Goal: Information Seeking & Learning: Compare options

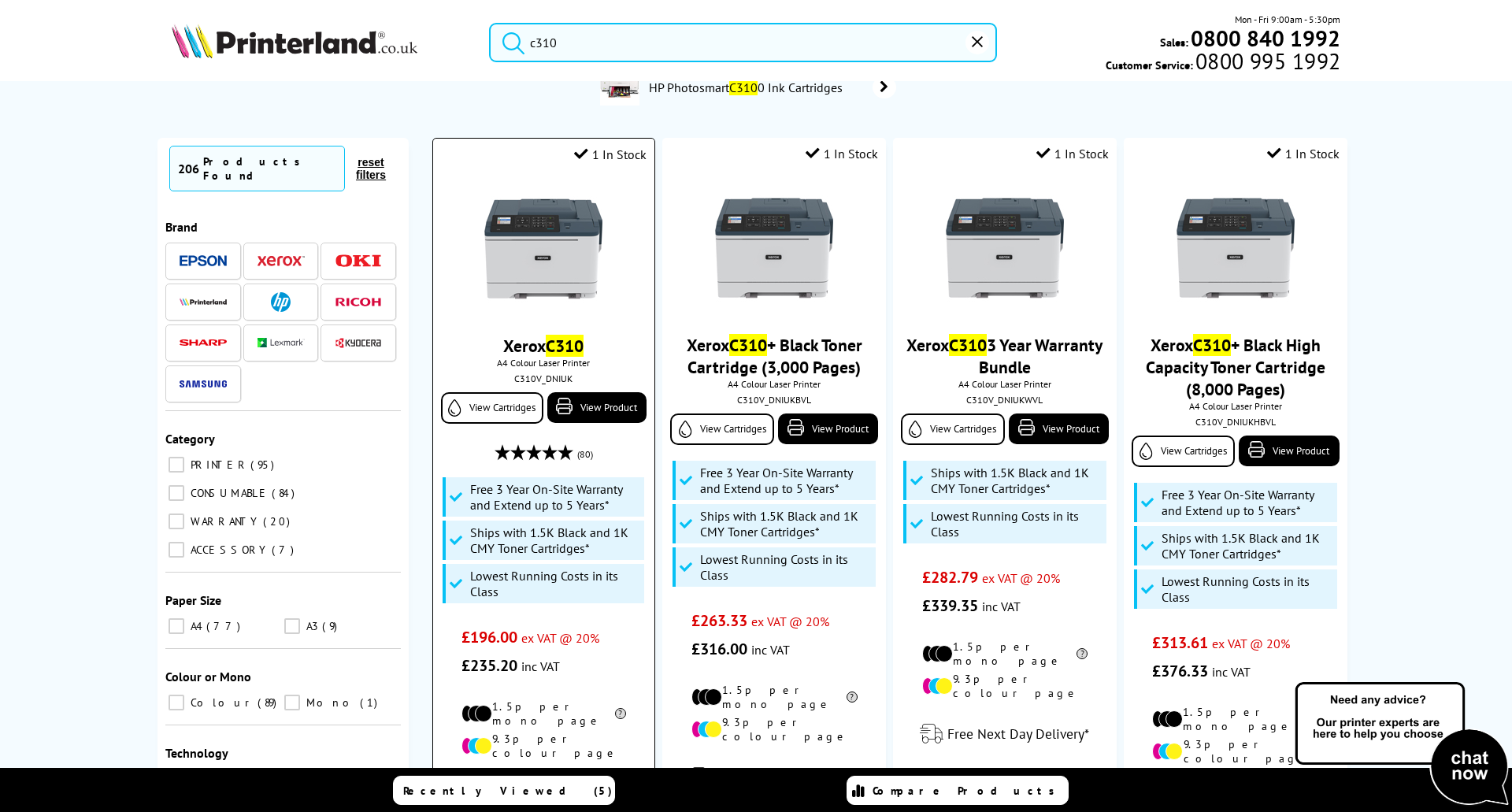
scroll to position [157, 0]
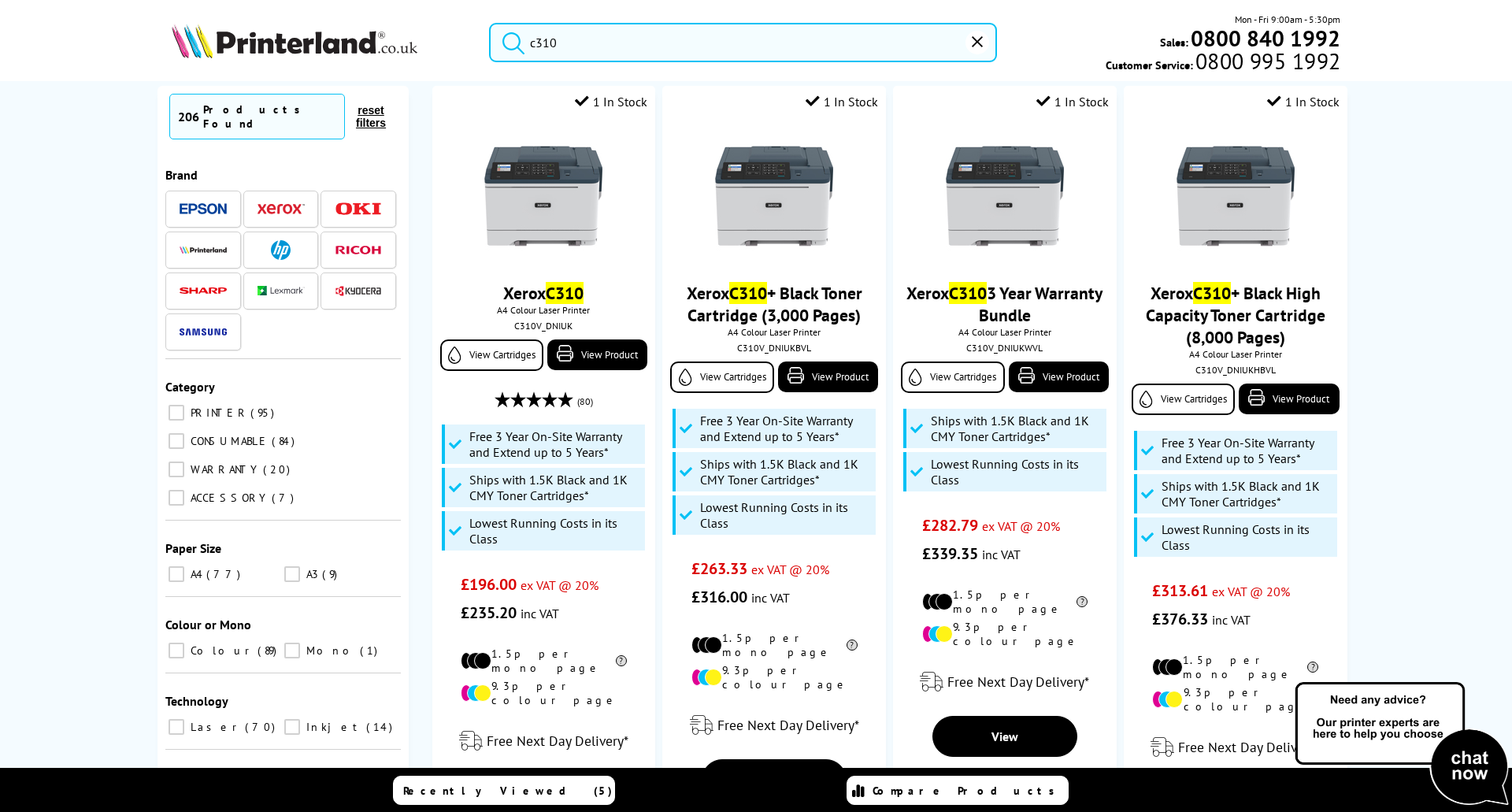
click at [572, 42] on input "c310" at bounding box center [742, 43] width 508 height 39
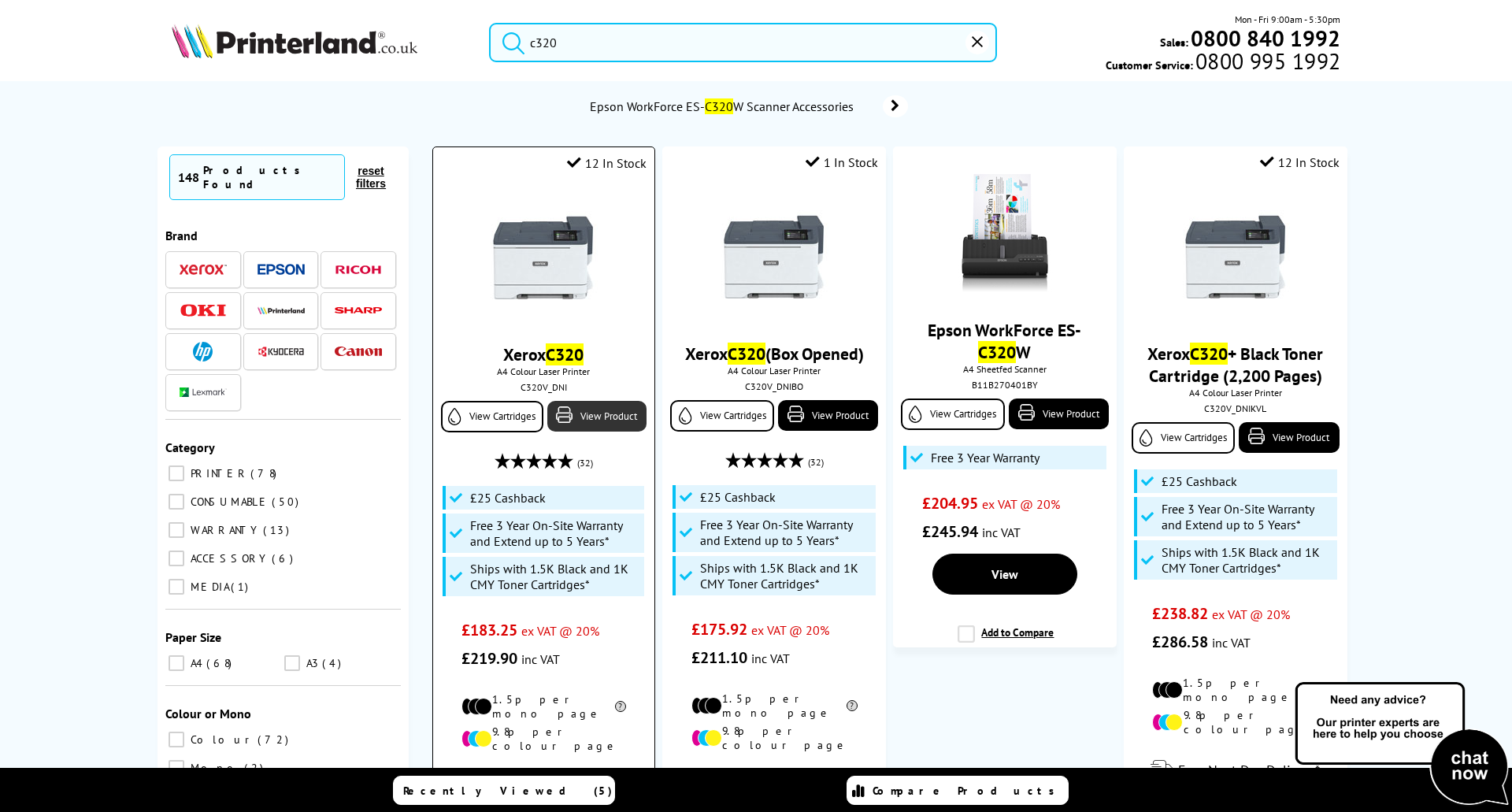
scroll to position [157, 0]
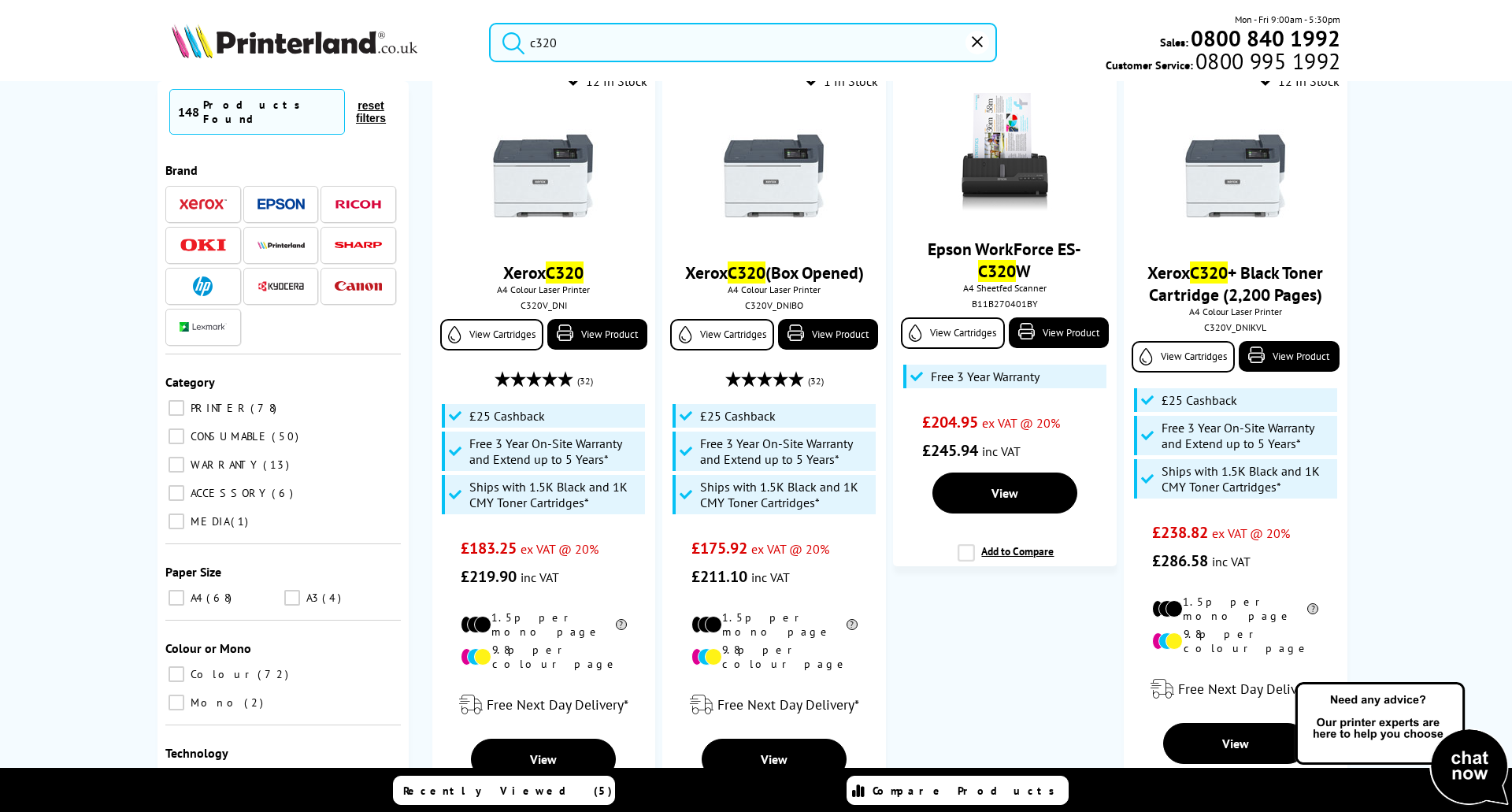
type input "c320"
click at [372, 426] on label "CONSUMABLE 50" at bounding box center [283, 436] width 236 height 20
click at [184, 428] on input "CONSUMABLE 50" at bounding box center [176, 435] width 16 height 16
checkbox input "true"
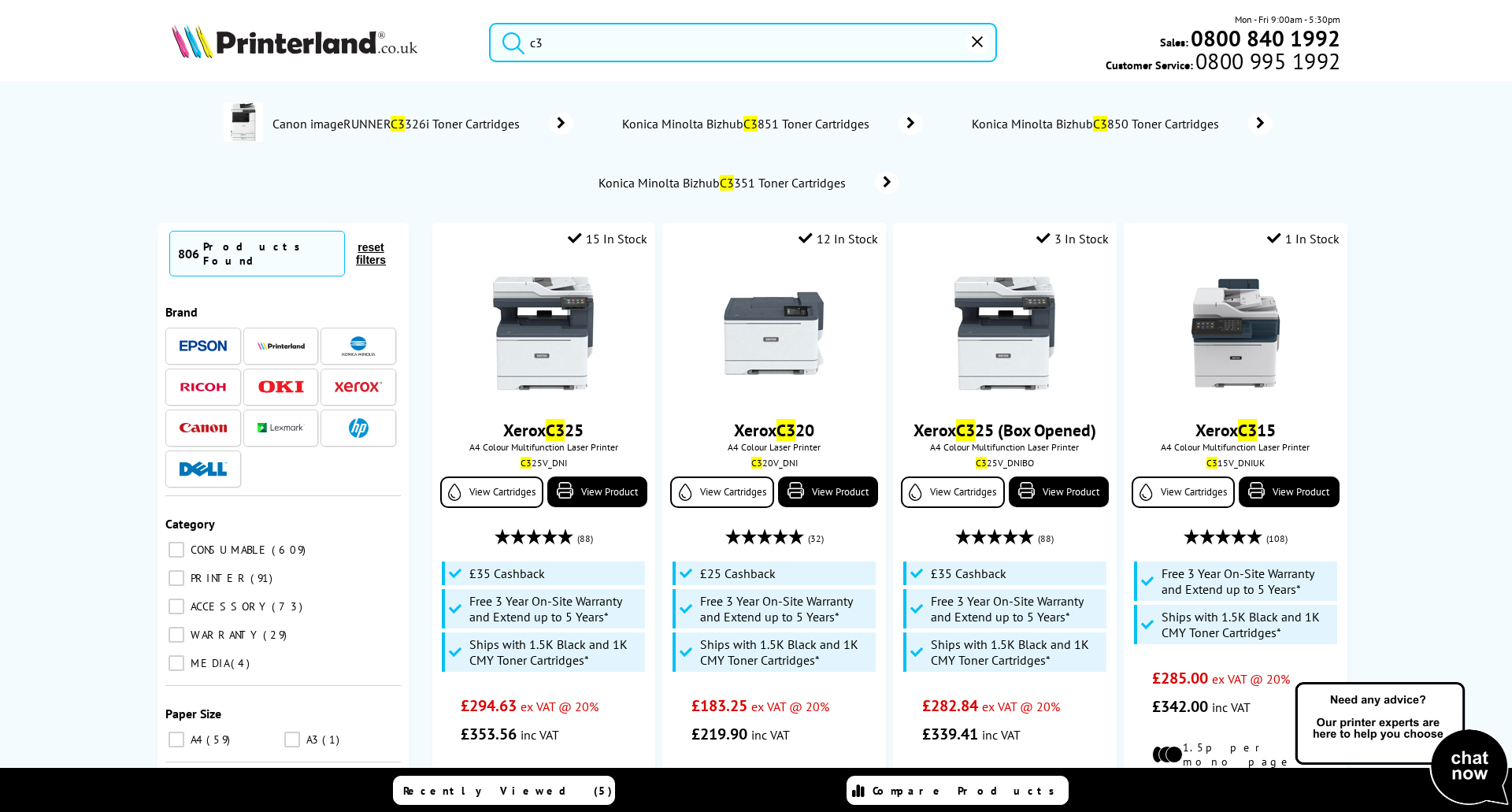
click at [548, 47] on input "c3" at bounding box center [742, 43] width 508 height 39
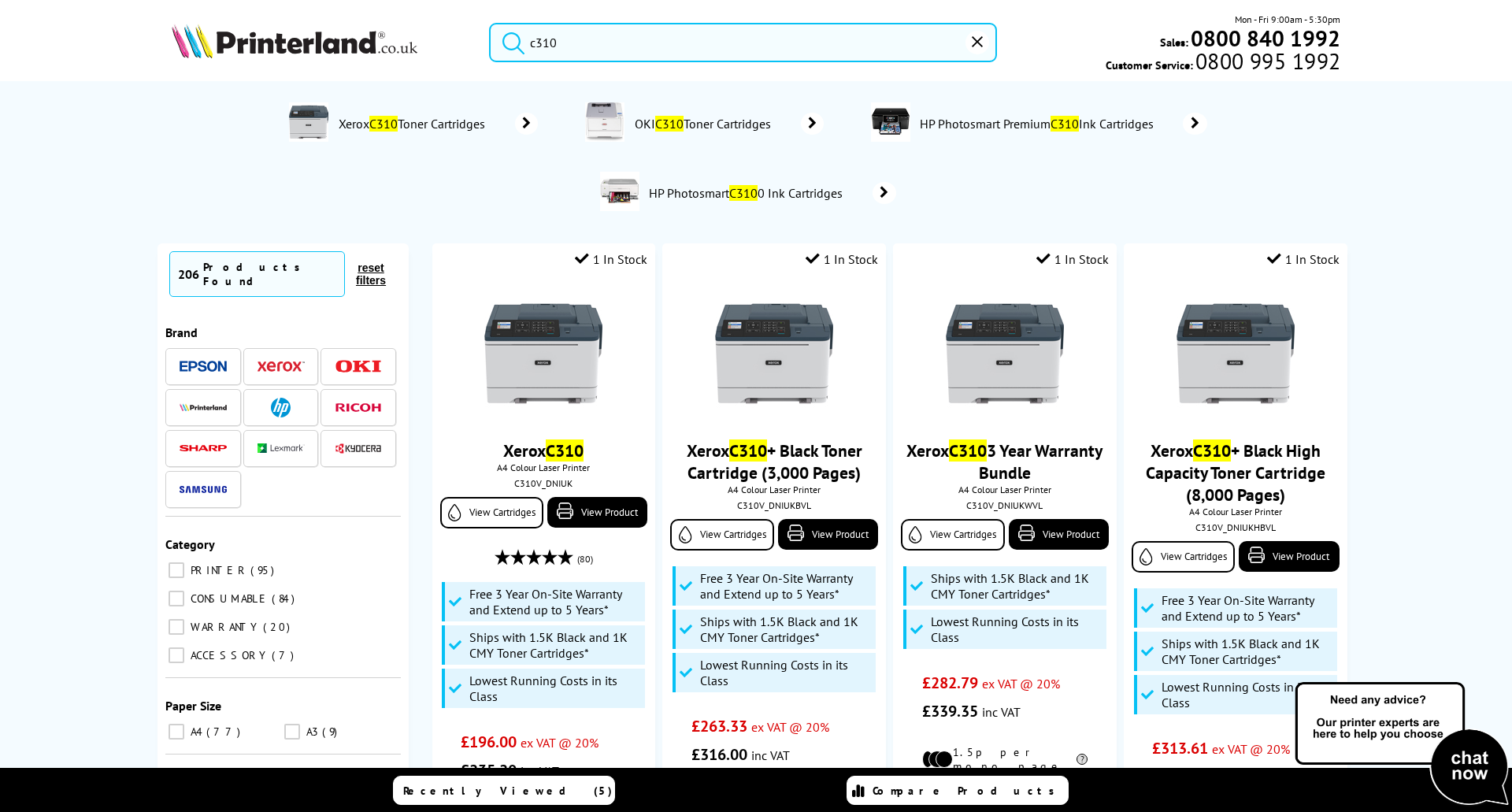
click at [570, 33] on input "c310" at bounding box center [742, 43] width 508 height 39
type input "c"
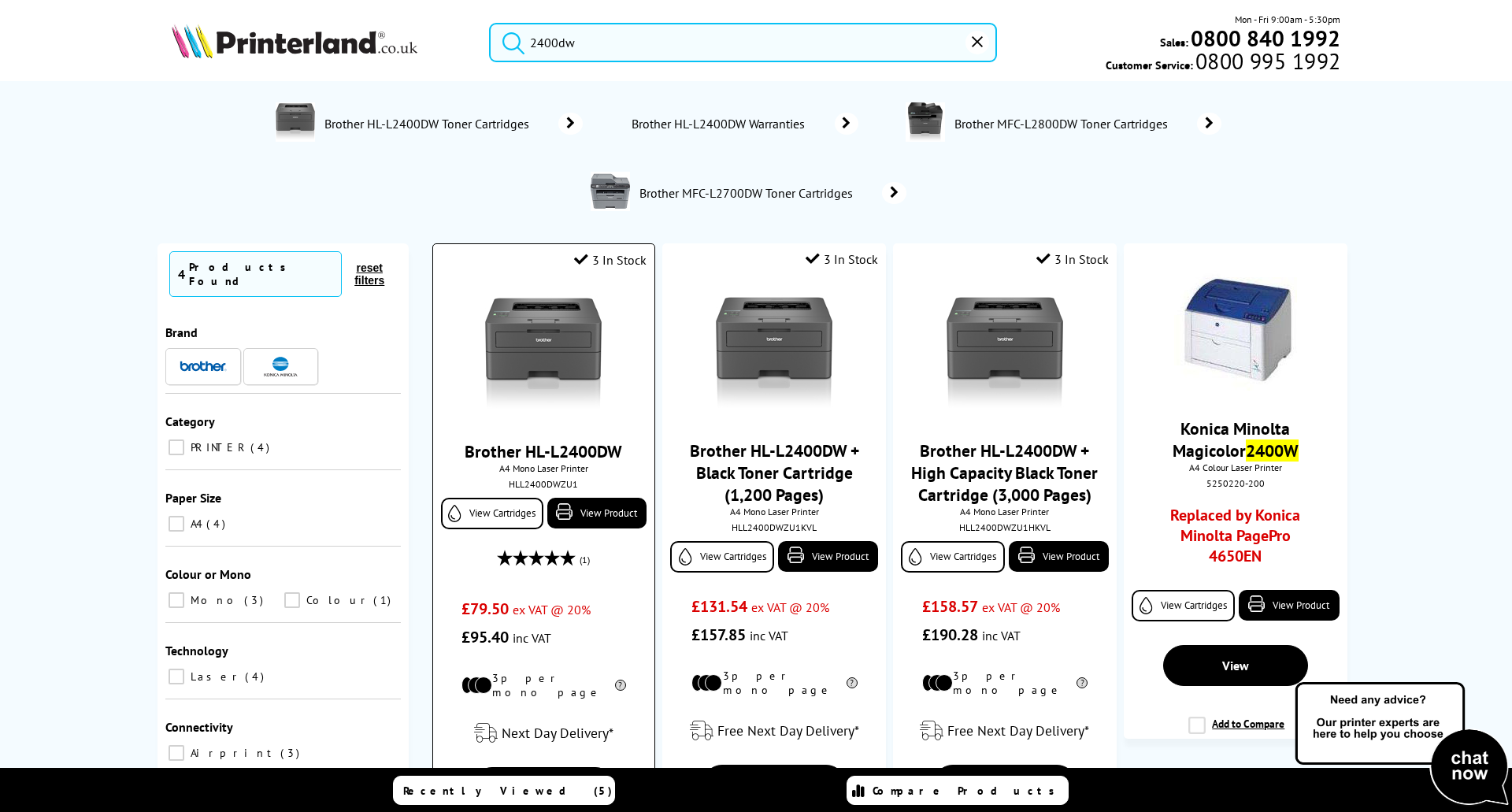
type input "2400dw"
click at [502, 453] on link "Brother HL-L2400DW" at bounding box center [544, 451] width 157 height 22
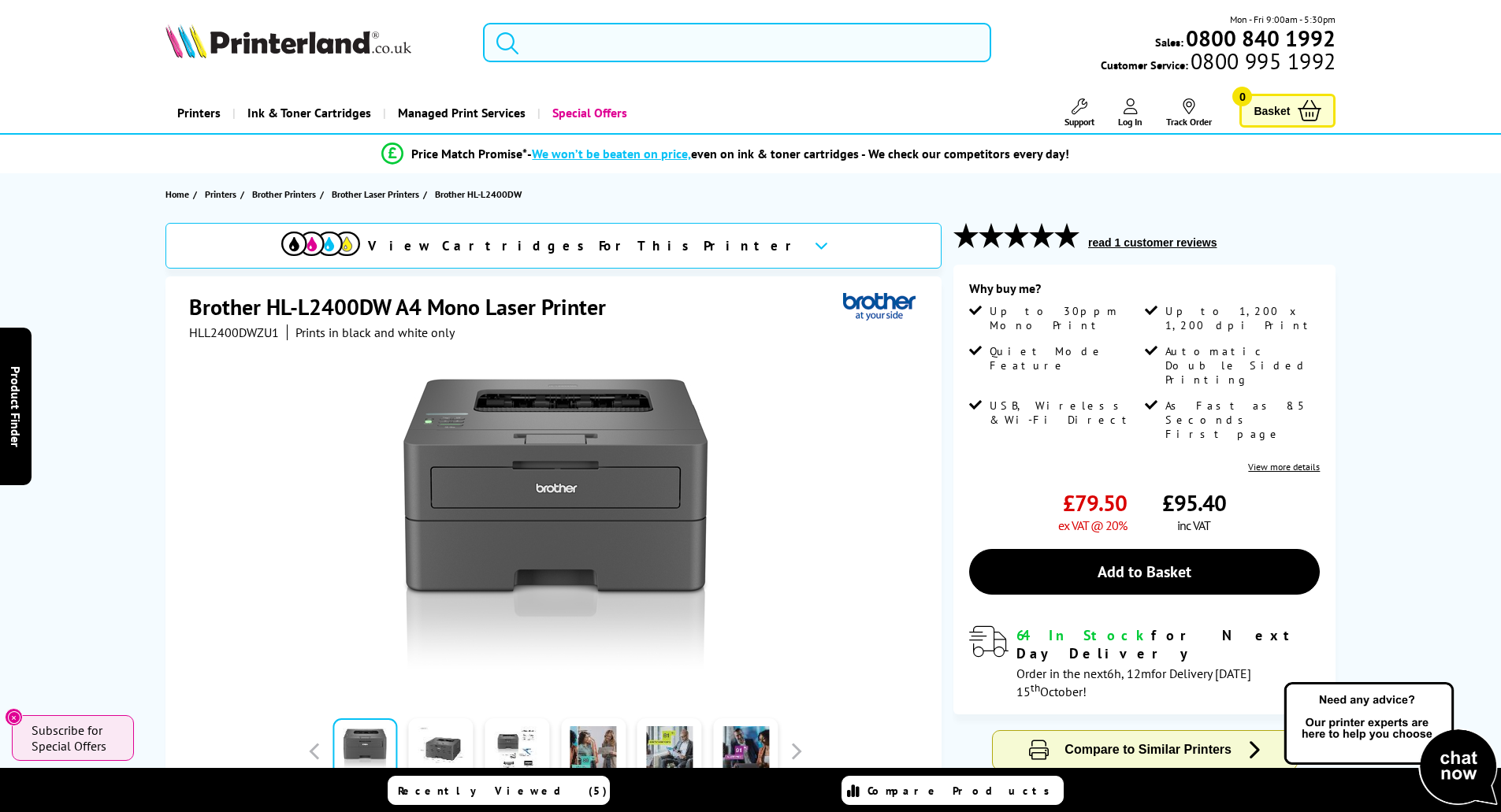
click at [551, 43] on input "search" at bounding box center [737, 43] width 509 height 39
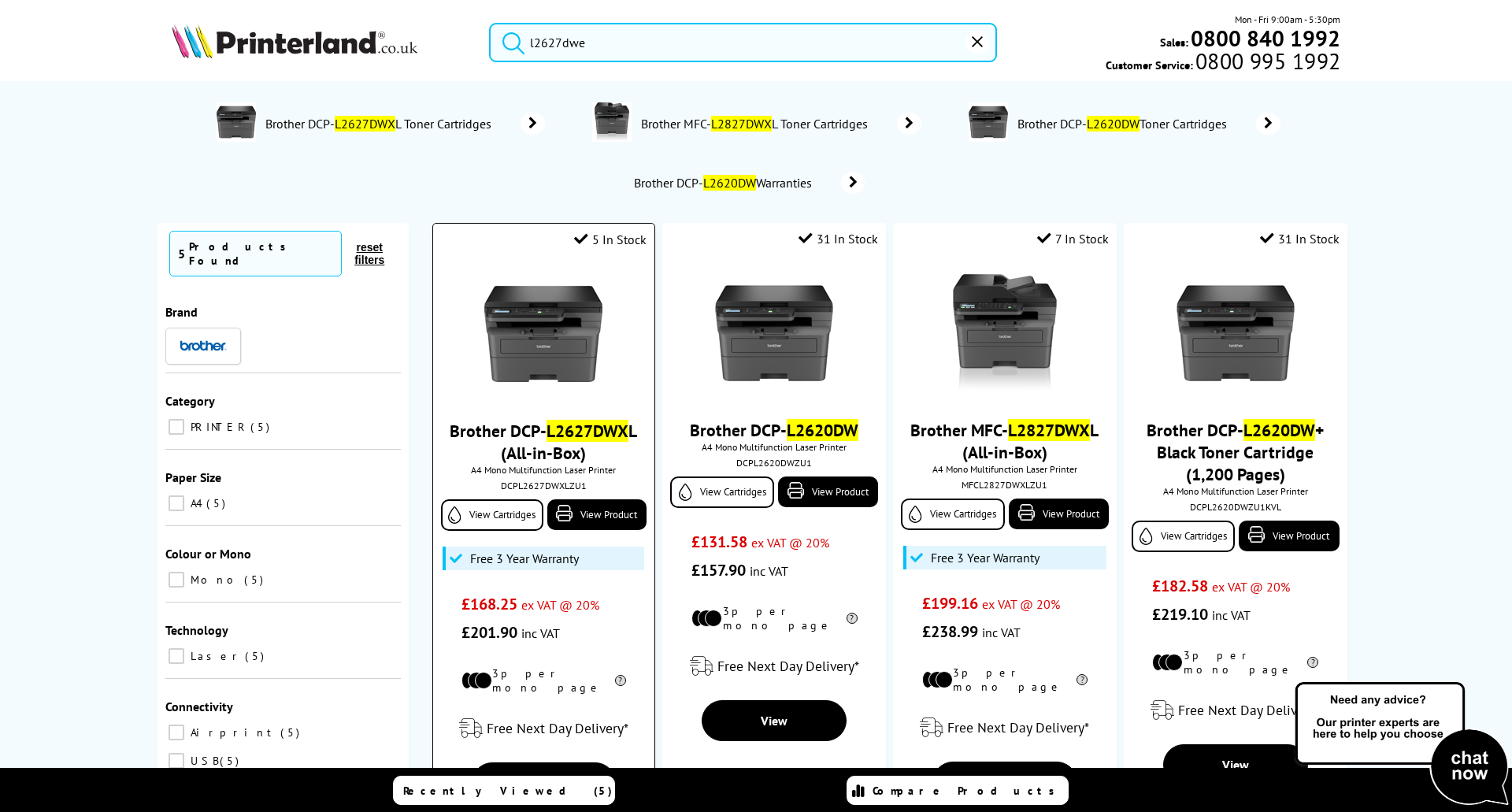
scroll to position [237, 0]
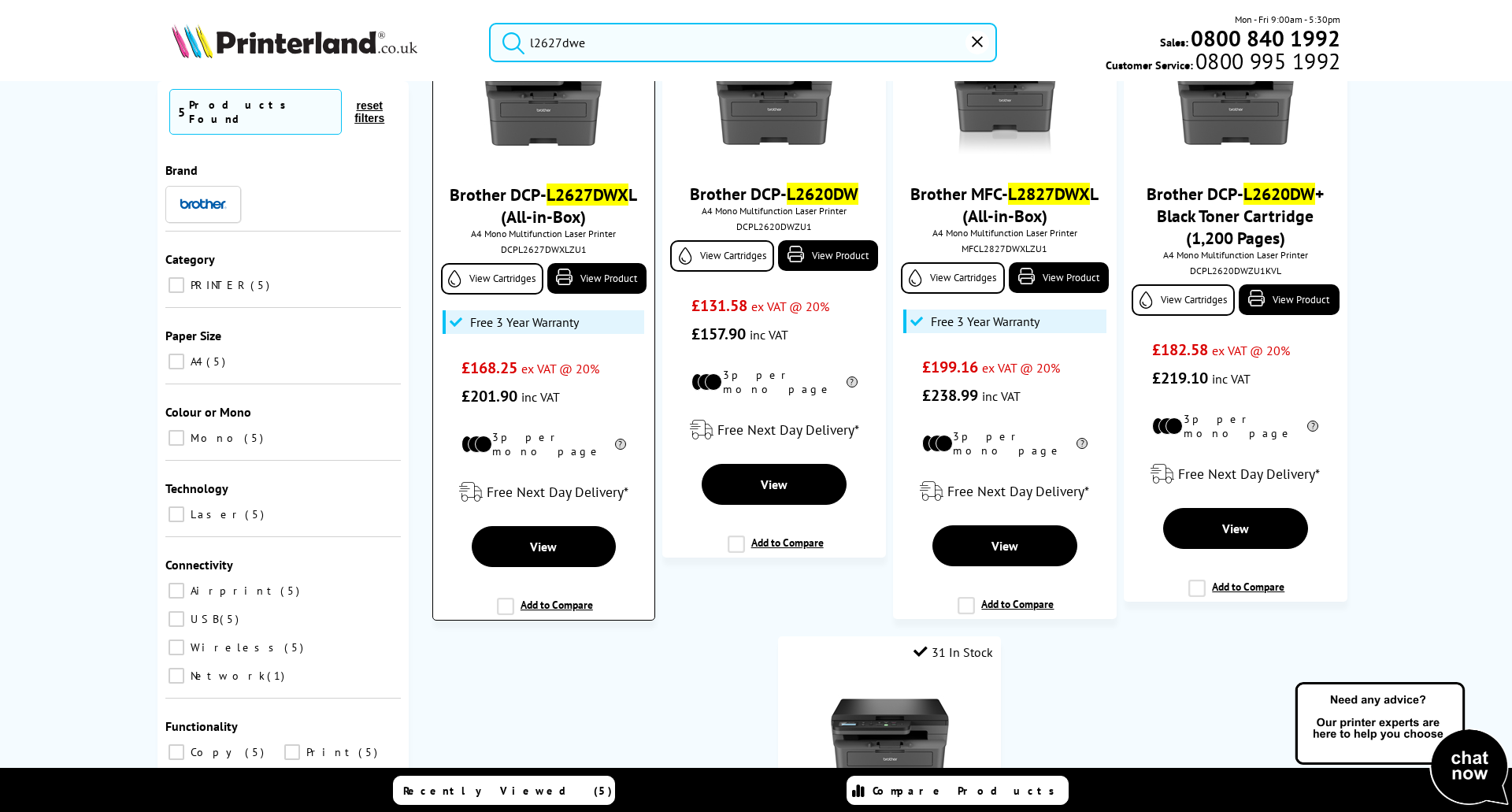
type input "l2627dwe"
click at [501, 196] on link "Brother DCP- L2627DWX L (All-in-Box)" at bounding box center [543, 205] width 187 height 44
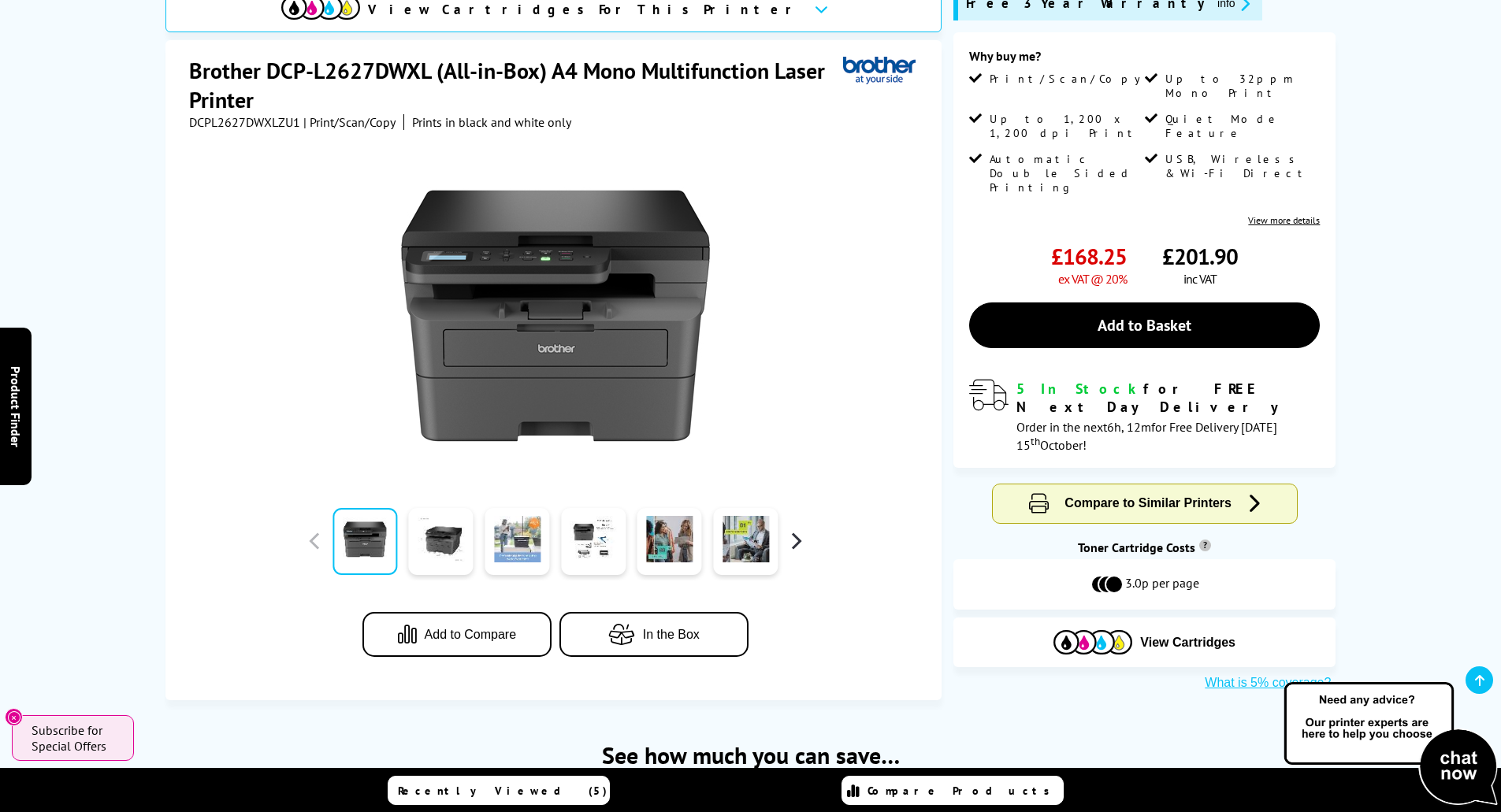
click at [800, 539] on button "button" at bounding box center [795, 541] width 24 height 24
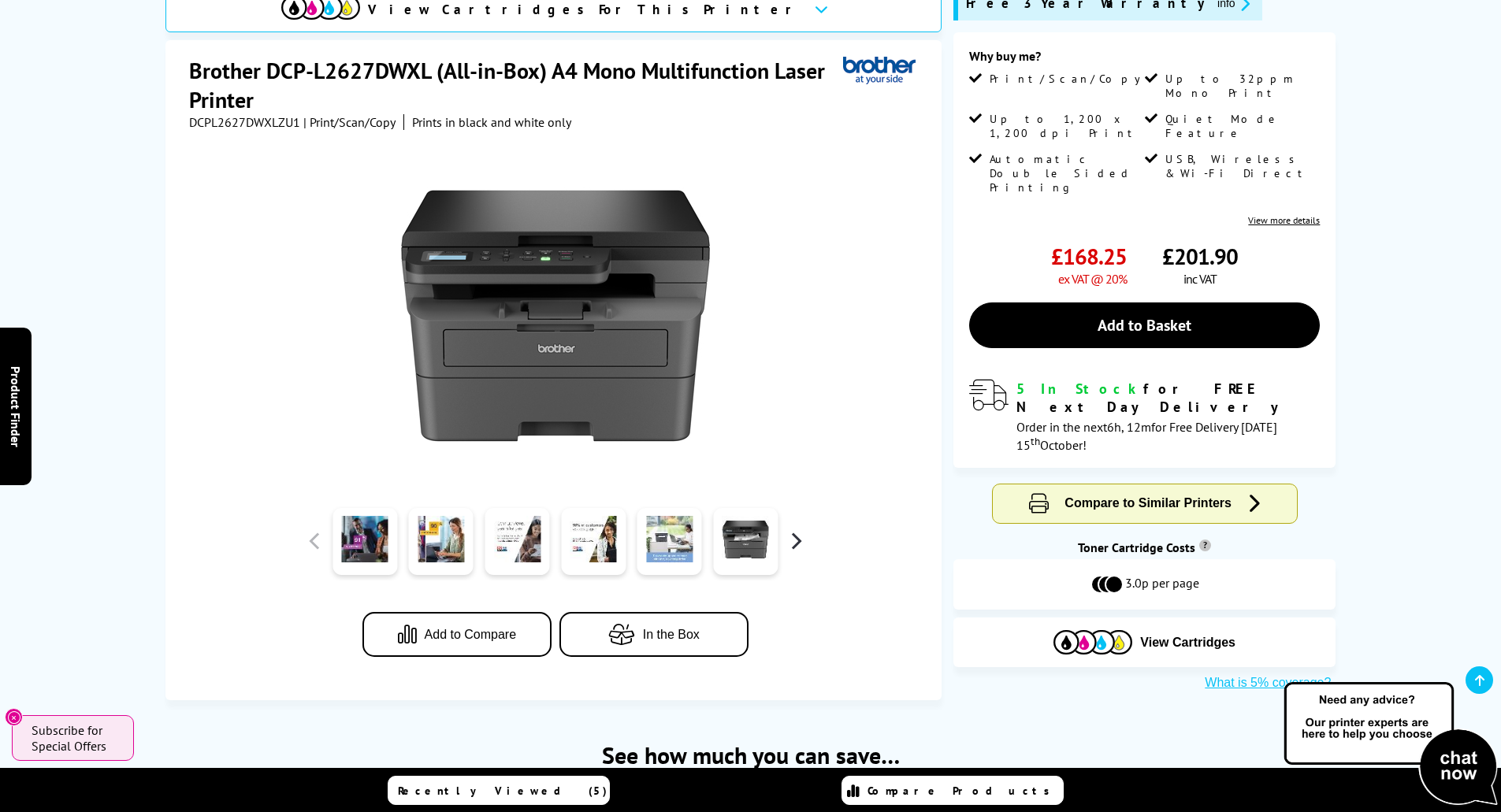
click at [800, 539] on button "button" at bounding box center [795, 541] width 24 height 24
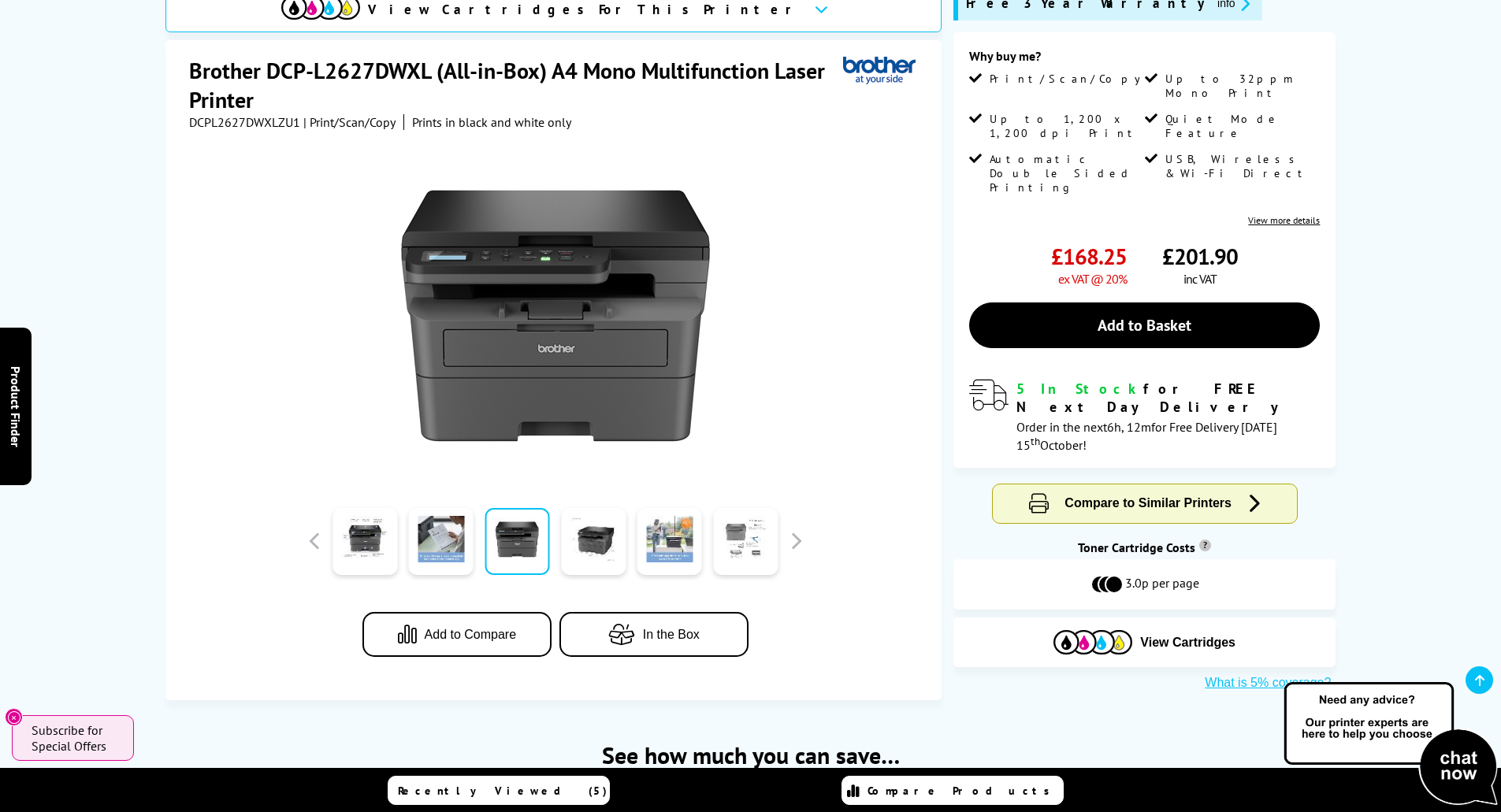
click at [758, 539] on link at bounding box center [745, 542] width 65 height 67
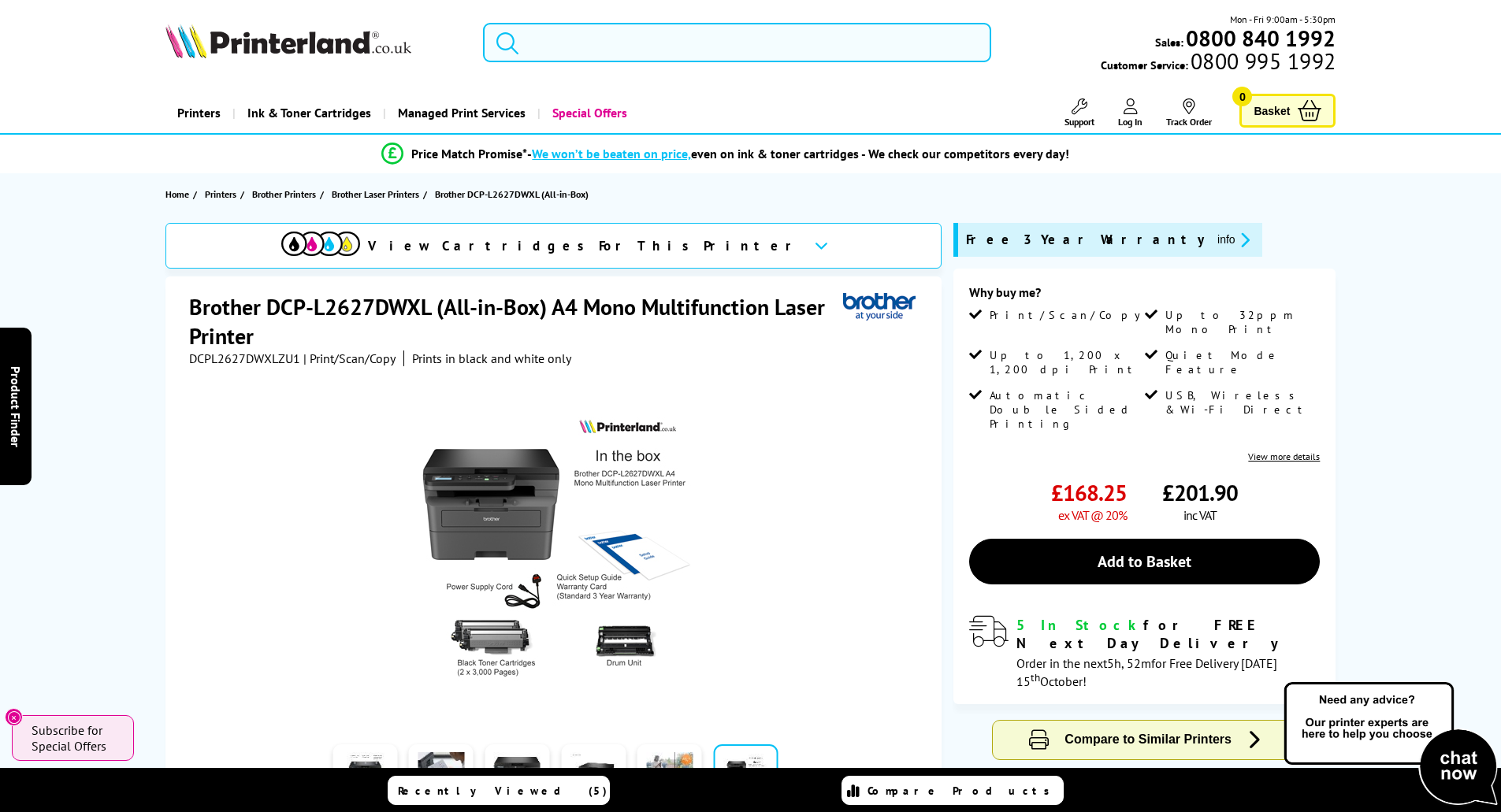
click at [593, 38] on input "search" at bounding box center [737, 43] width 509 height 39
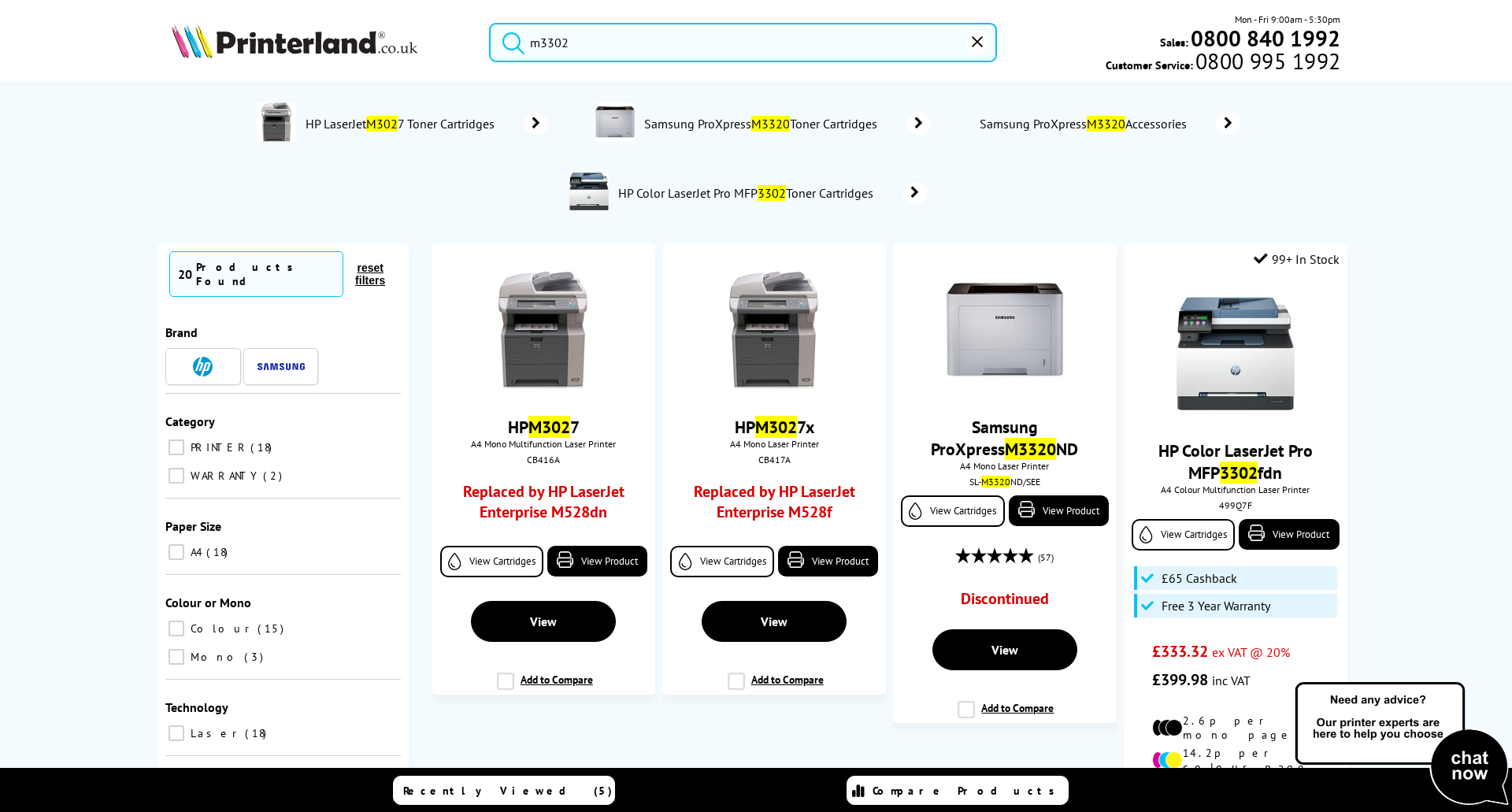
click at [530, 40] on input "m3302" at bounding box center [742, 43] width 508 height 39
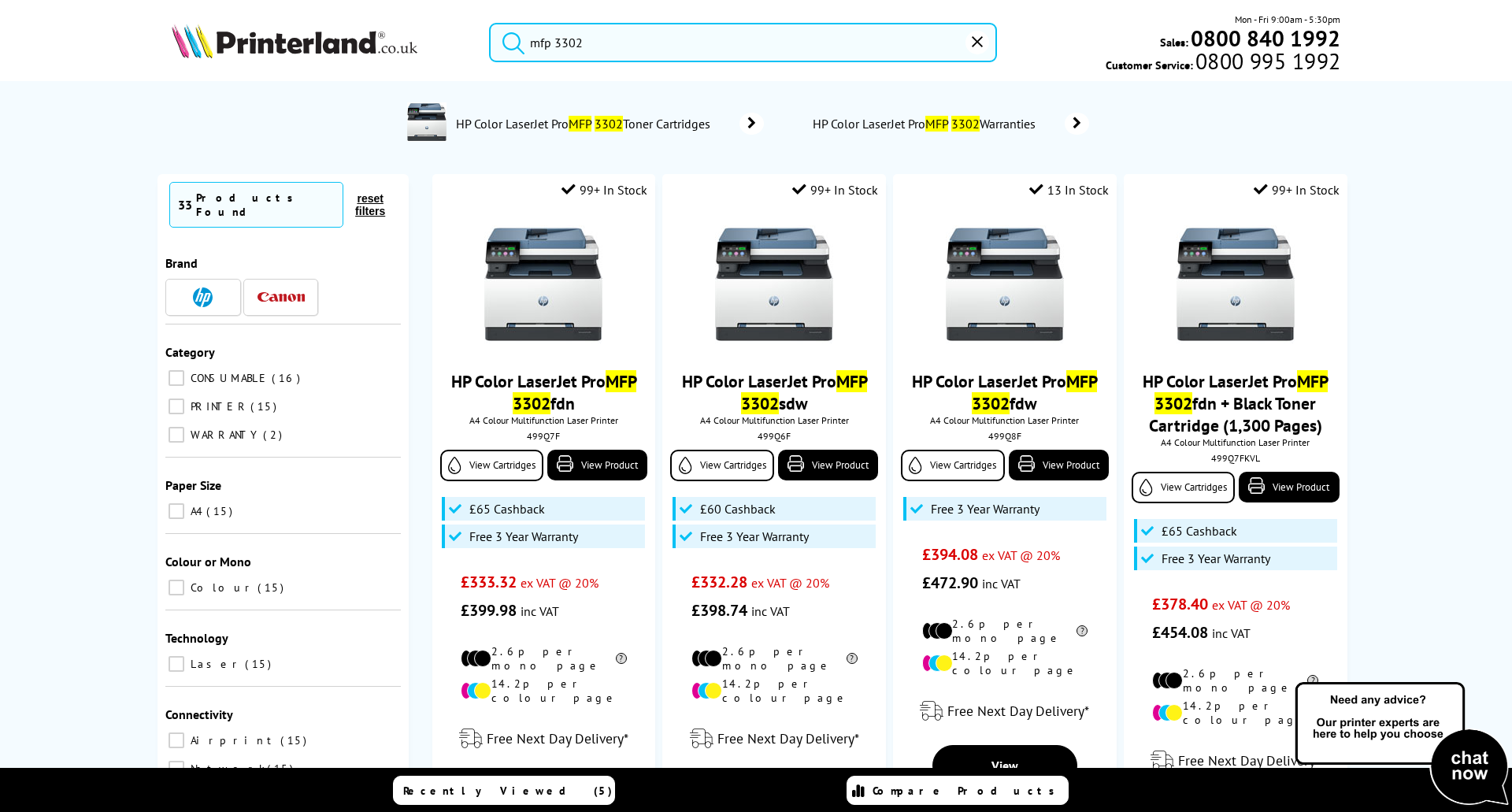
click at [612, 43] on input "mfp 3302" at bounding box center [742, 43] width 508 height 39
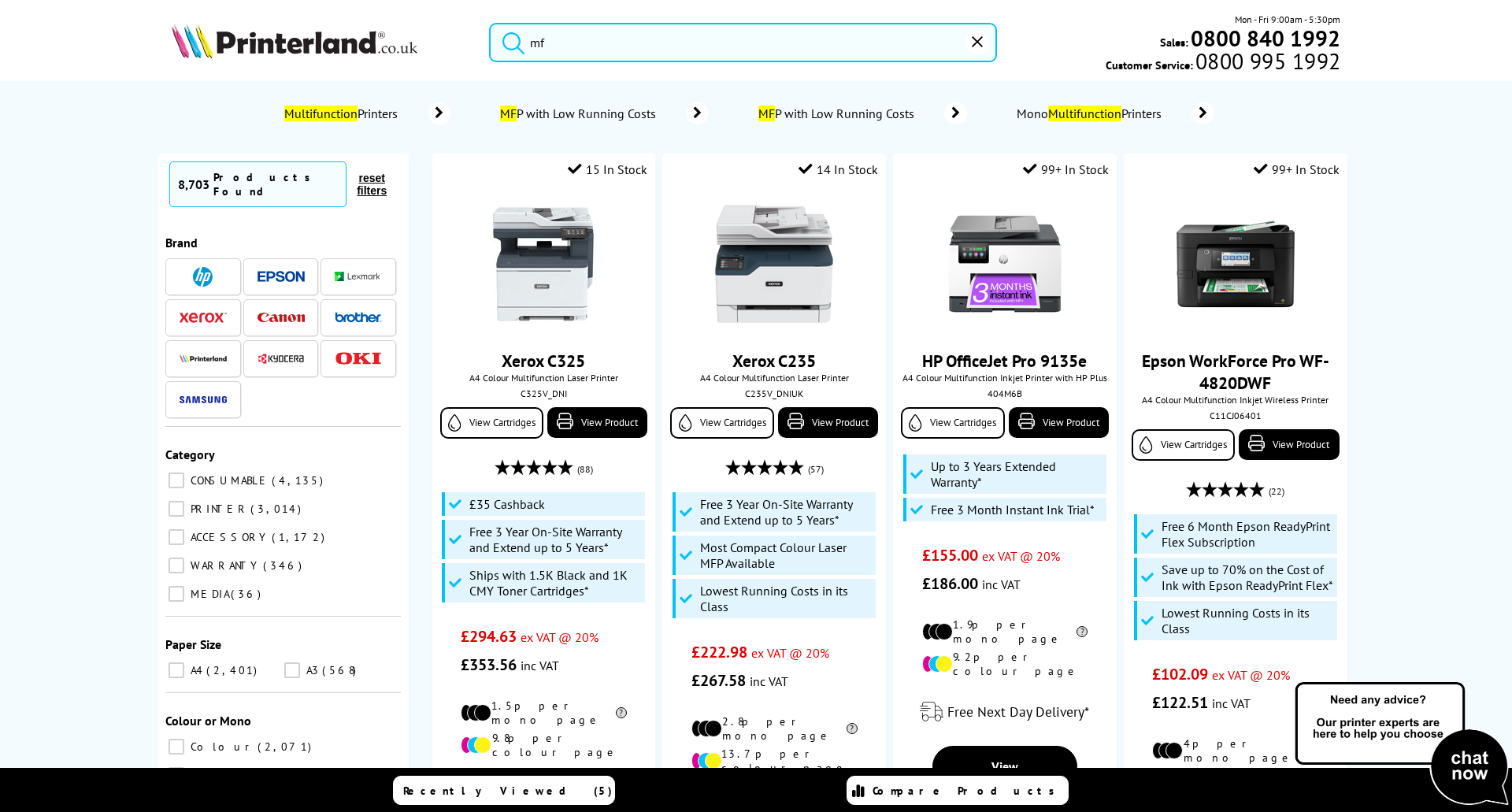
type input "m"
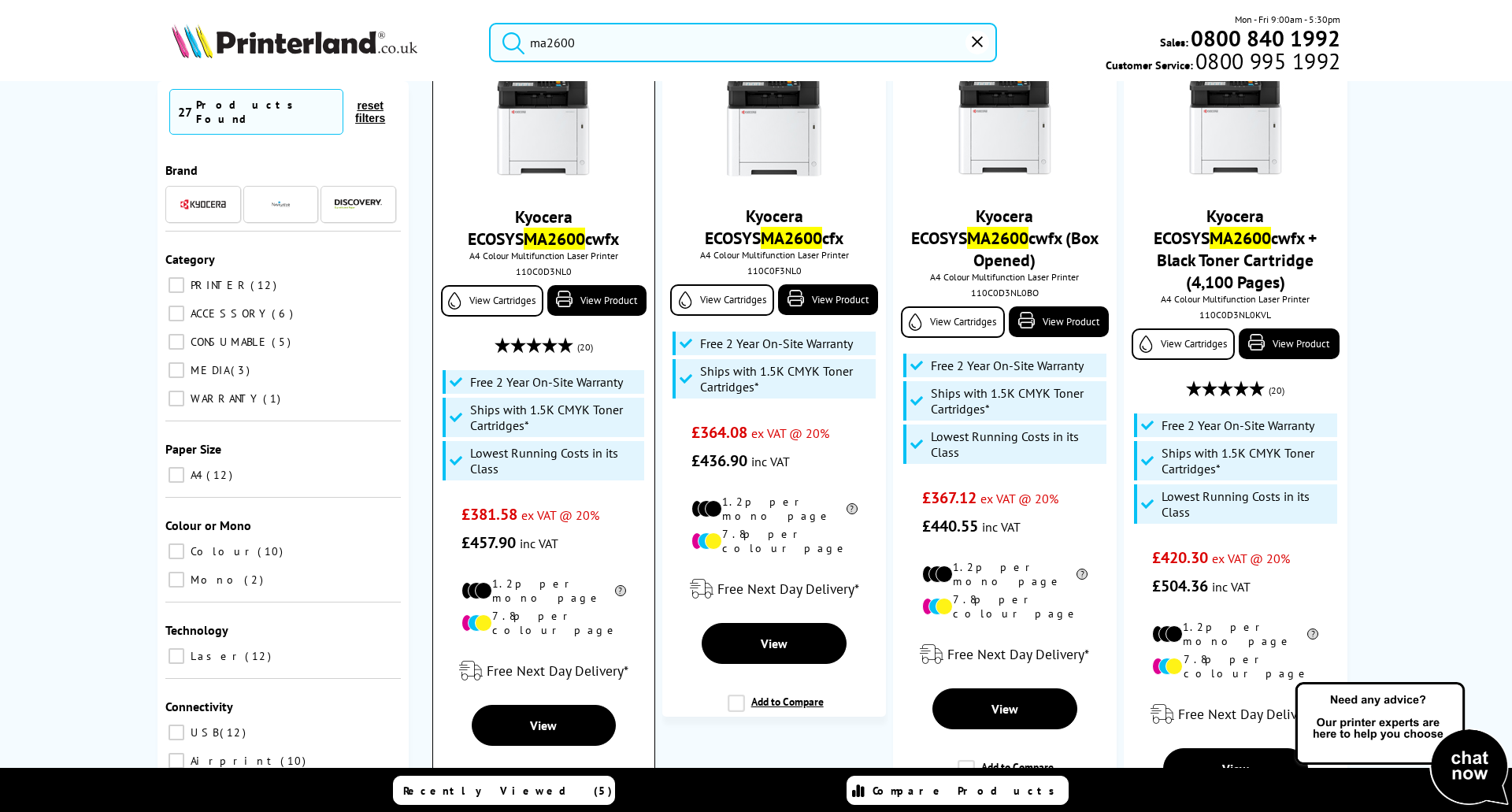
scroll to position [237, 0]
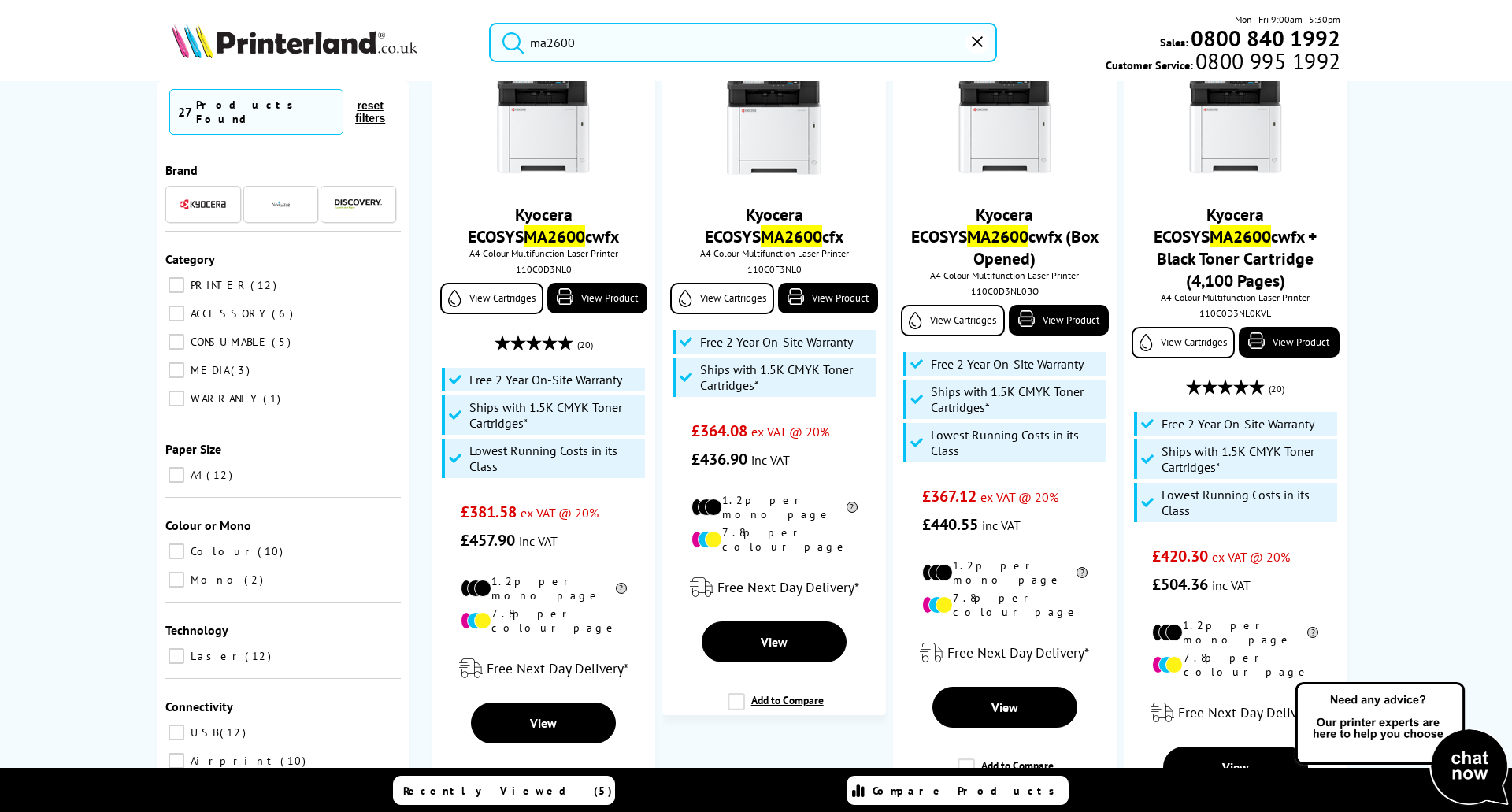
click at [612, 41] on input "ma2600" at bounding box center [742, 43] width 508 height 39
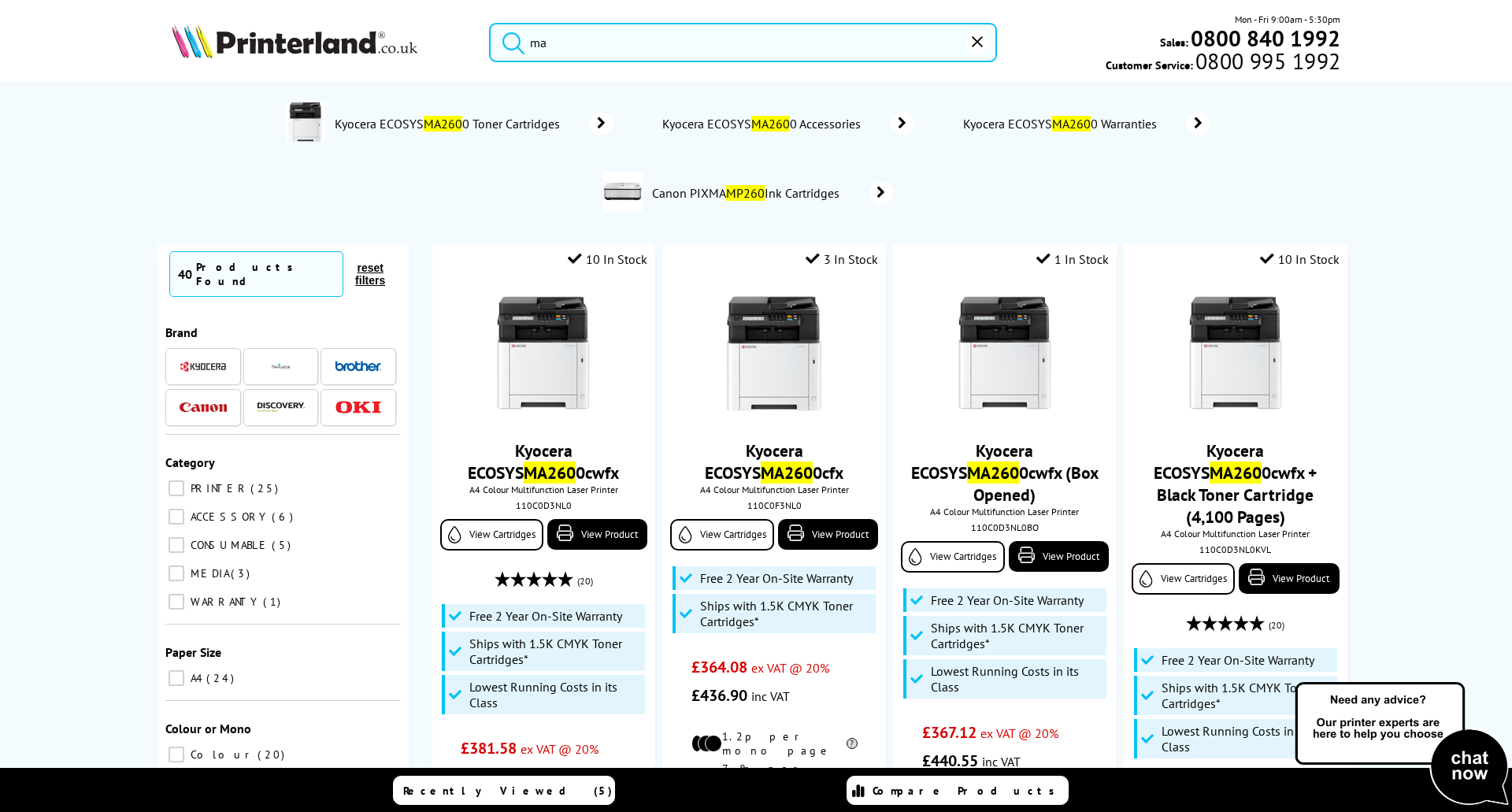
type input "m"
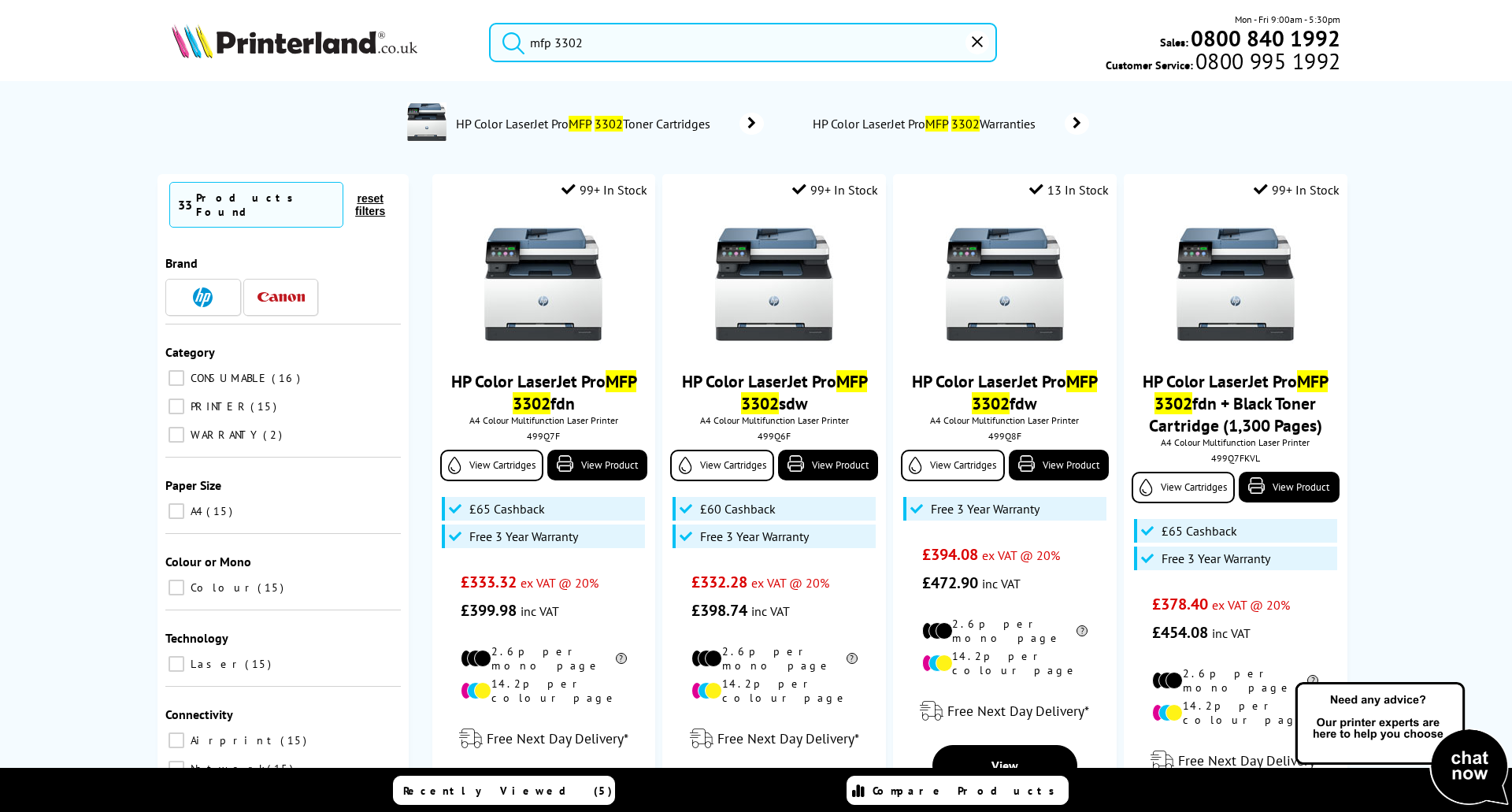
drag, startPoint x: 594, startPoint y: 44, endPoint x: 514, endPoint y: 44, distance: 80.0
click at [514, 44] on form "mfp 3302" at bounding box center [742, 43] width 508 height 39
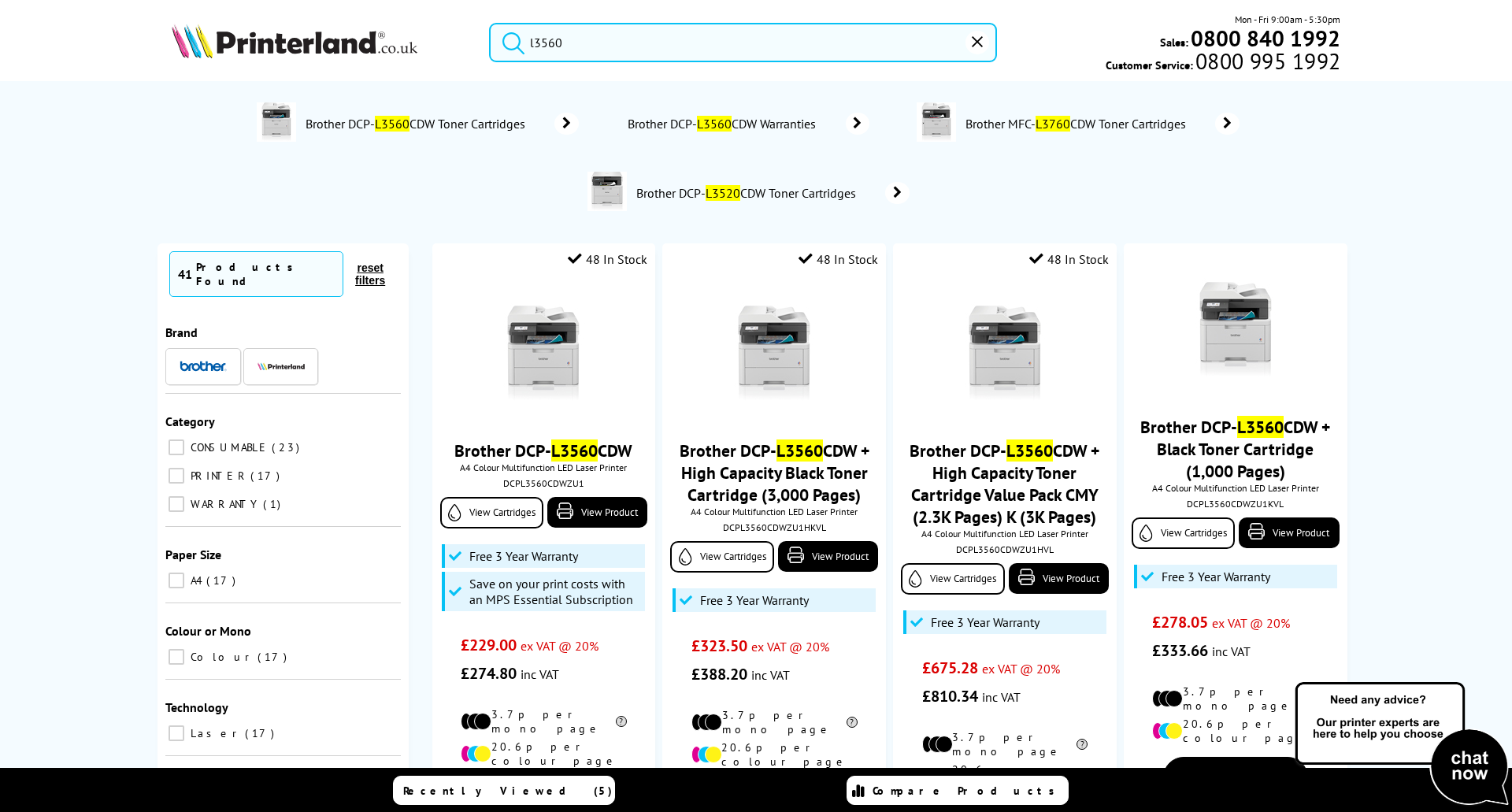
drag, startPoint x: 548, startPoint y: 42, endPoint x: 650, endPoint y: 15, distance: 105.5
click at [548, 41] on input "l3560" at bounding box center [742, 43] width 508 height 39
drag, startPoint x: 572, startPoint y: 42, endPoint x: 537, endPoint y: 46, distance: 35.2
click at [534, 43] on input "l3760" at bounding box center [742, 43] width 508 height 39
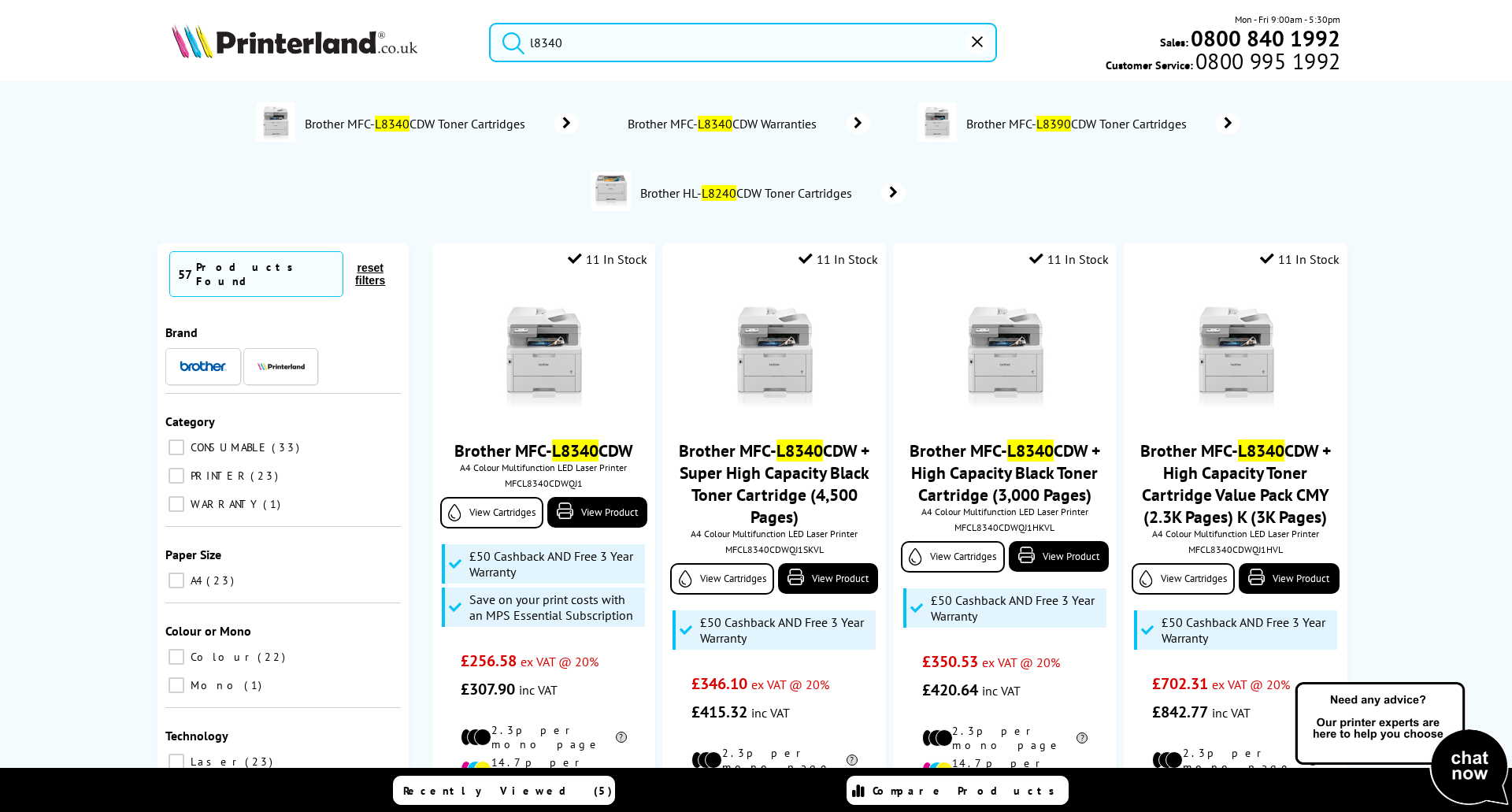
drag, startPoint x: 577, startPoint y: 43, endPoint x: 519, endPoint y: 43, distance: 58.0
click at [519, 43] on form "l8340" at bounding box center [742, 43] width 508 height 39
click at [571, 41] on input "l8340" at bounding box center [742, 43] width 508 height 39
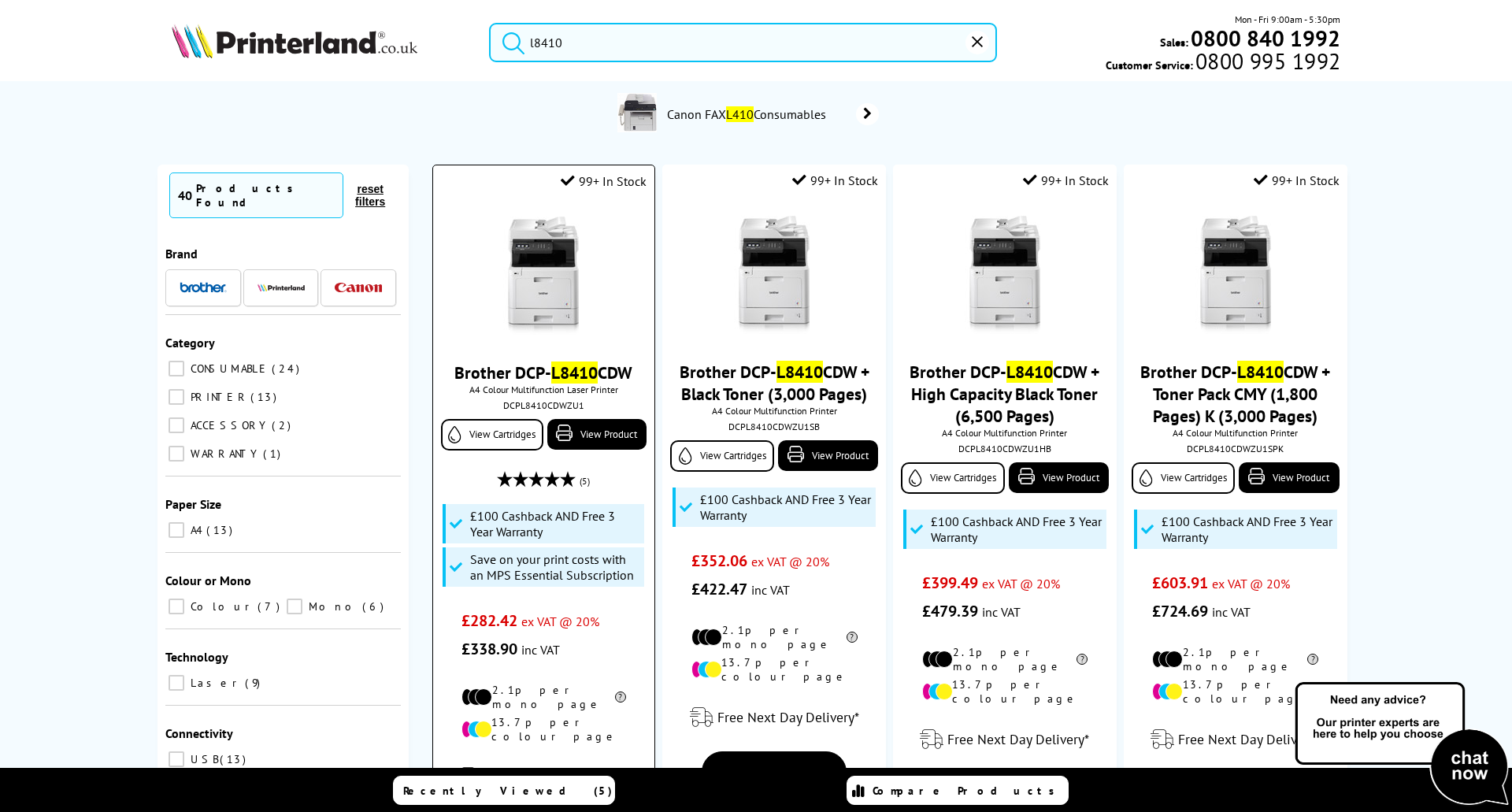
scroll to position [157, 0]
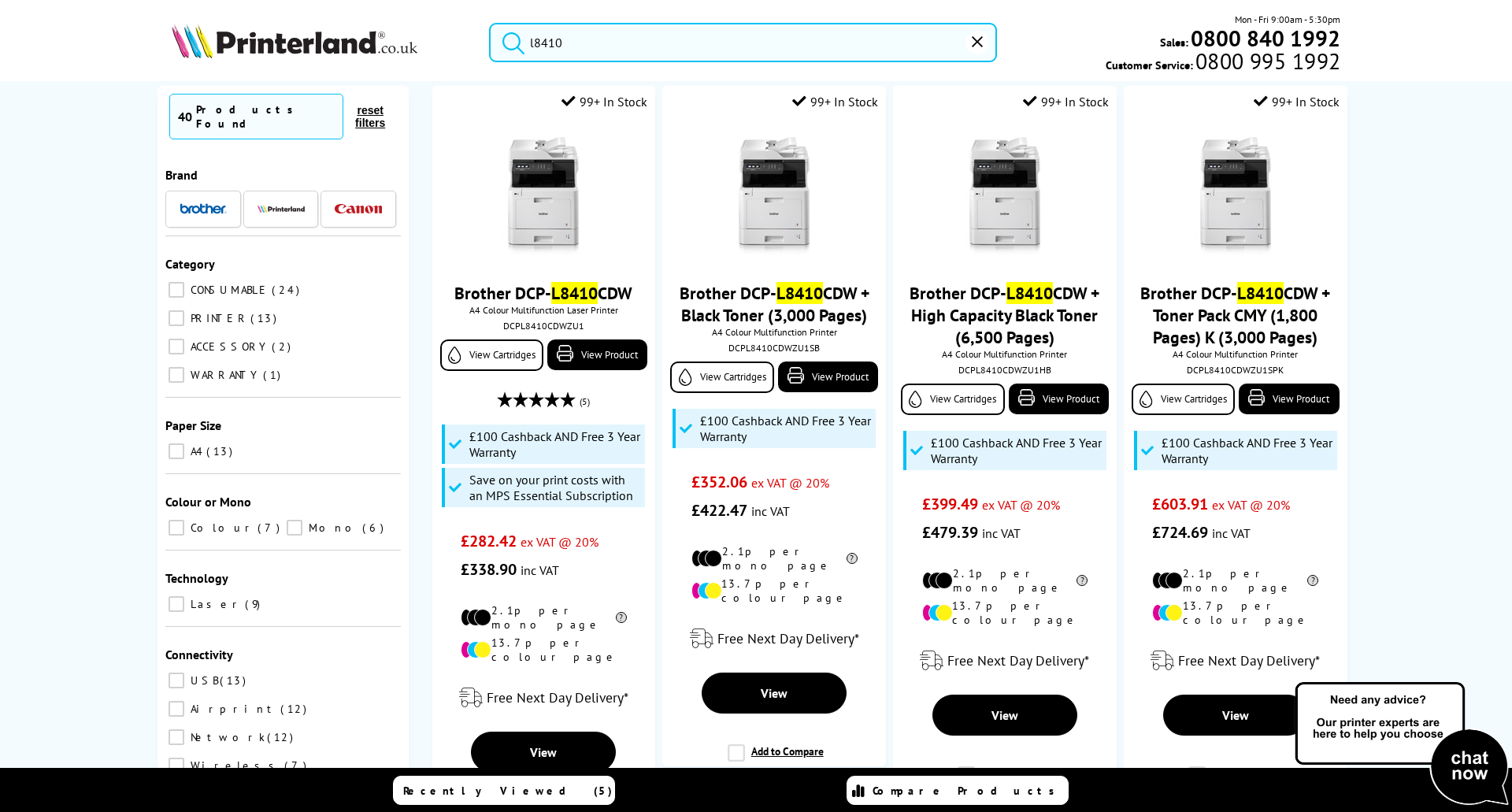
click at [579, 42] on input "l8410" at bounding box center [742, 43] width 508 height 39
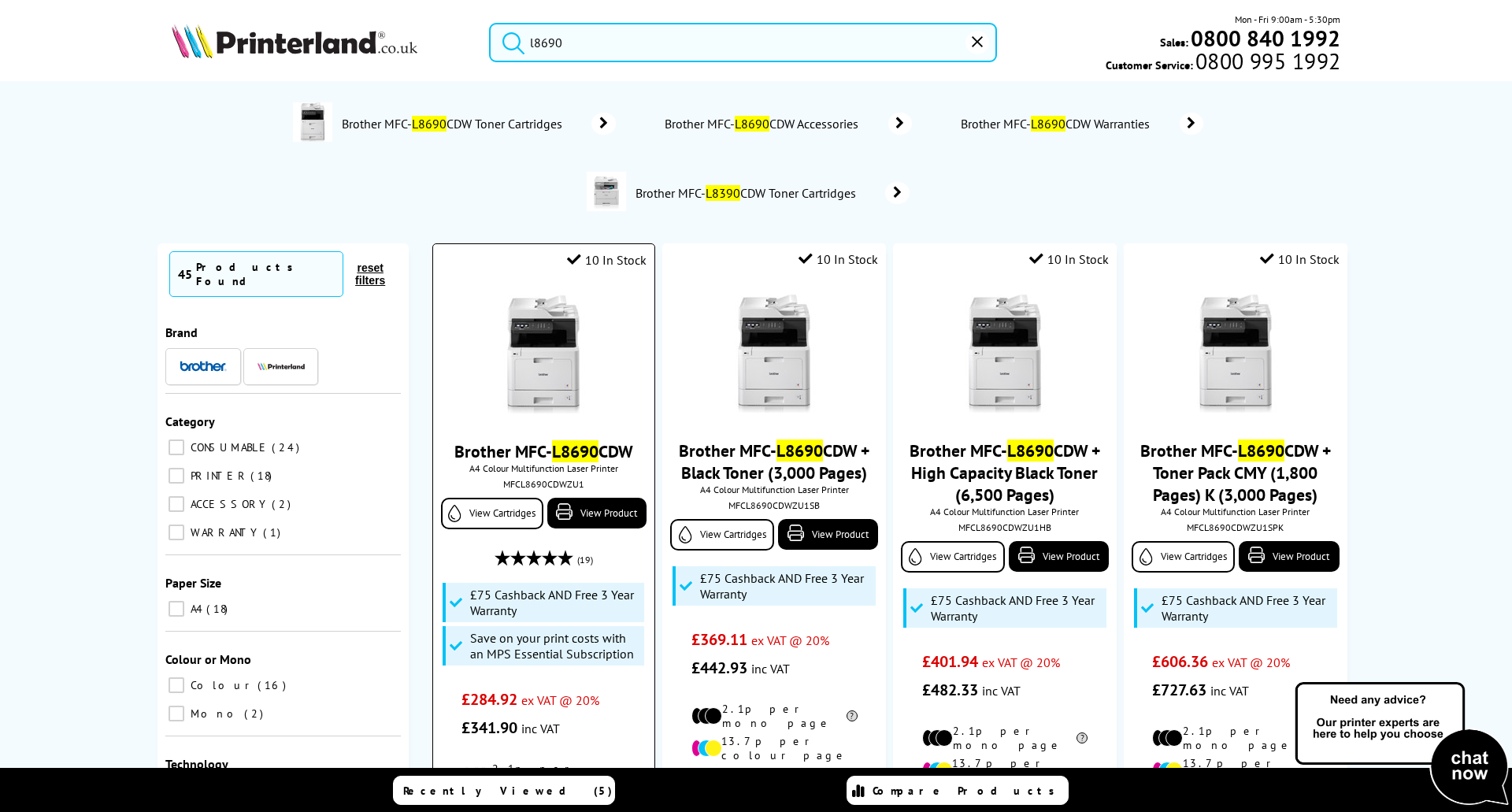
scroll to position [157, 0]
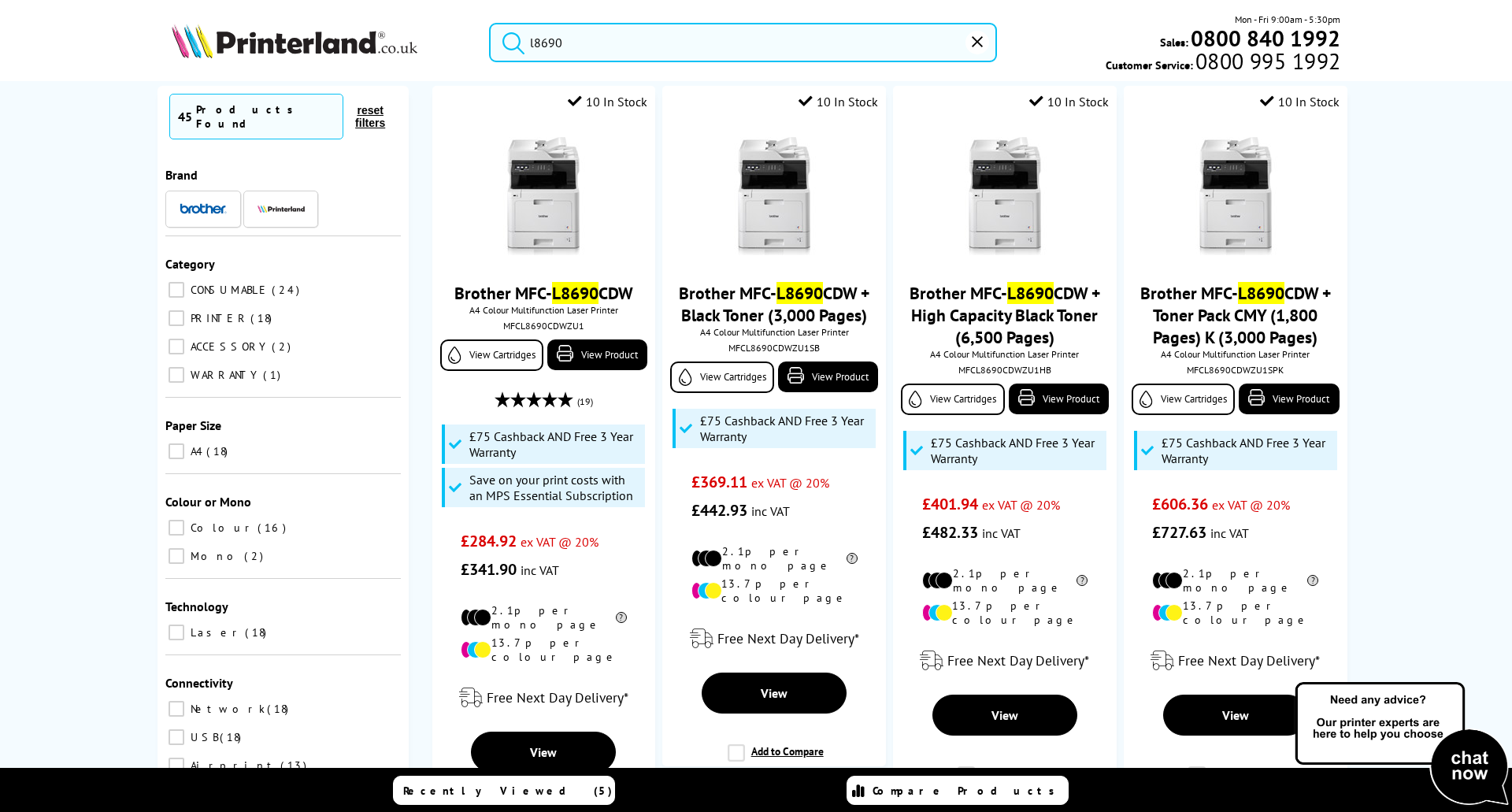
drag, startPoint x: 580, startPoint y: 43, endPoint x: 503, endPoint y: 40, distance: 77.1
click at [503, 40] on form "l8690" at bounding box center [742, 43] width 508 height 39
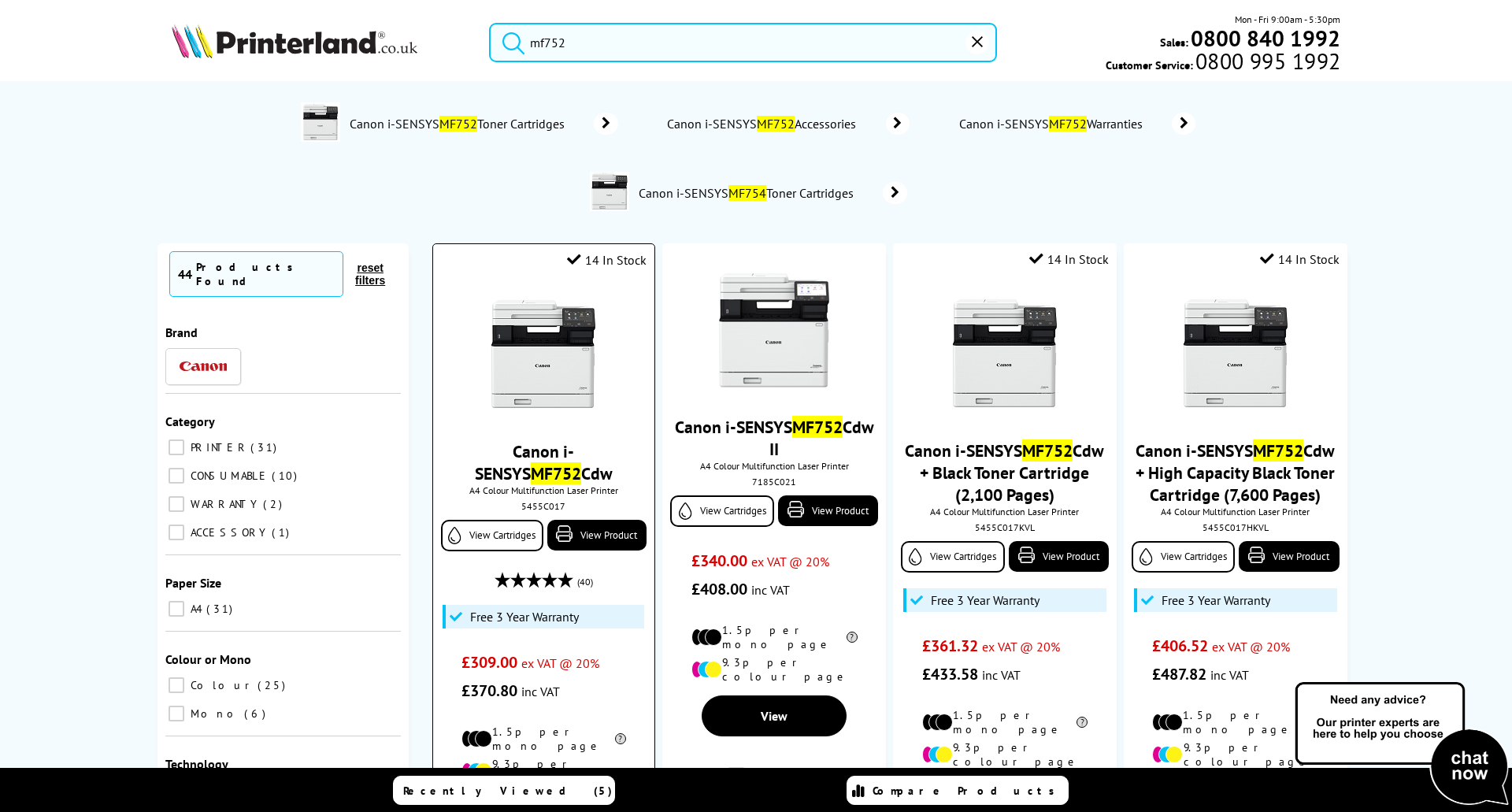
scroll to position [79, 0]
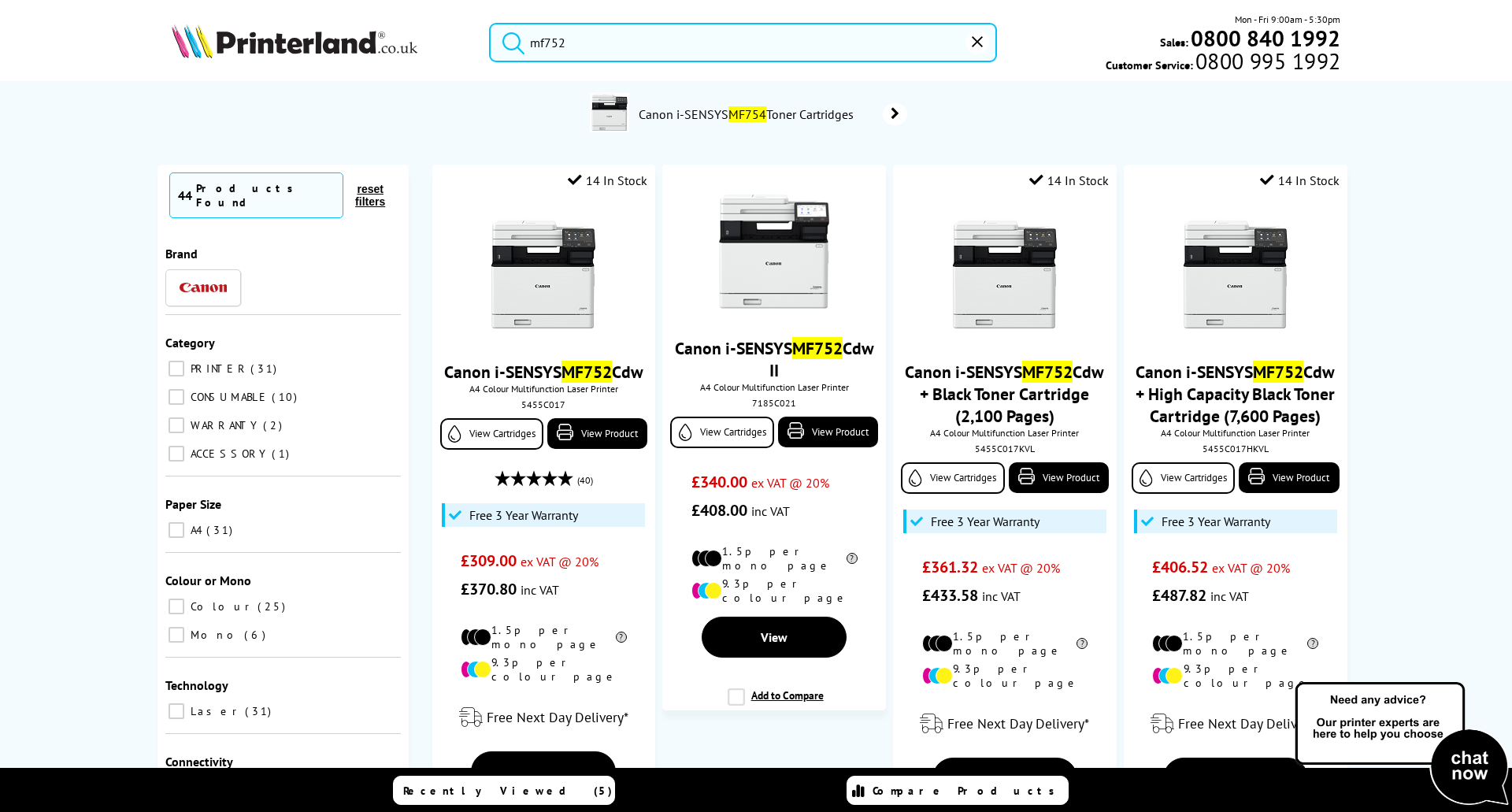
drag, startPoint x: 593, startPoint y: 40, endPoint x: 523, endPoint y: 39, distance: 70.0
click at [523, 39] on form "mf752" at bounding box center [742, 43] width 508 height 39
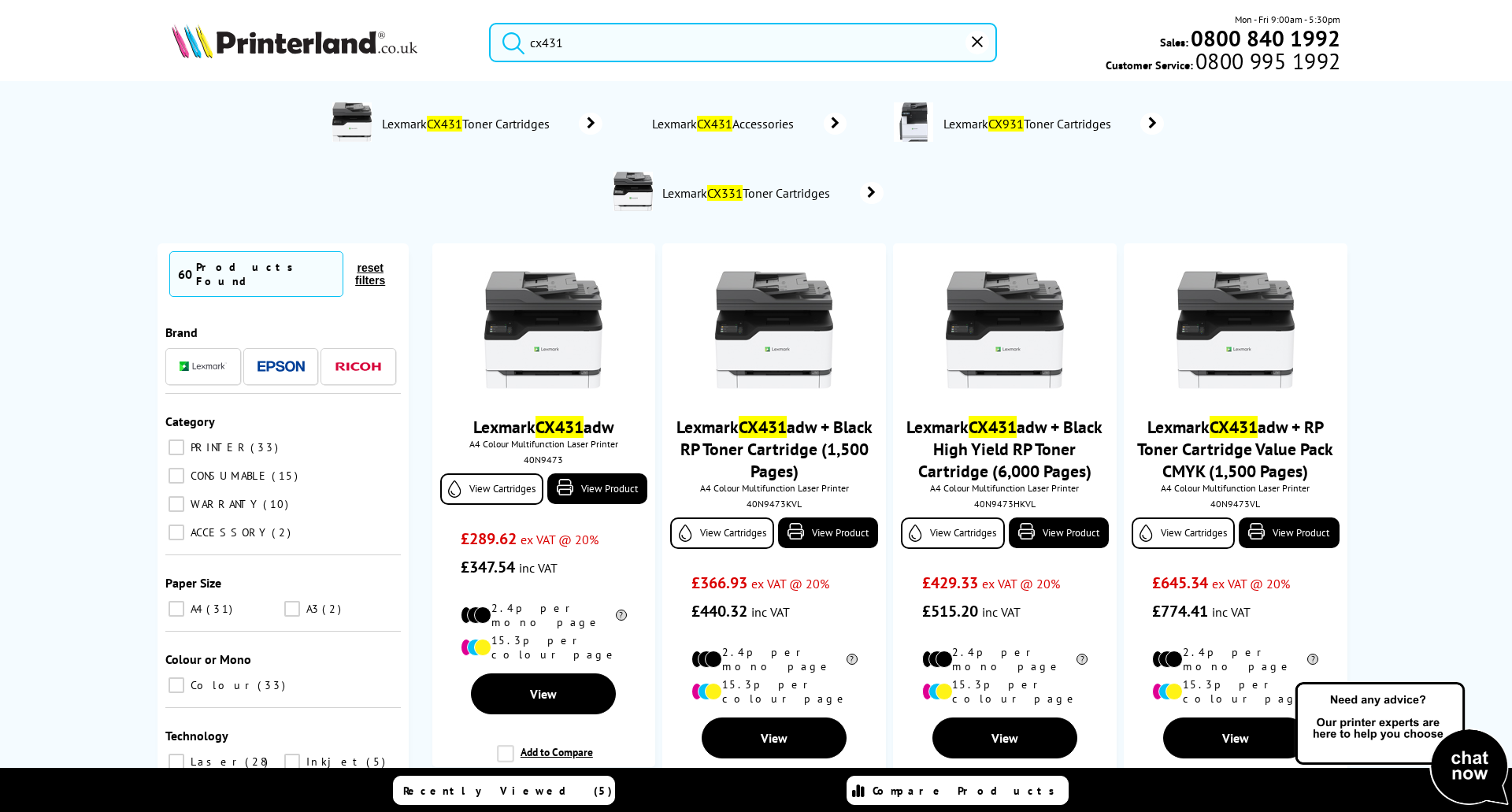
click at [279, 218] on ol "Lexmark CX431 Toner Cartridges Lexmark CX431 Accessories Lexmark CX931 Toner Ca…" at bounding box center [756, 158] width 1155 height 138
click at [273, 200] on ol "Lexmark CX431 Toner Cartridges Lexmark CX431 Accessories Lexmark CX931 Toner Ca…" at bounding box center [756, 158] width 1155 height 138
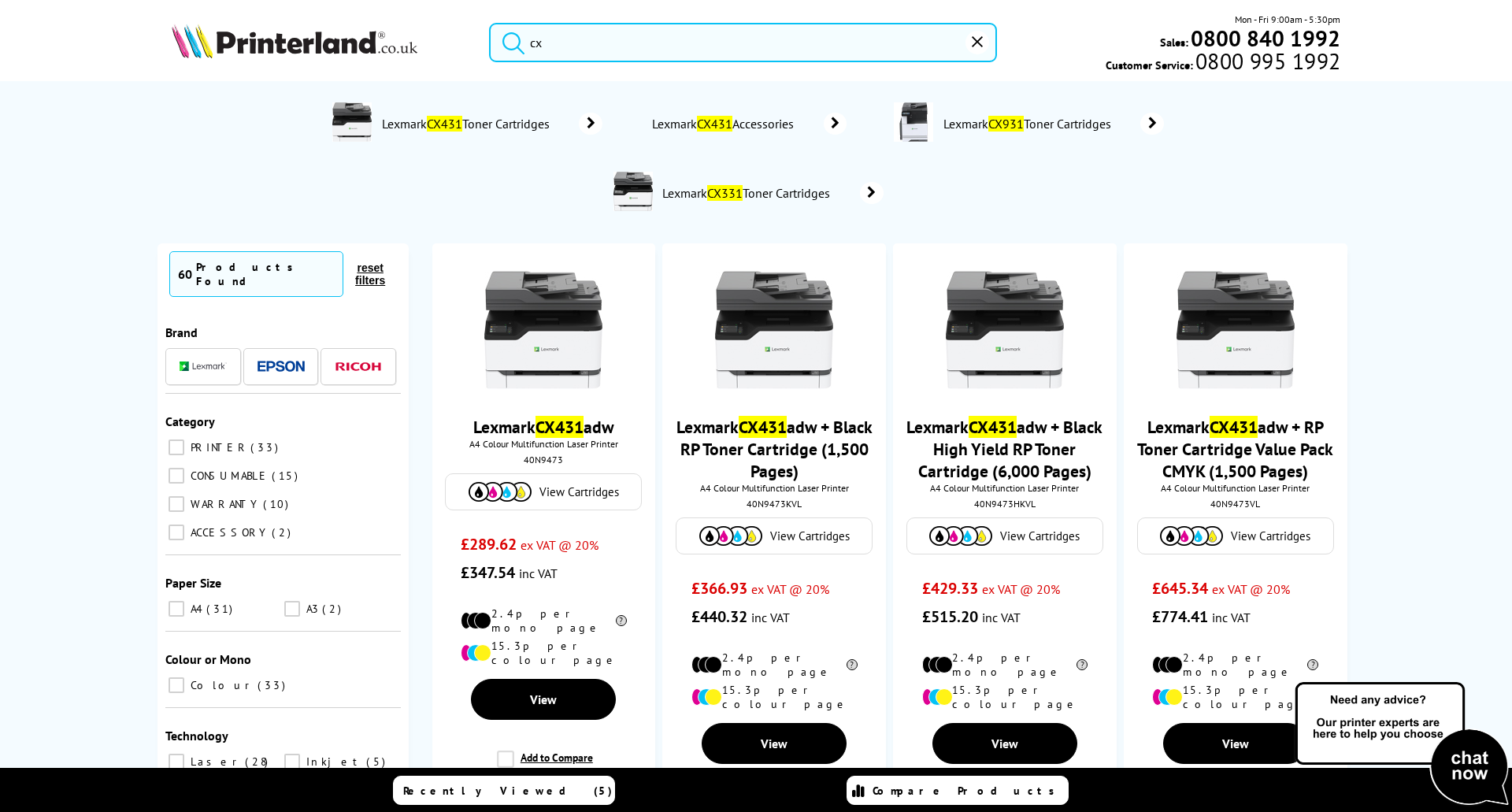
type input "cx431"
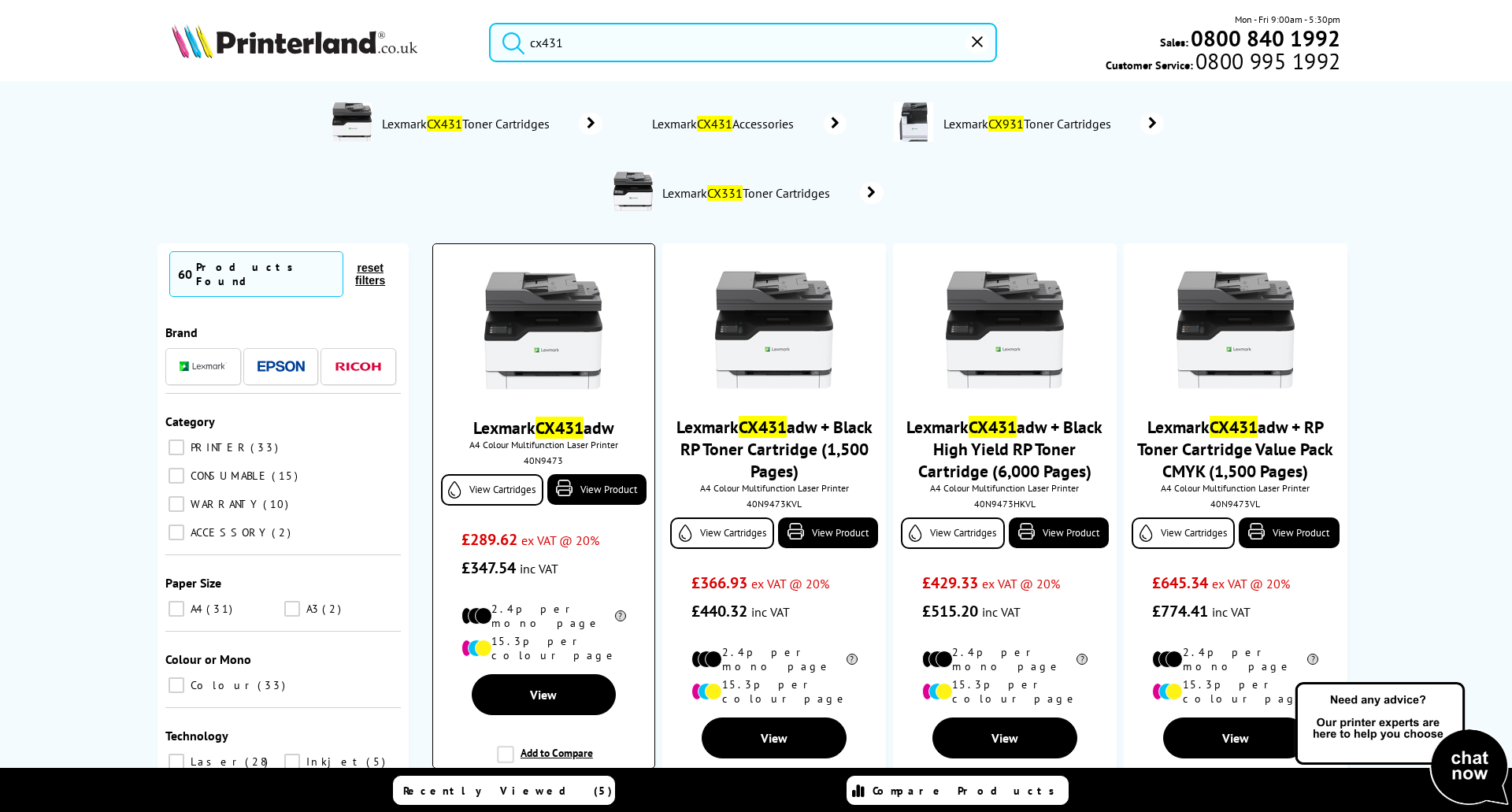
click at [498, 431] on link "Lexmark CX431 adw" at bounding box center [544, 427] width 141 height 22
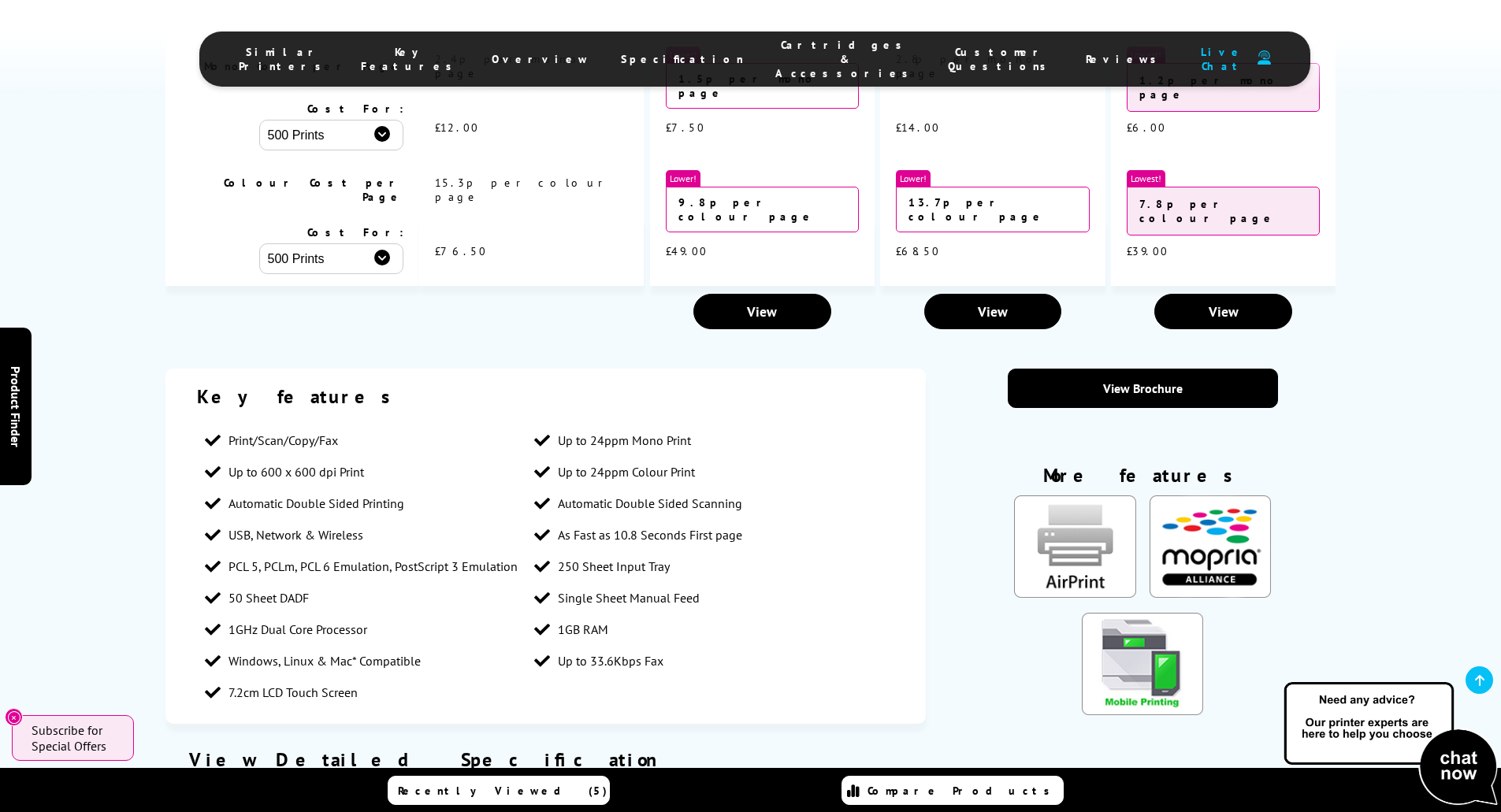
scroll to position [1800, 0]
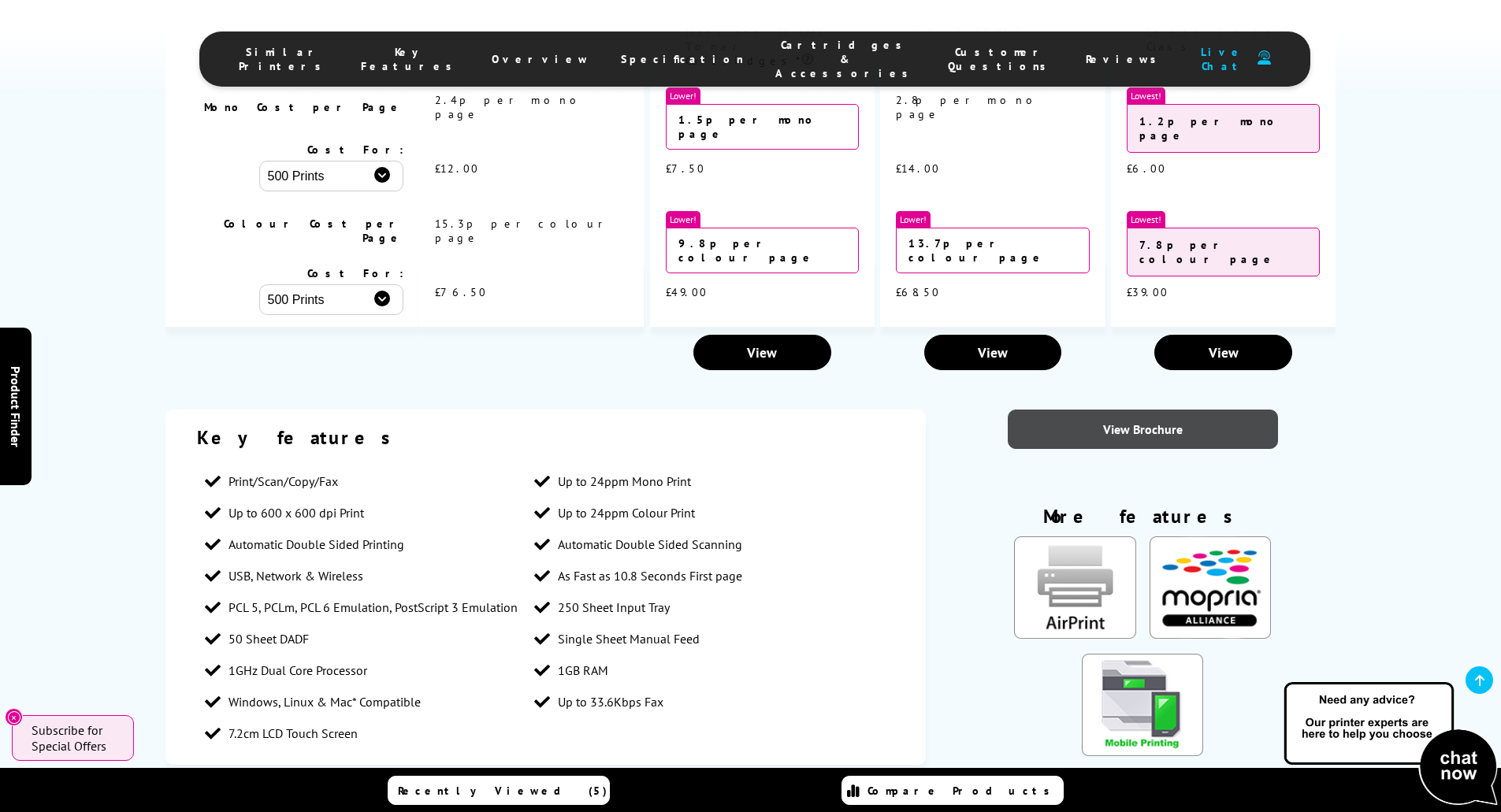
click at [1137, 409] on link "View Brochure" at bounding box center [1143, 429] width 270 height 39
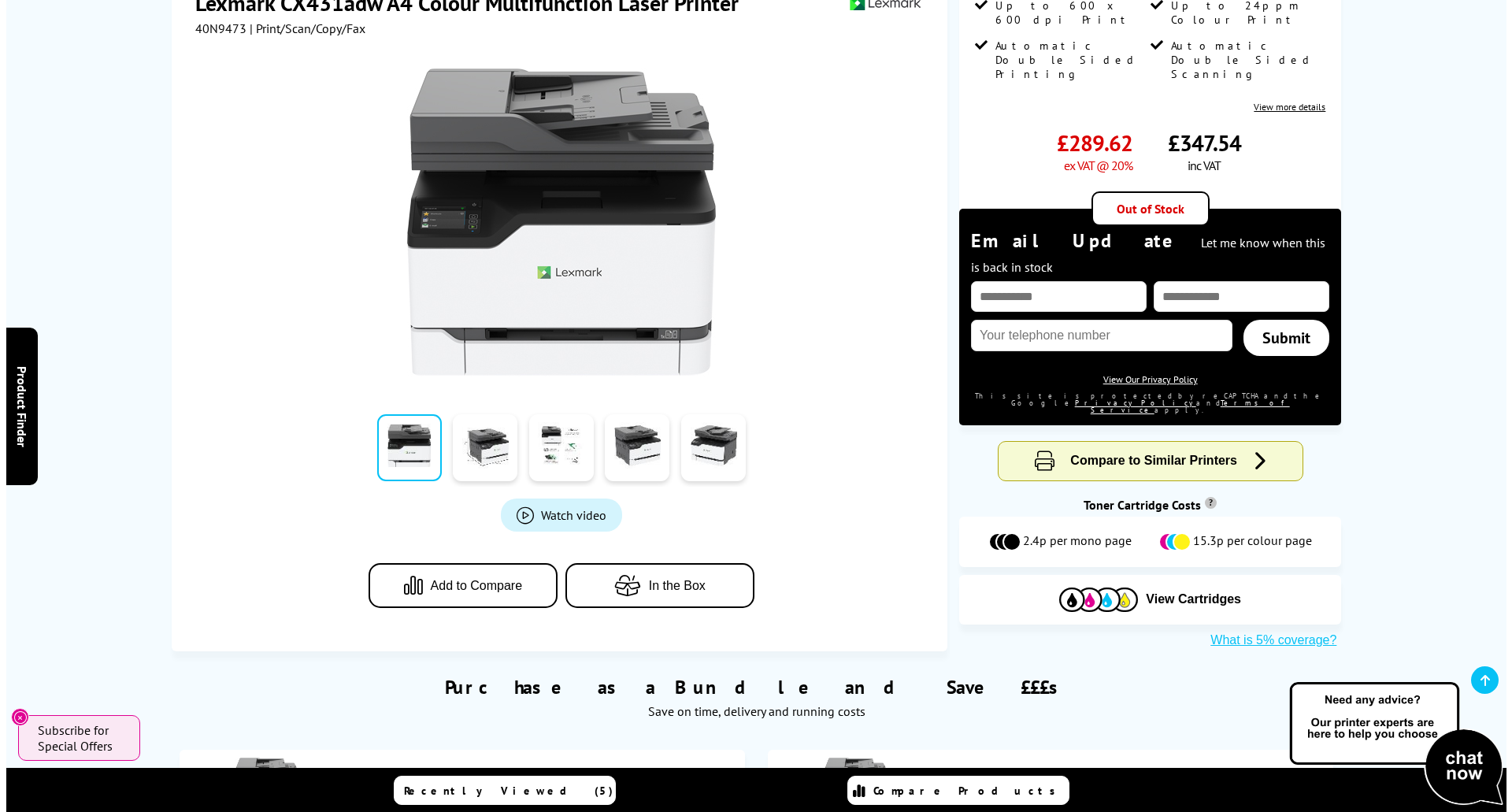
scroll to position [0, 0]
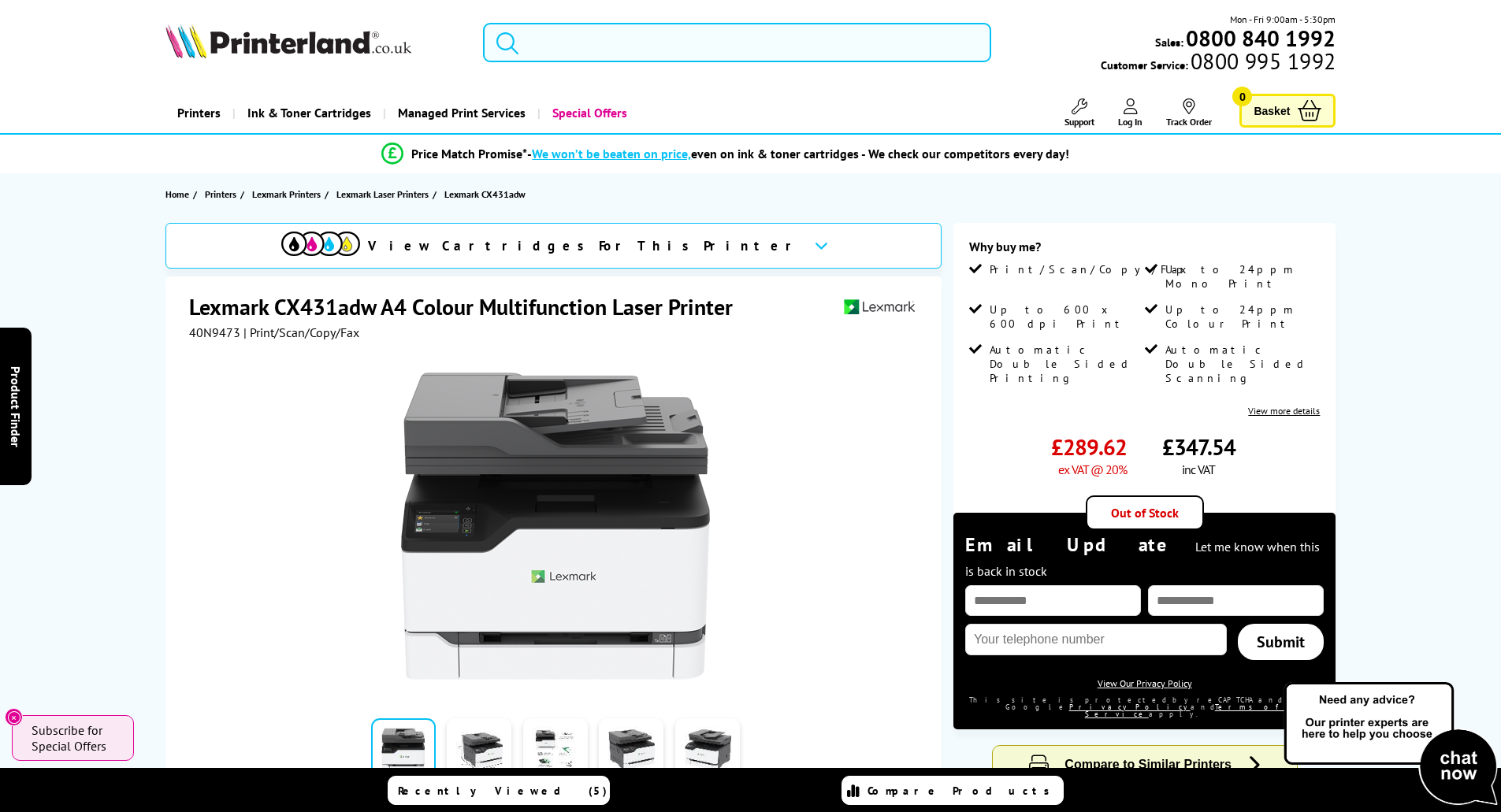
click at [614, 45] on input "search" at bounding box center [737, 43] width 509 height 39
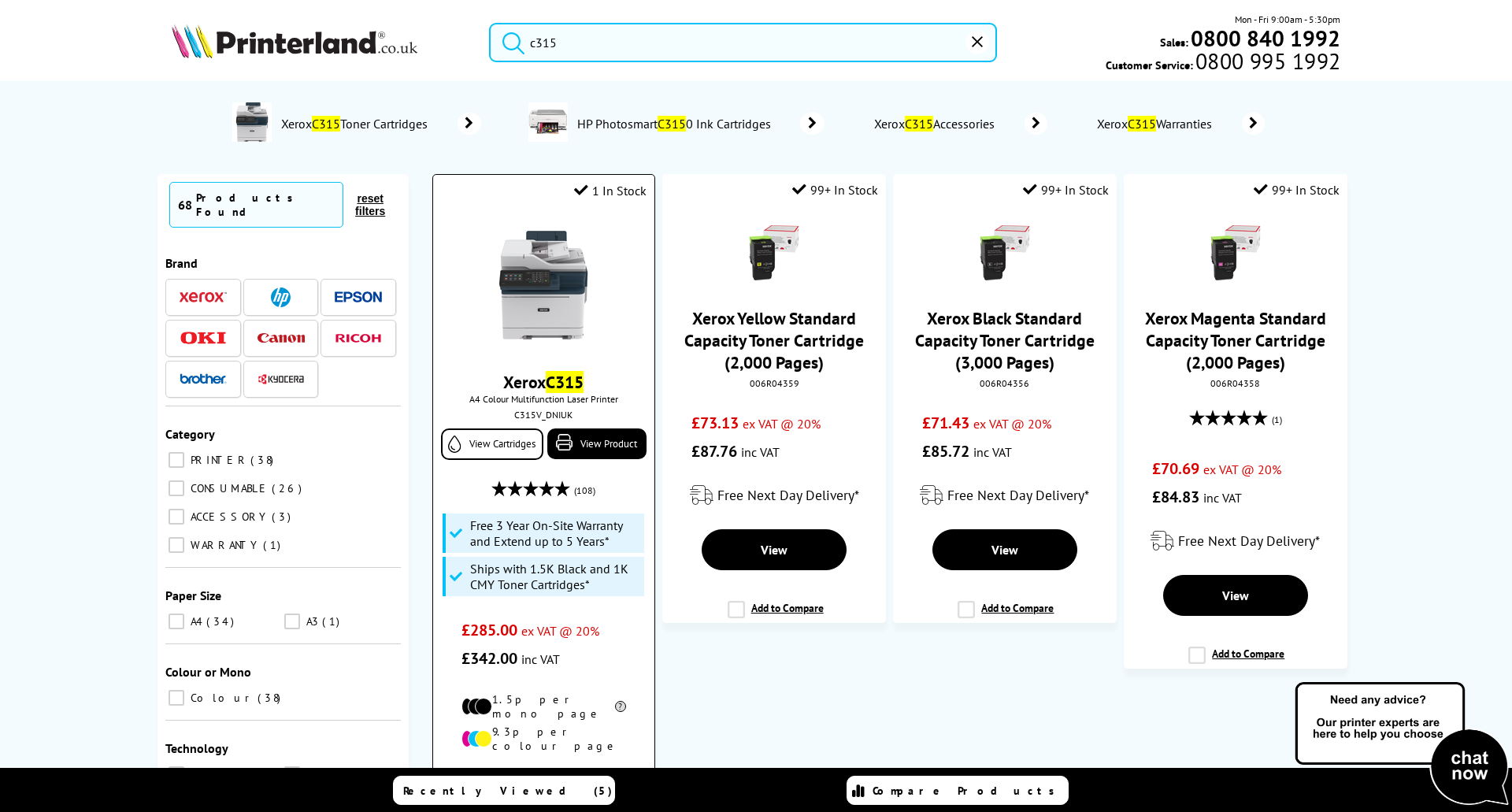
scroll to position [79, 0]
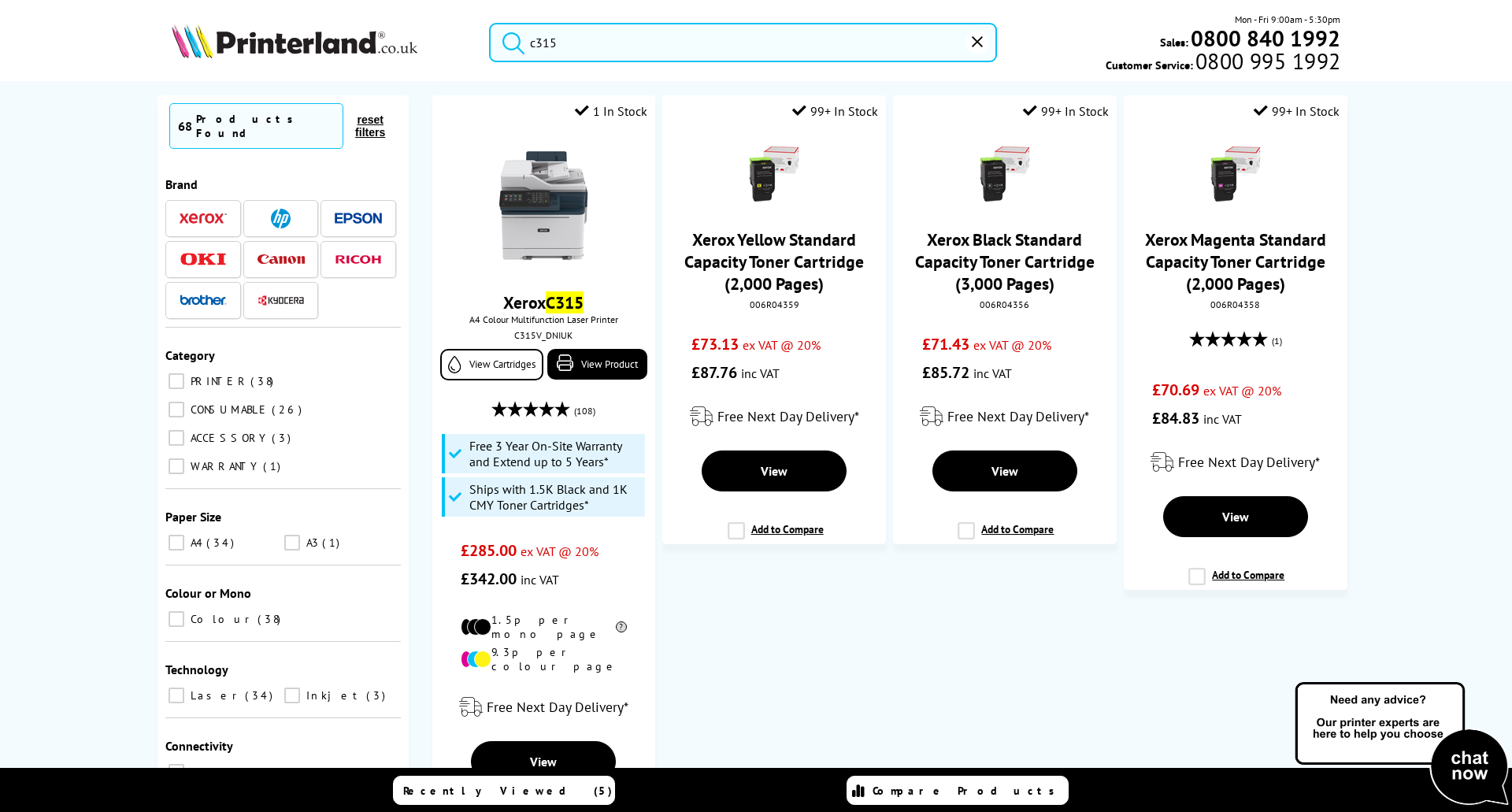
drag, startPoint x: 557, startPoint y: 40, endPoint x: 587, endPoint y: 28, distance: 32.3
click at [557, 40] on input "c315" at bounding box center [742, 43] width 508 height 39
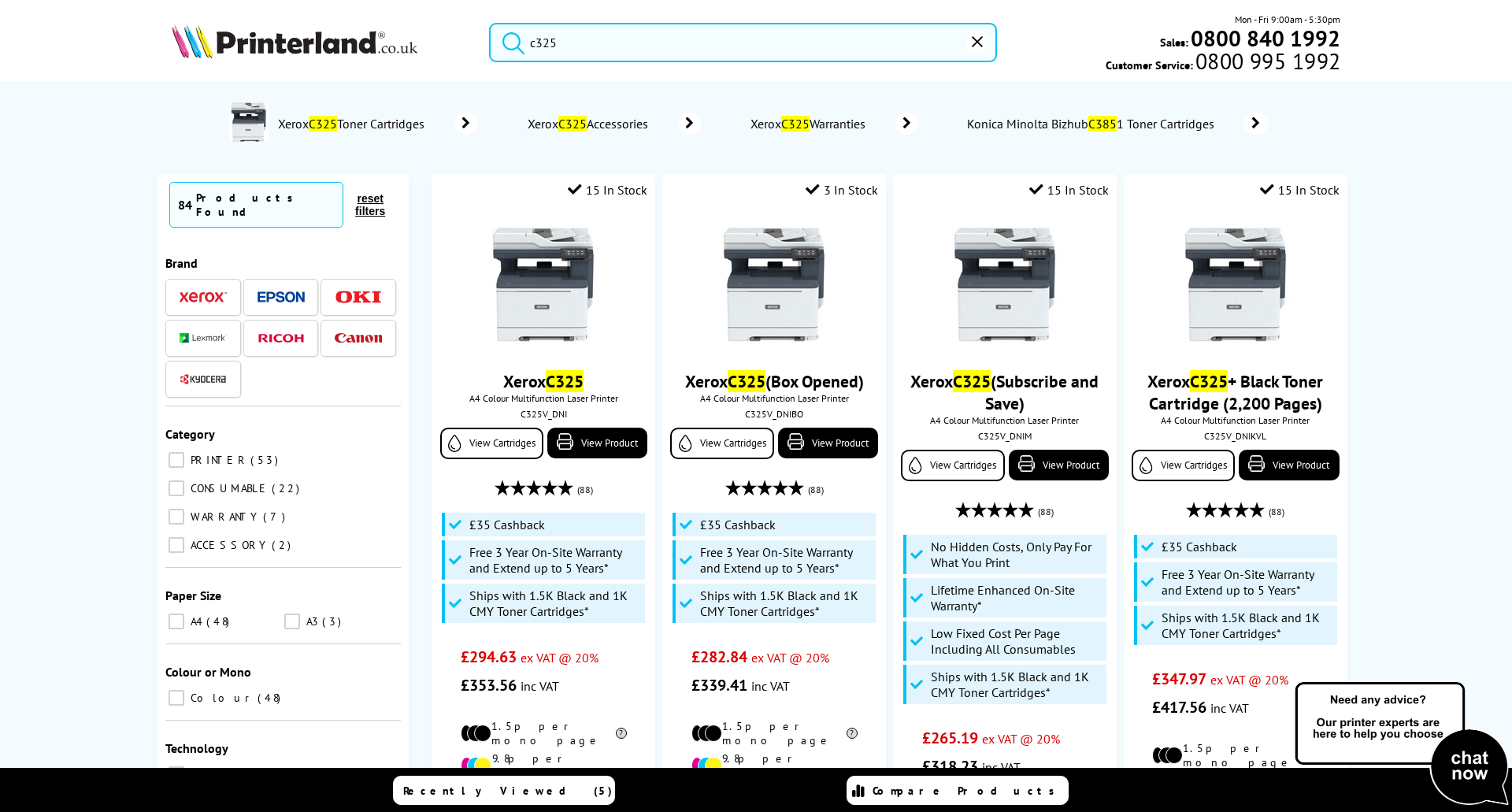
click at [570, 43] on input "c325" at bounding box center [742, 43] width 508 height 39
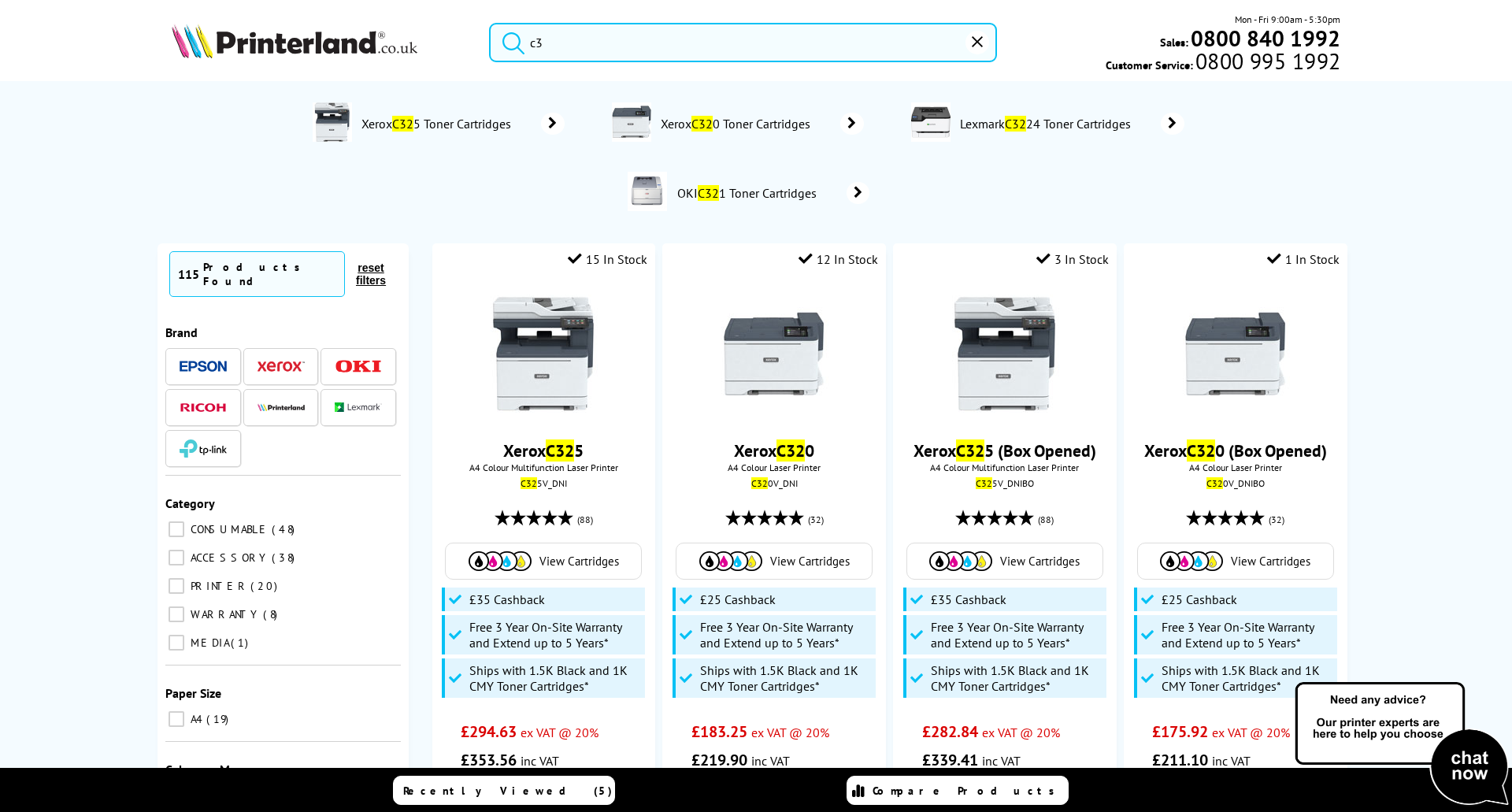
type input "c"
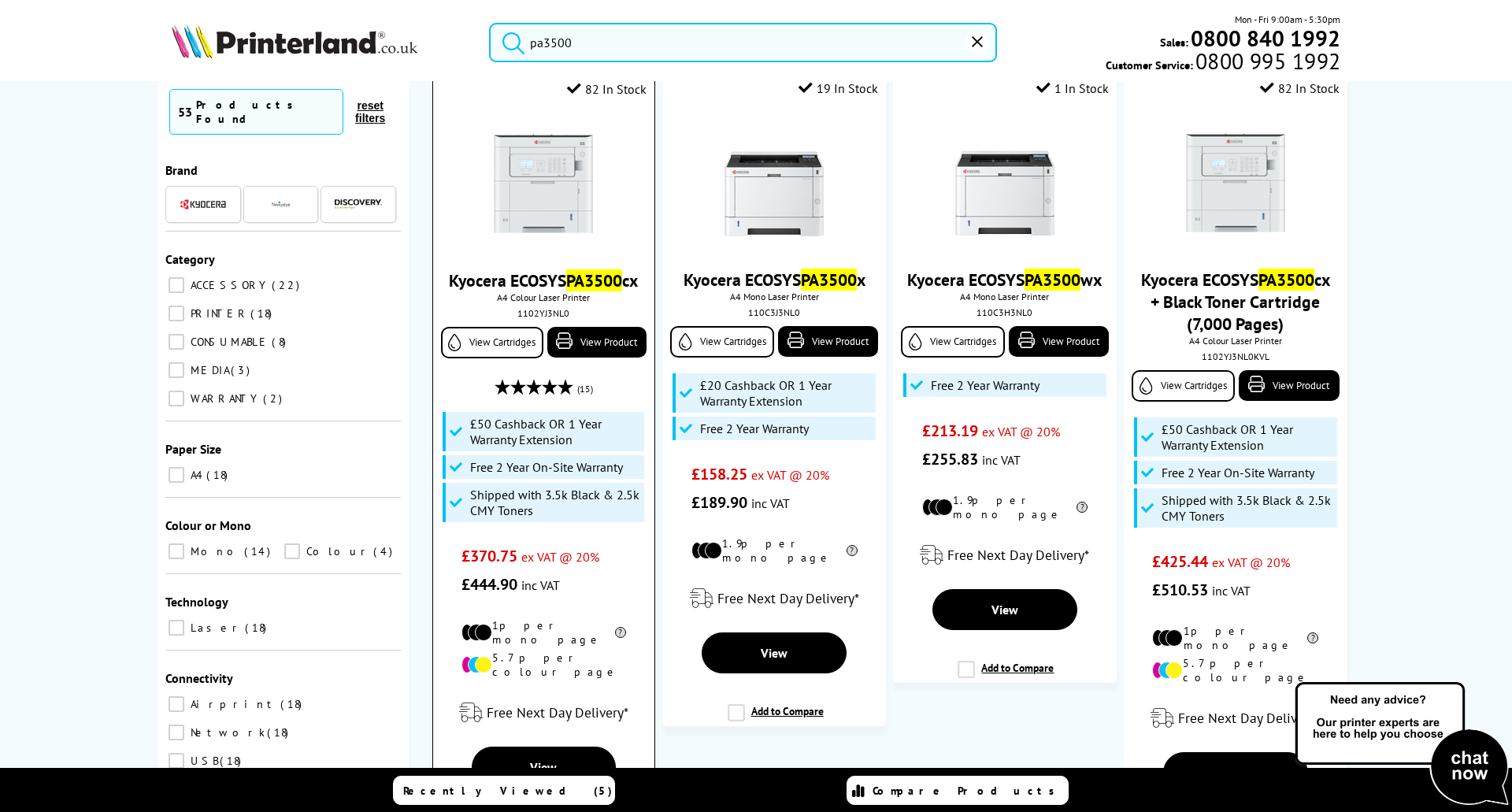
scroll to position [157, 0]
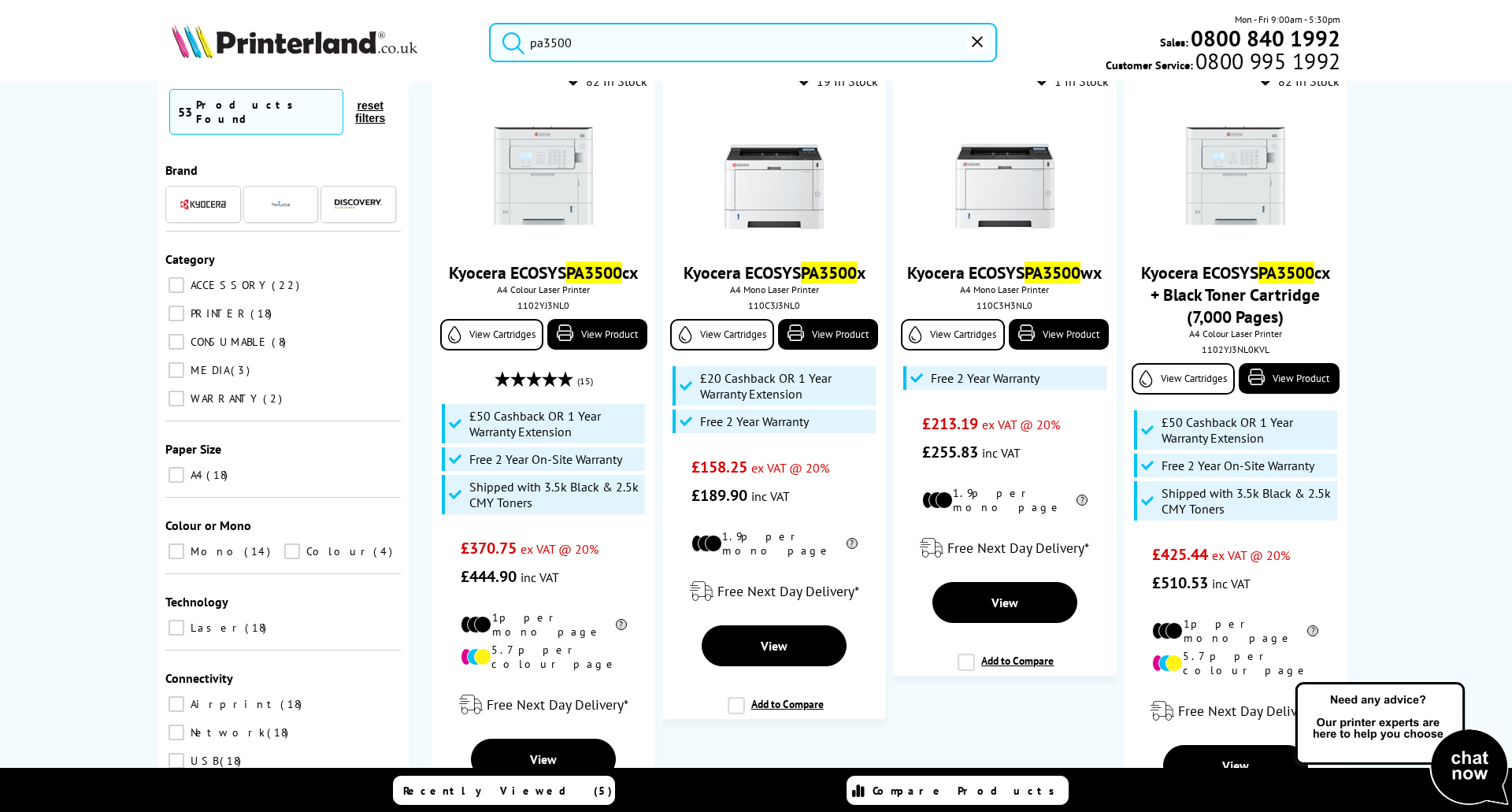
drag, startPoint x: 587, startPoint y: 43, endPoint x: 523, endPoint y: 43, distance: 64.0
click at [523, 43] on form "pa3500" at bounding box center [742, 43] width 508 height 39
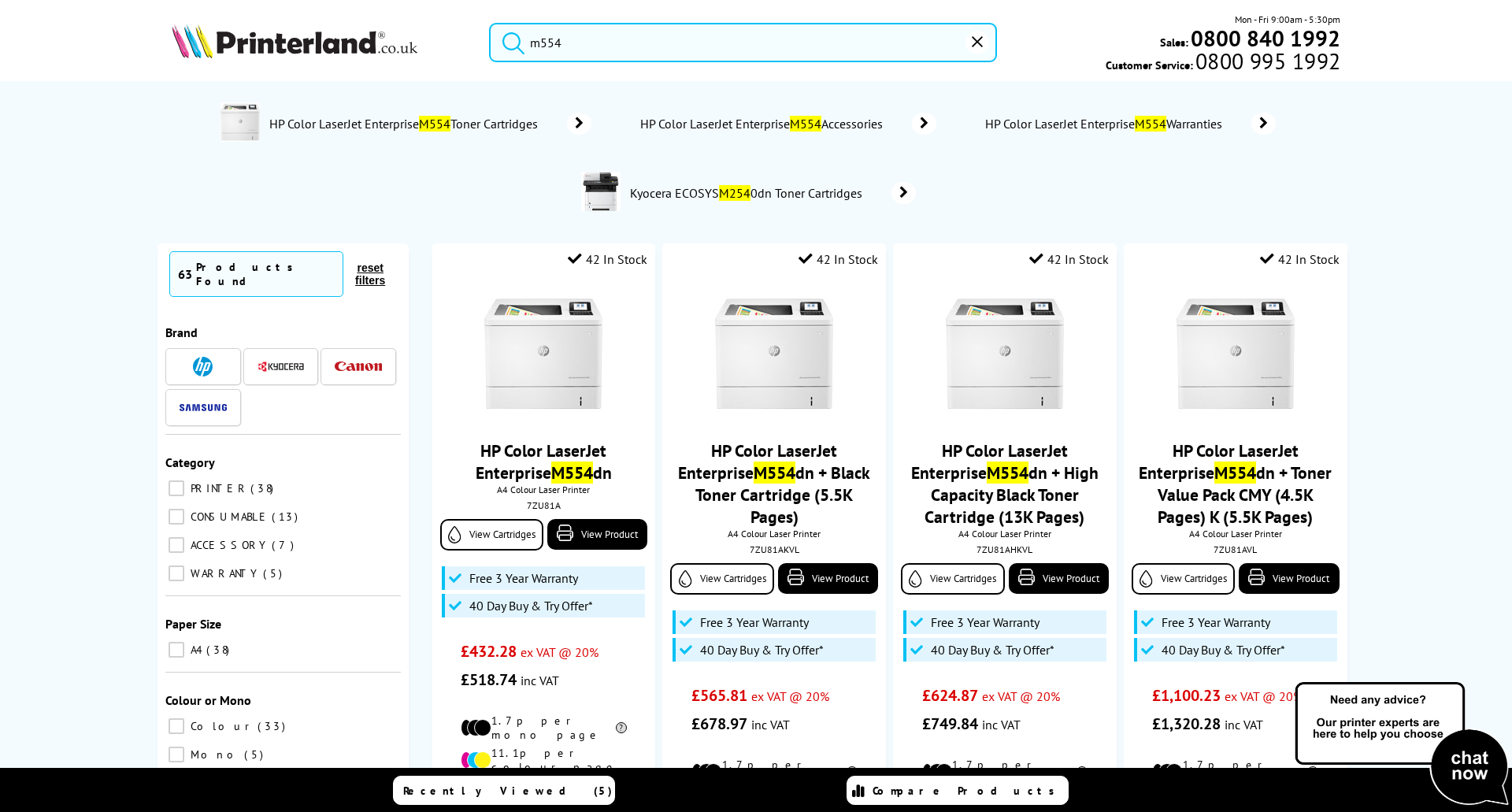
drag, startPoint x: 568, startPoint y: 43, endPoint x: 500, endPoint y: 43, distance: 68.0
click at [500, 43] on form "m554" at bounding box center [742, 43] width 508 height 39
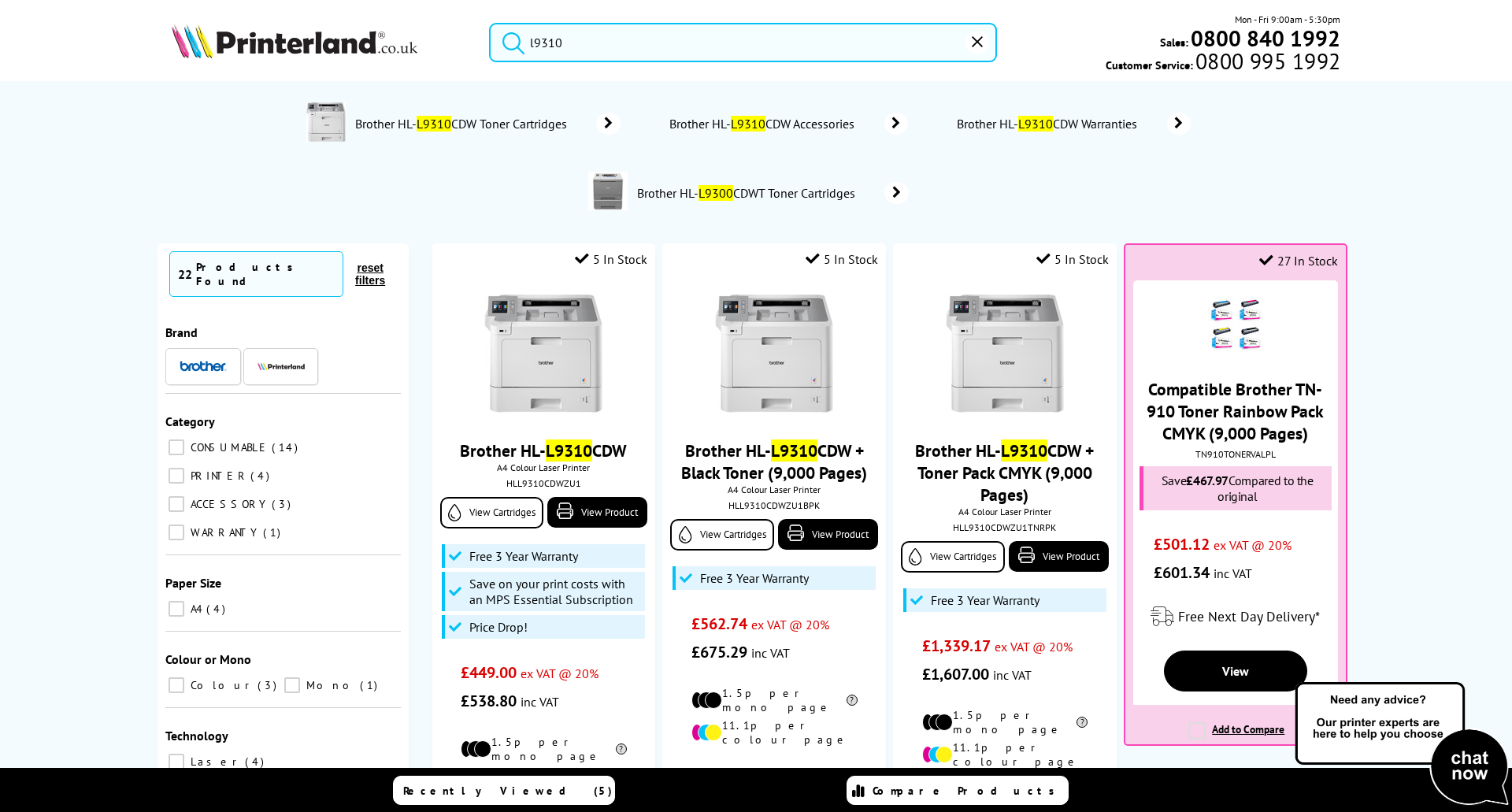
drag, startPoint x: 575, startPoint y: 43, endPoint x: 504, endPoint y: 43, distance: 71.0
click at [504, 43] on form "l9310" at bounding box center [742, 43] width 508 height 39
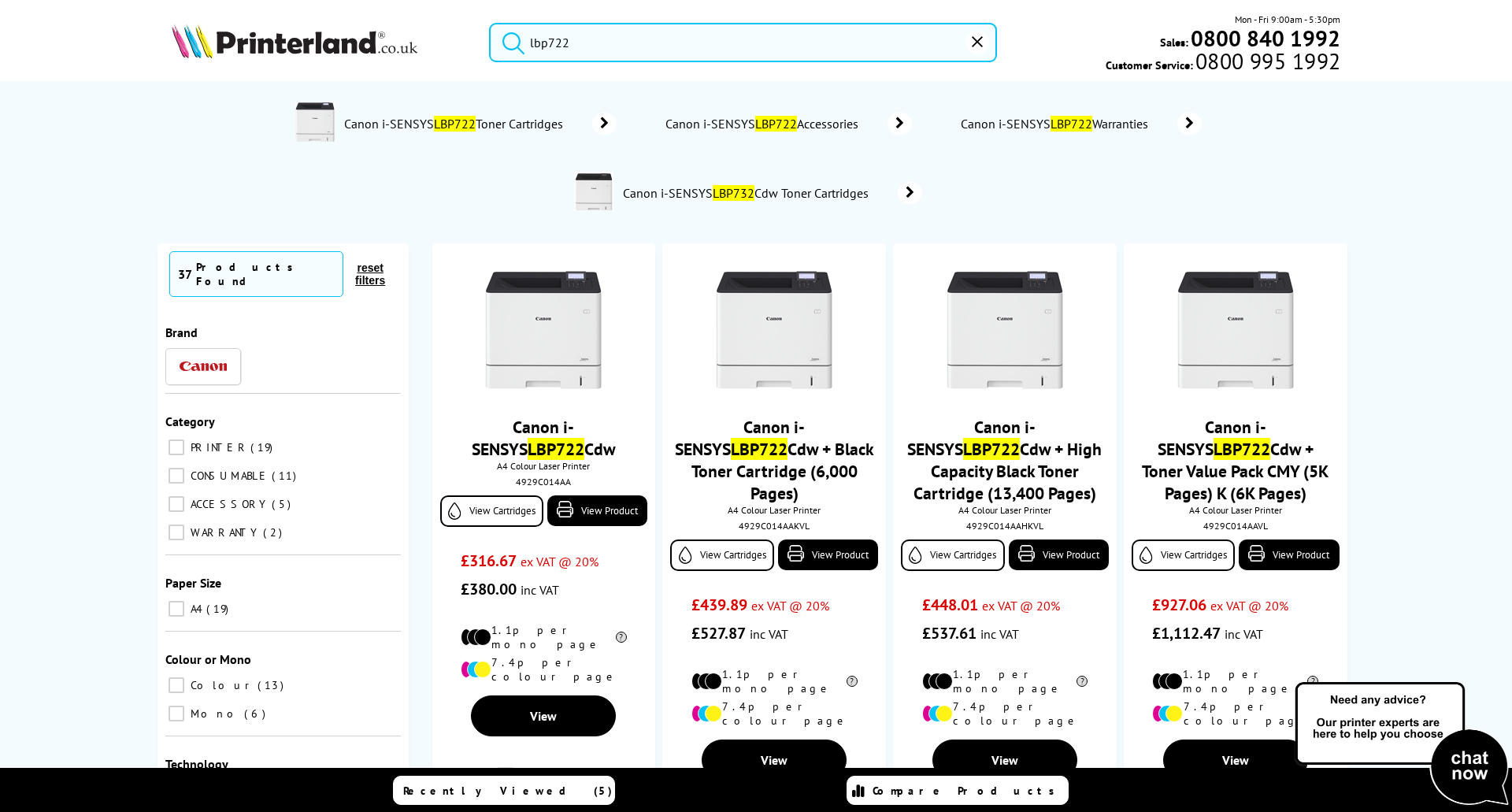
type input "lbp722"
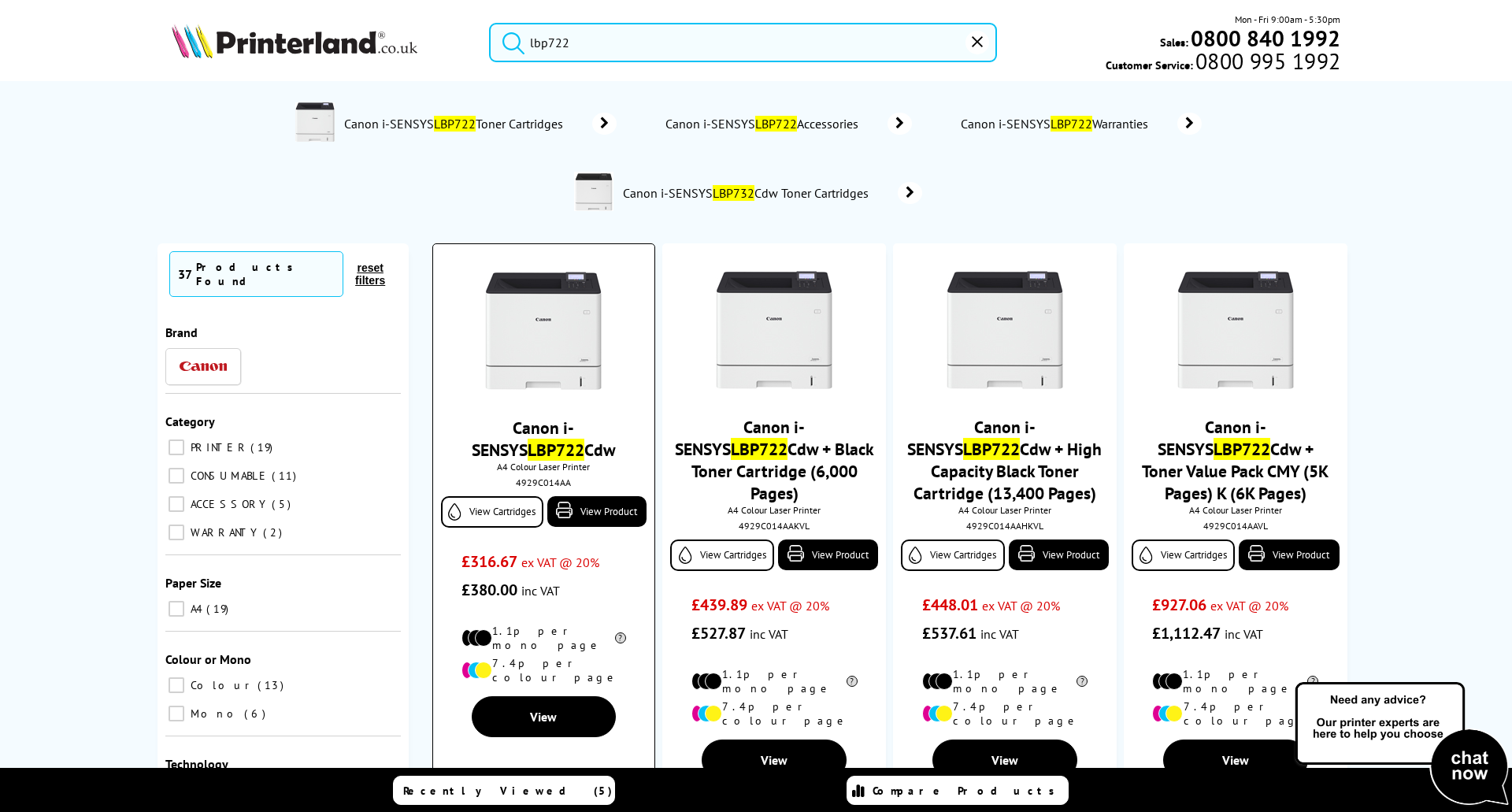
click at [548, 424] on link "Canon i-SENSYS LBP722 Cdw" at bounding box center [544, 439] width 144 height 44
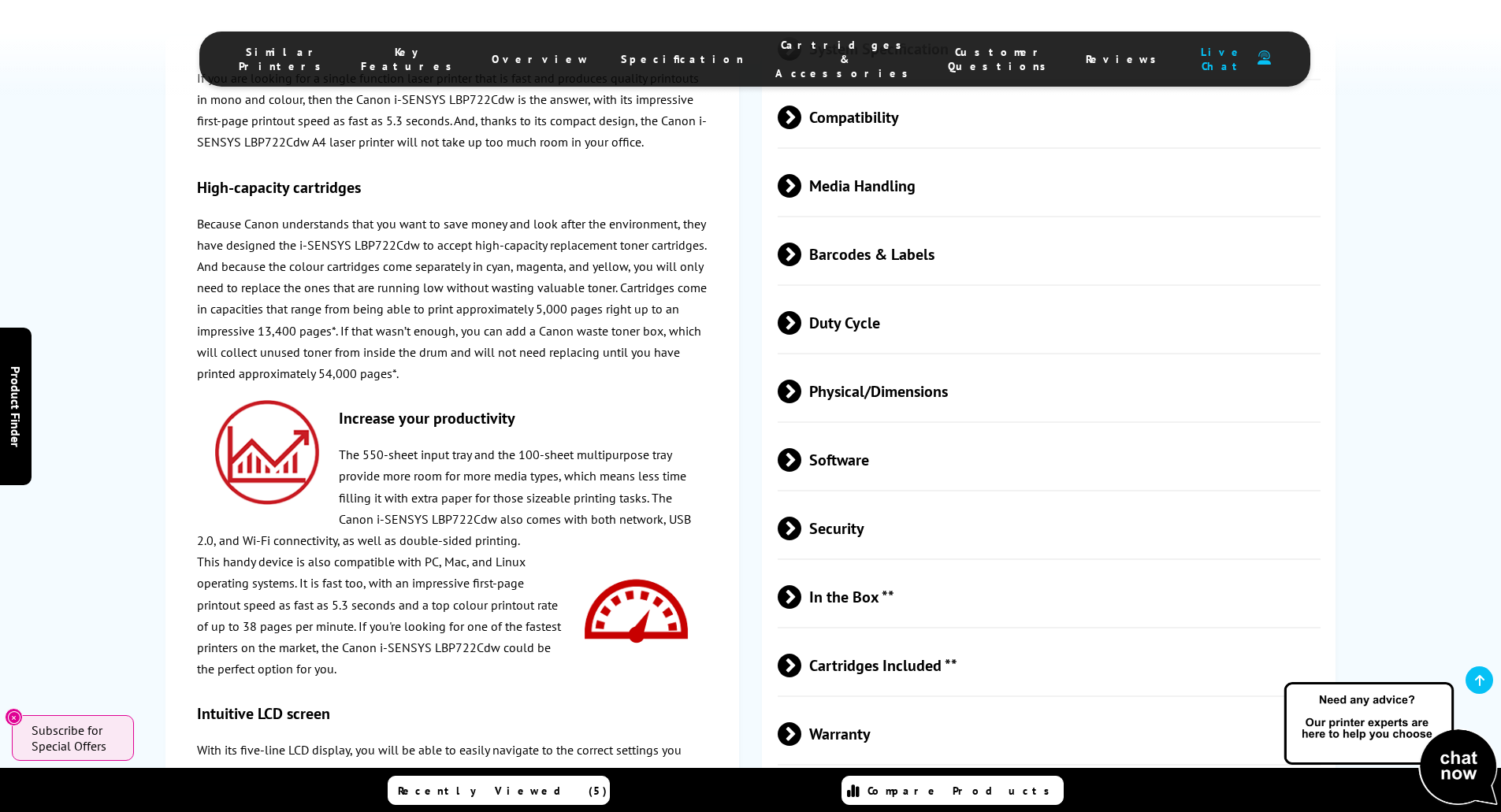
scroll to position [3465, 0]
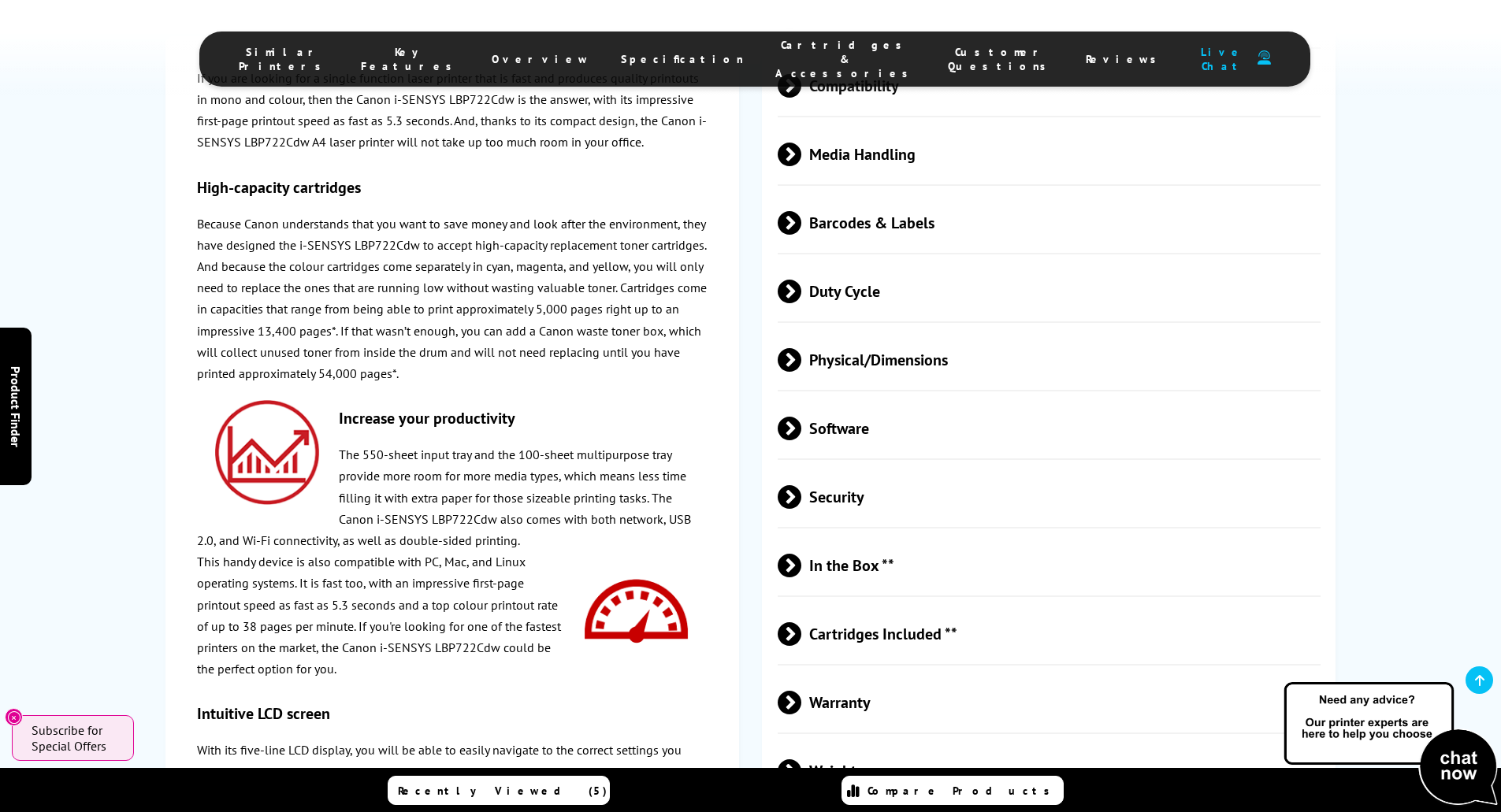
click at [802, 691] on span at bounding box center [802, 702] width 0 height 24
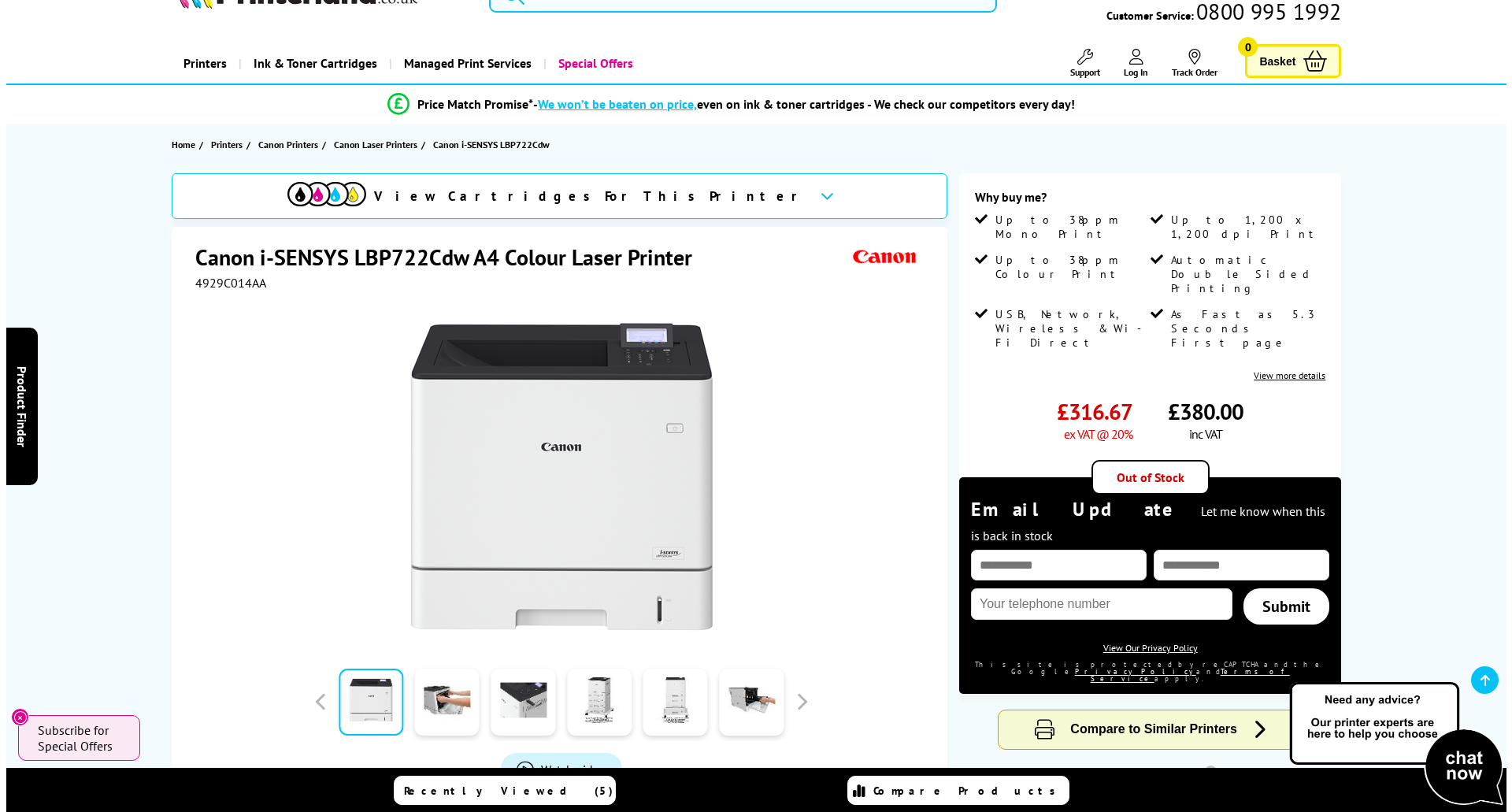
scroll to position [0, 0]
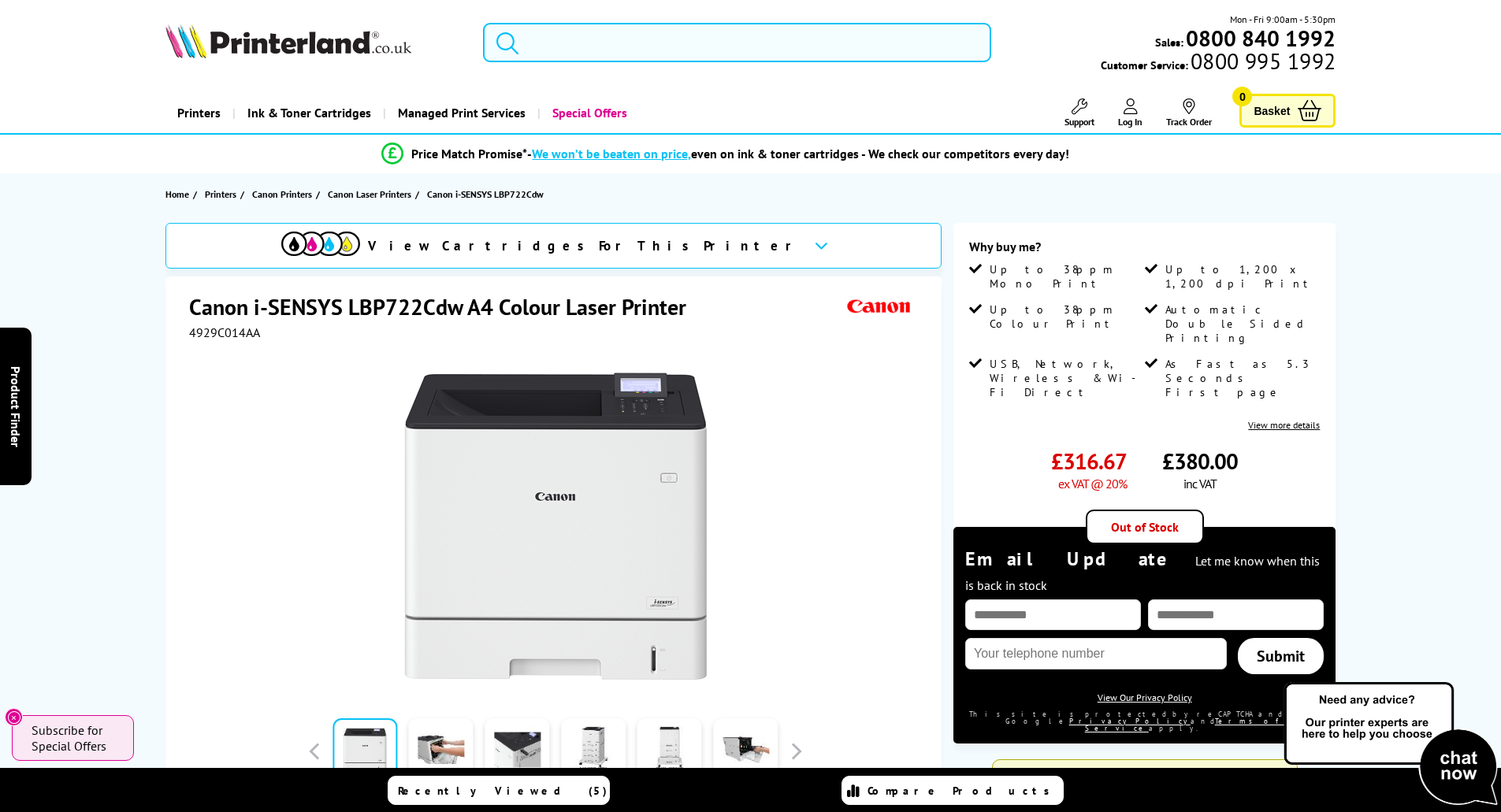
click at [529, 42] on form at bounding box center [737, 43] width 509 height 39
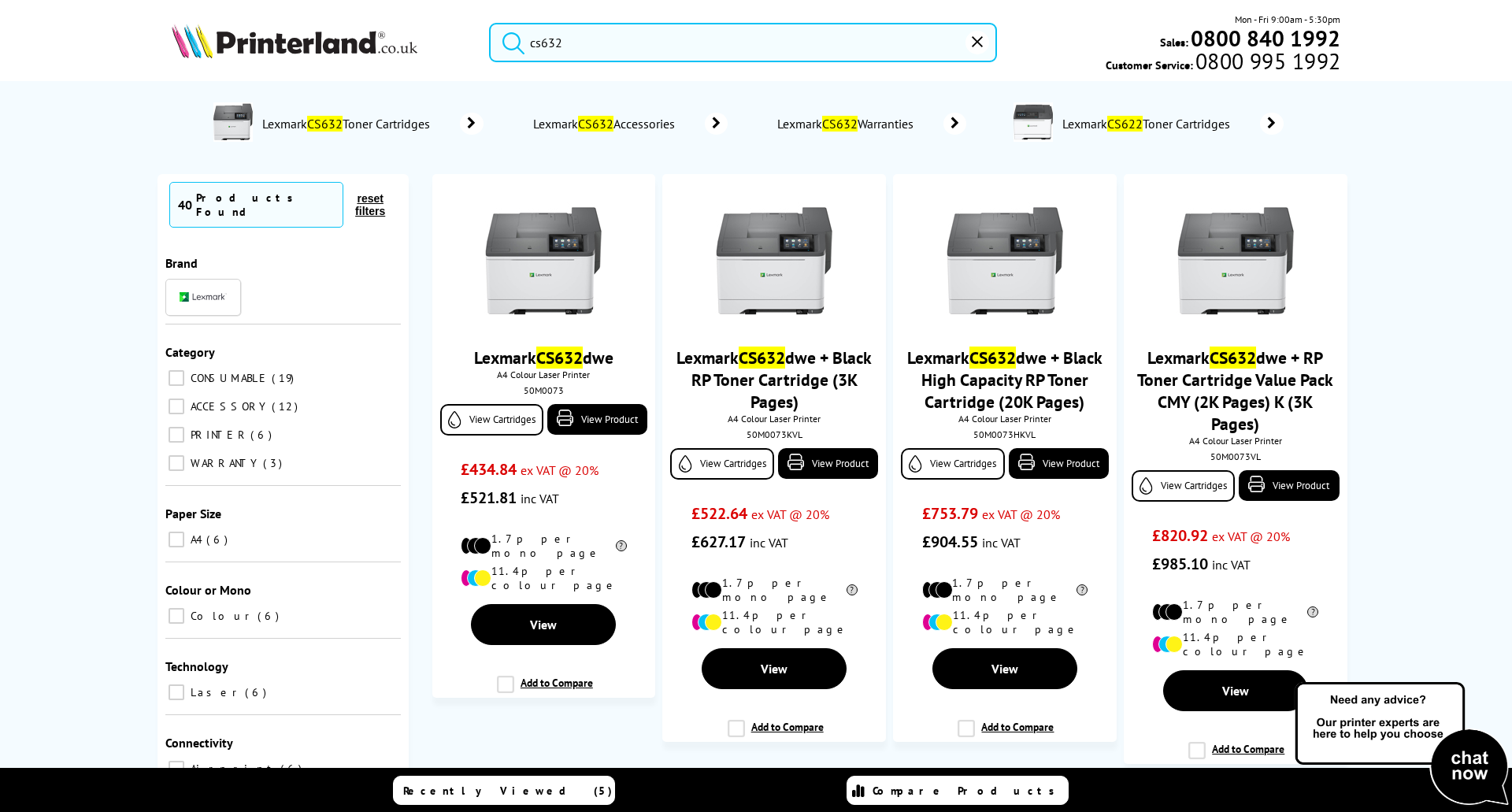
type input "cs632"
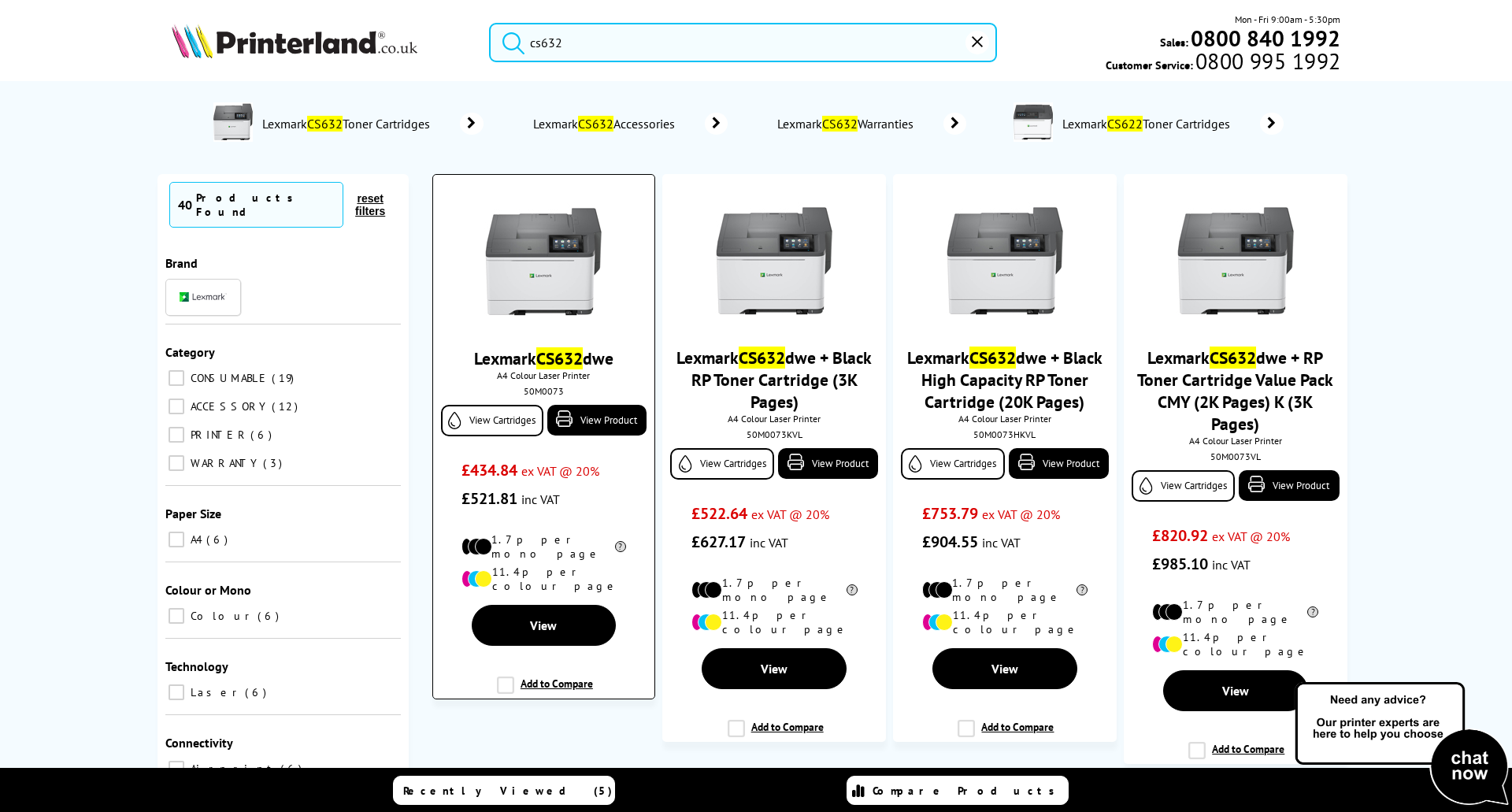
click at [518, 354] on link "Lexmark CS632 dwe" at bounding box center [544, 358] width 139 height 22
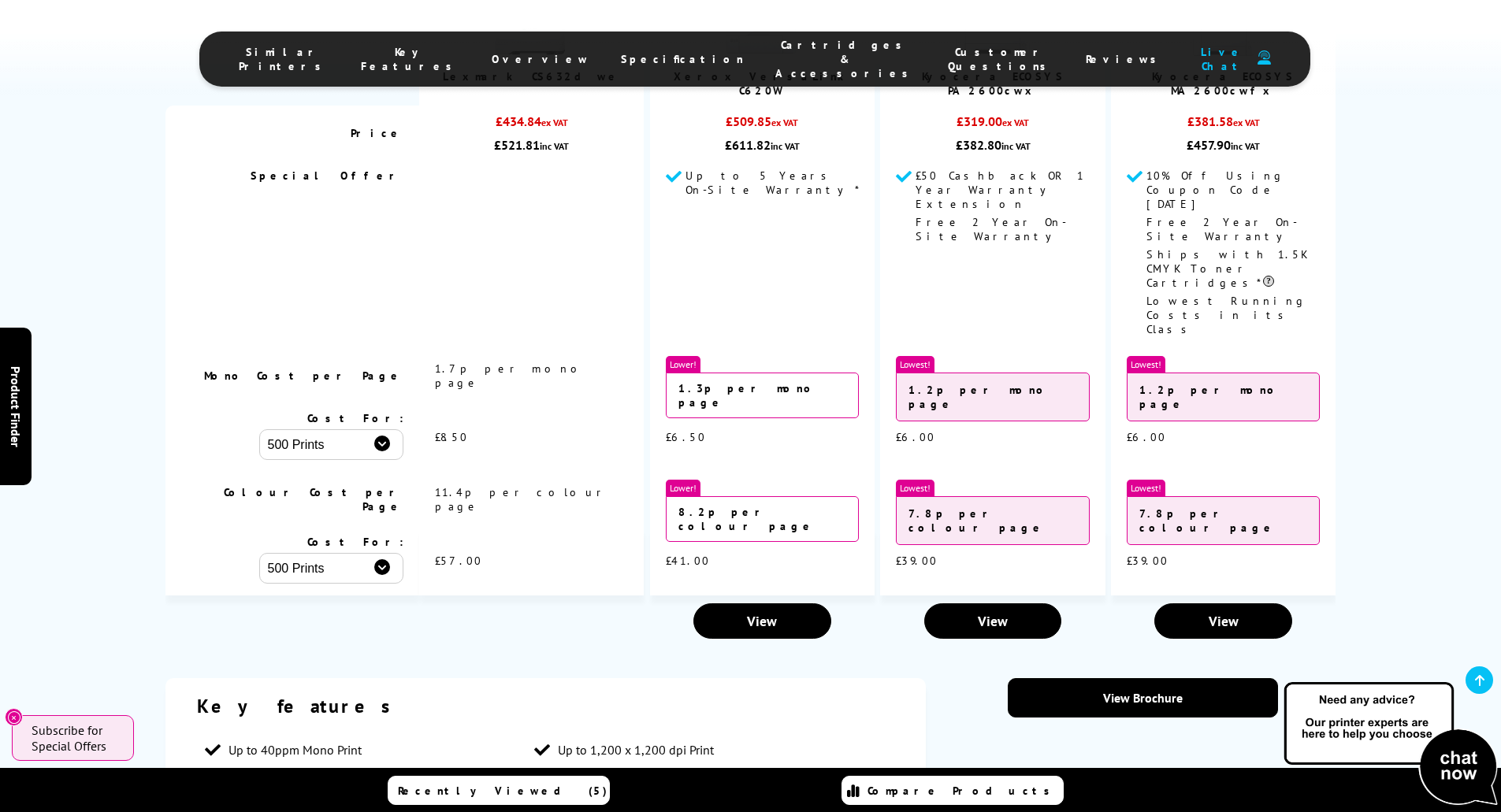
scroll to position [2284, 0]
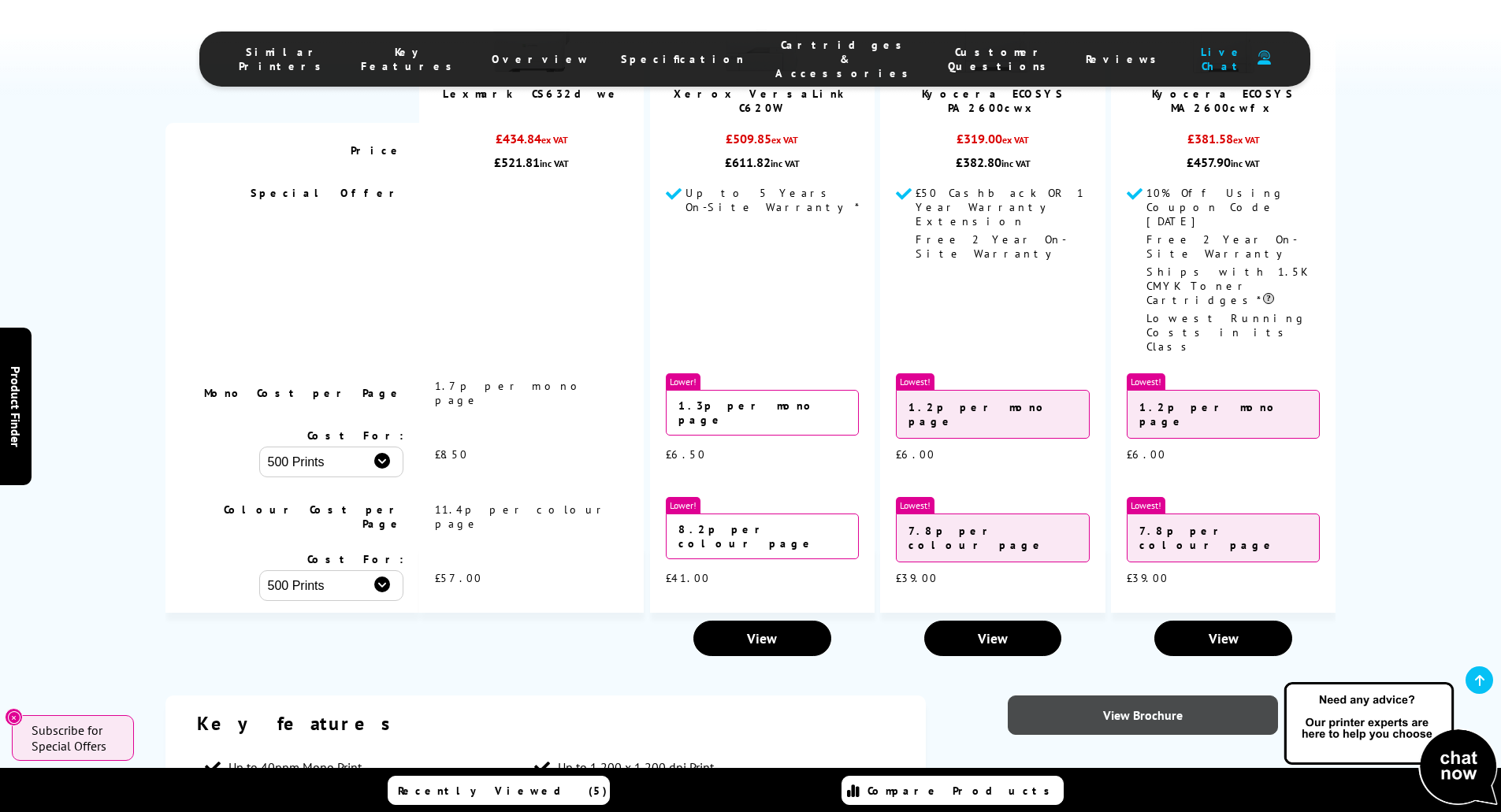
click at [1122, 696] on link "View Brochure" at bounding box center [1143, 715] width 270 height 39
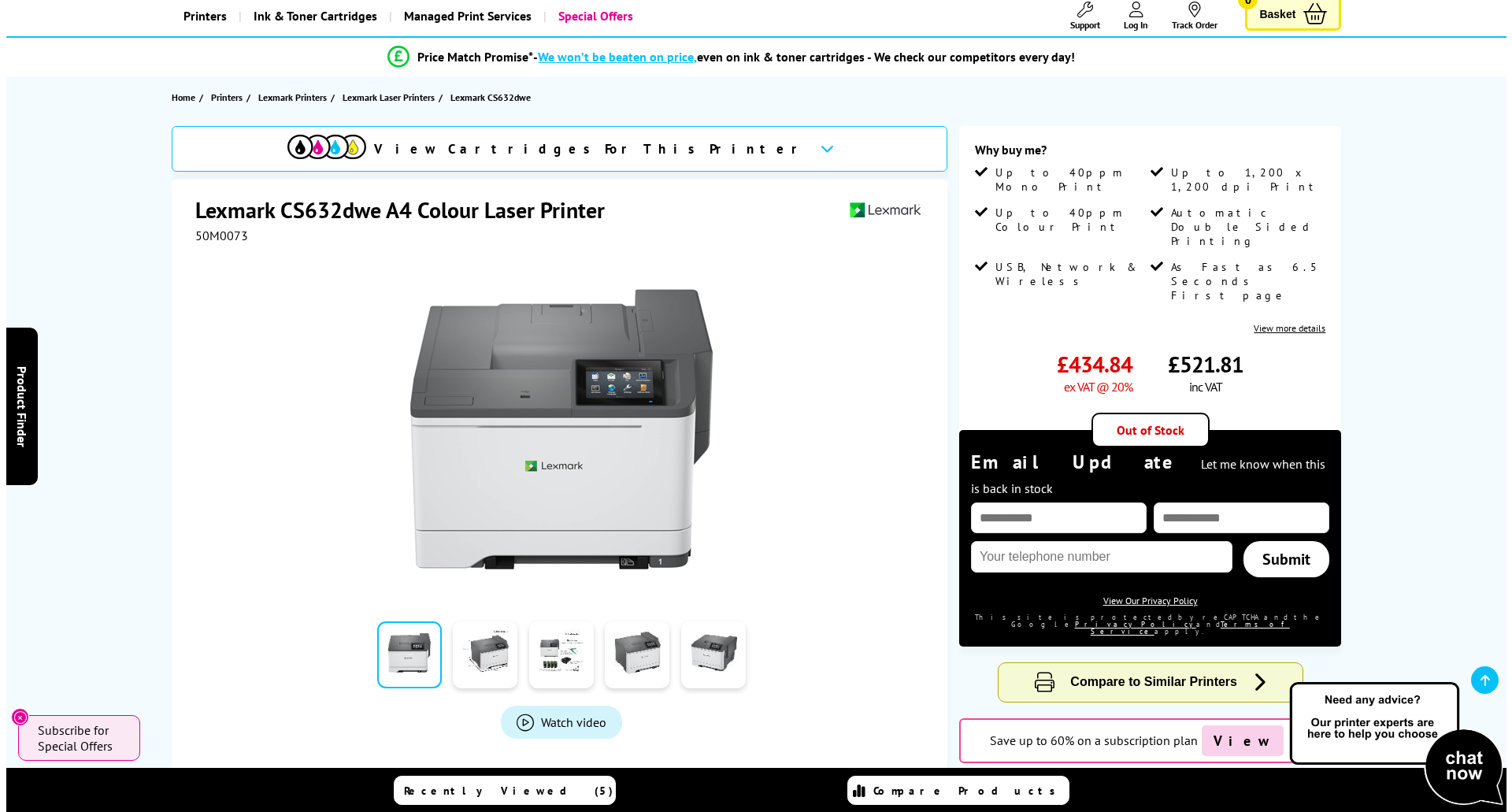
scroll to position [0, 0]
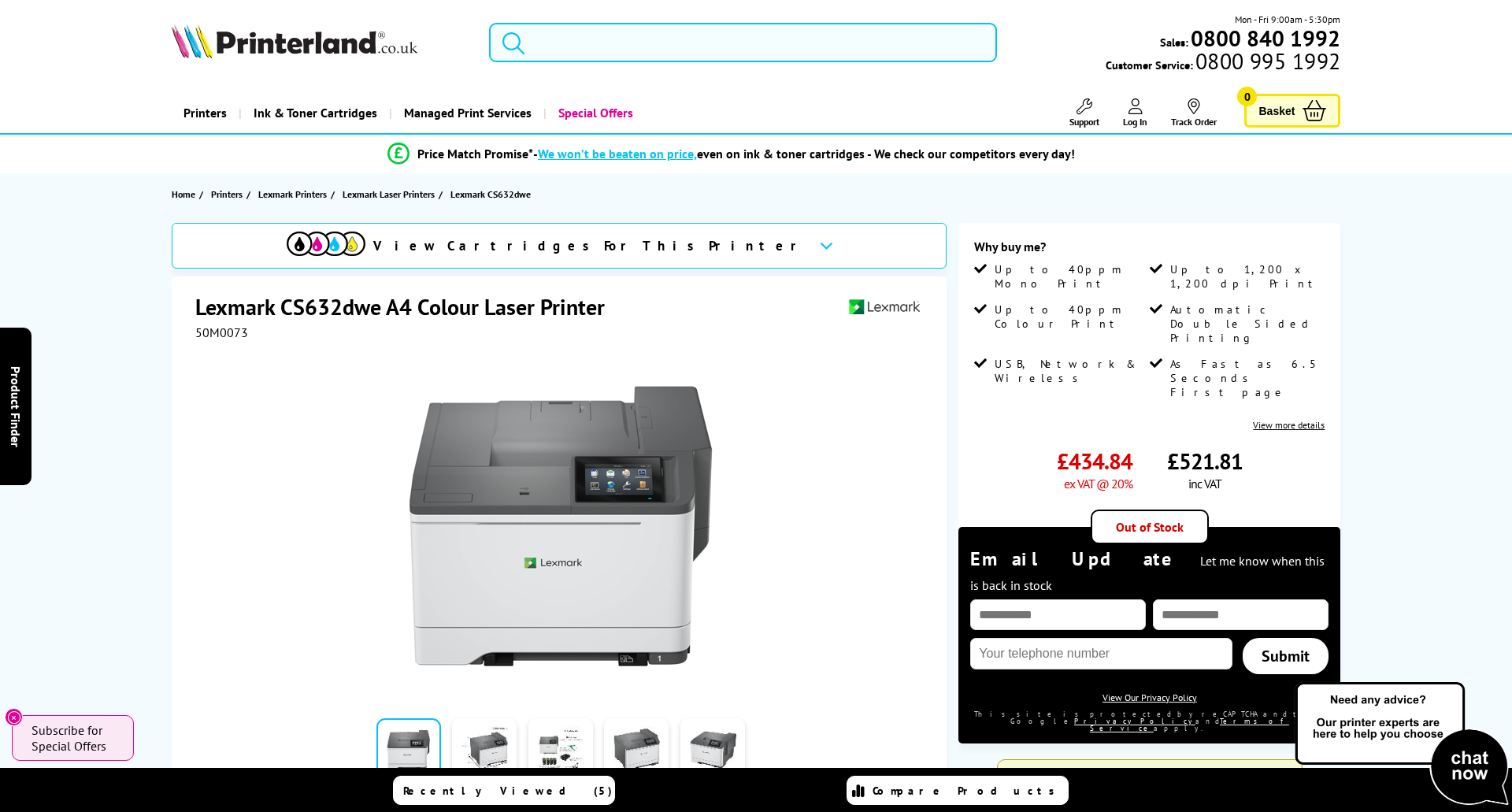
click at [615, 43] on input "search" at bounding box center [742, 43] width 508 height 39
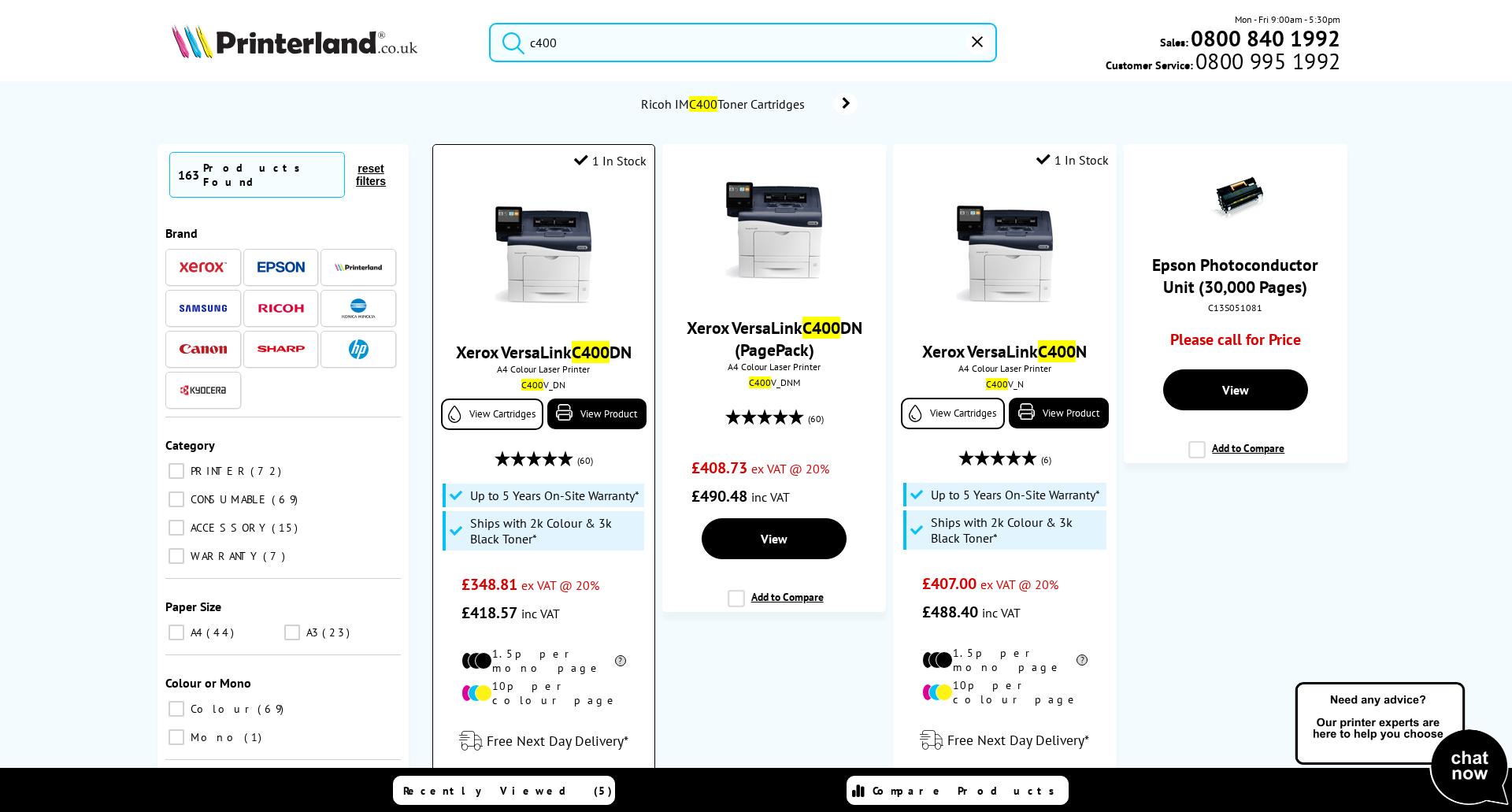
scroll to position [157, 0]
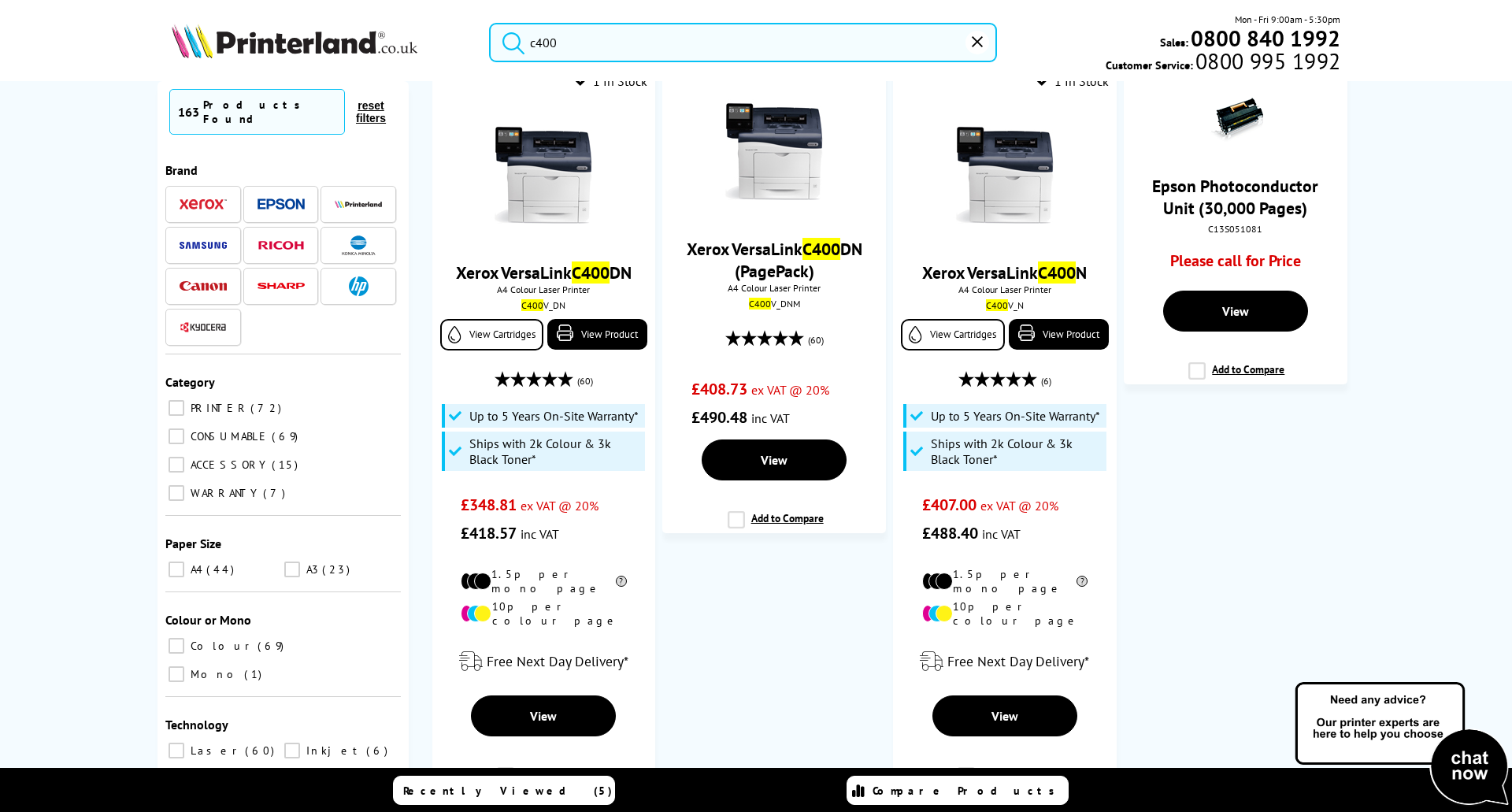
type input "c400"
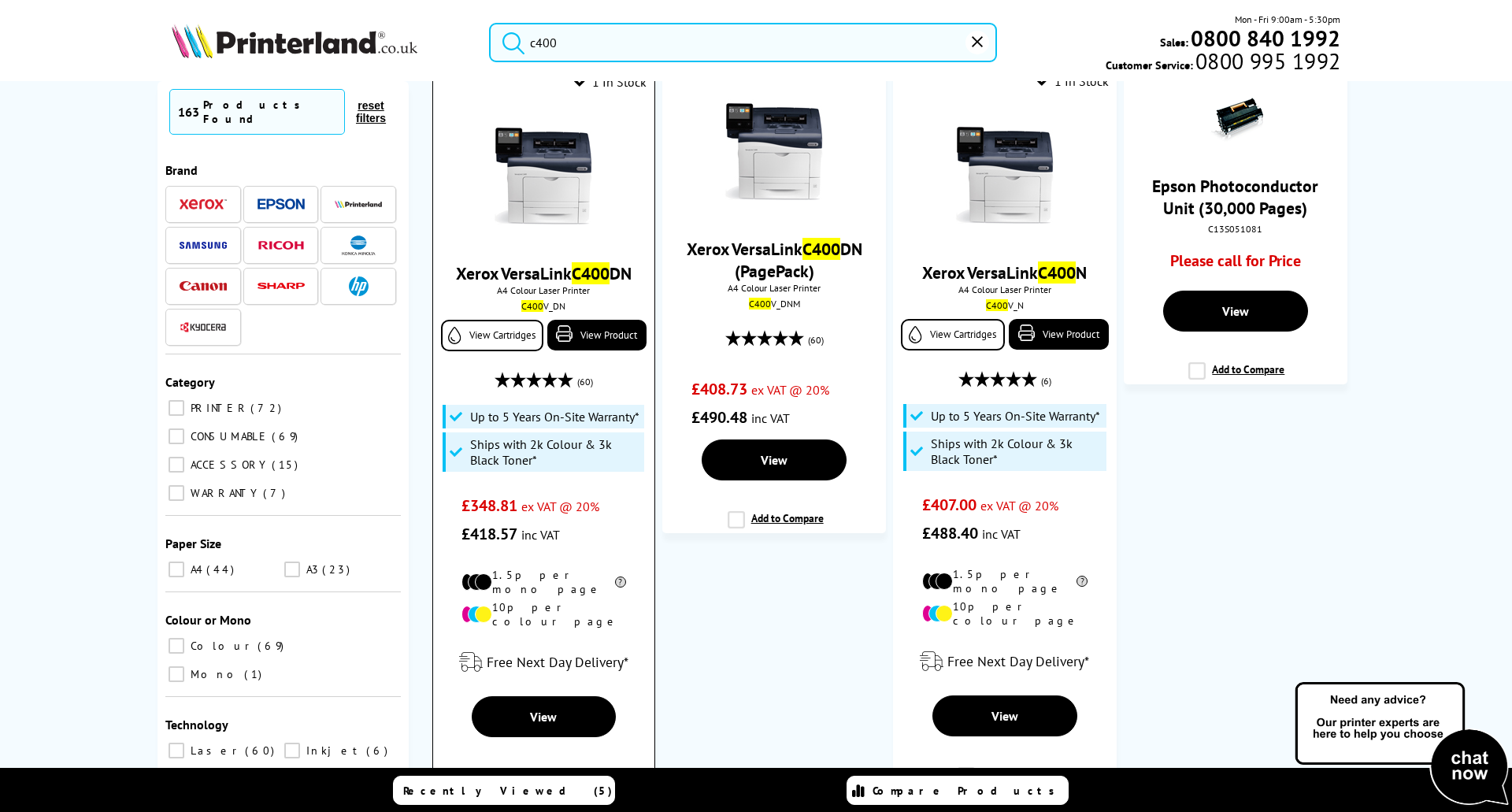
click at [537, 271] on link "Xerox VersaLink C400 DN" at bounding box center [544, 273] width 176 height 22
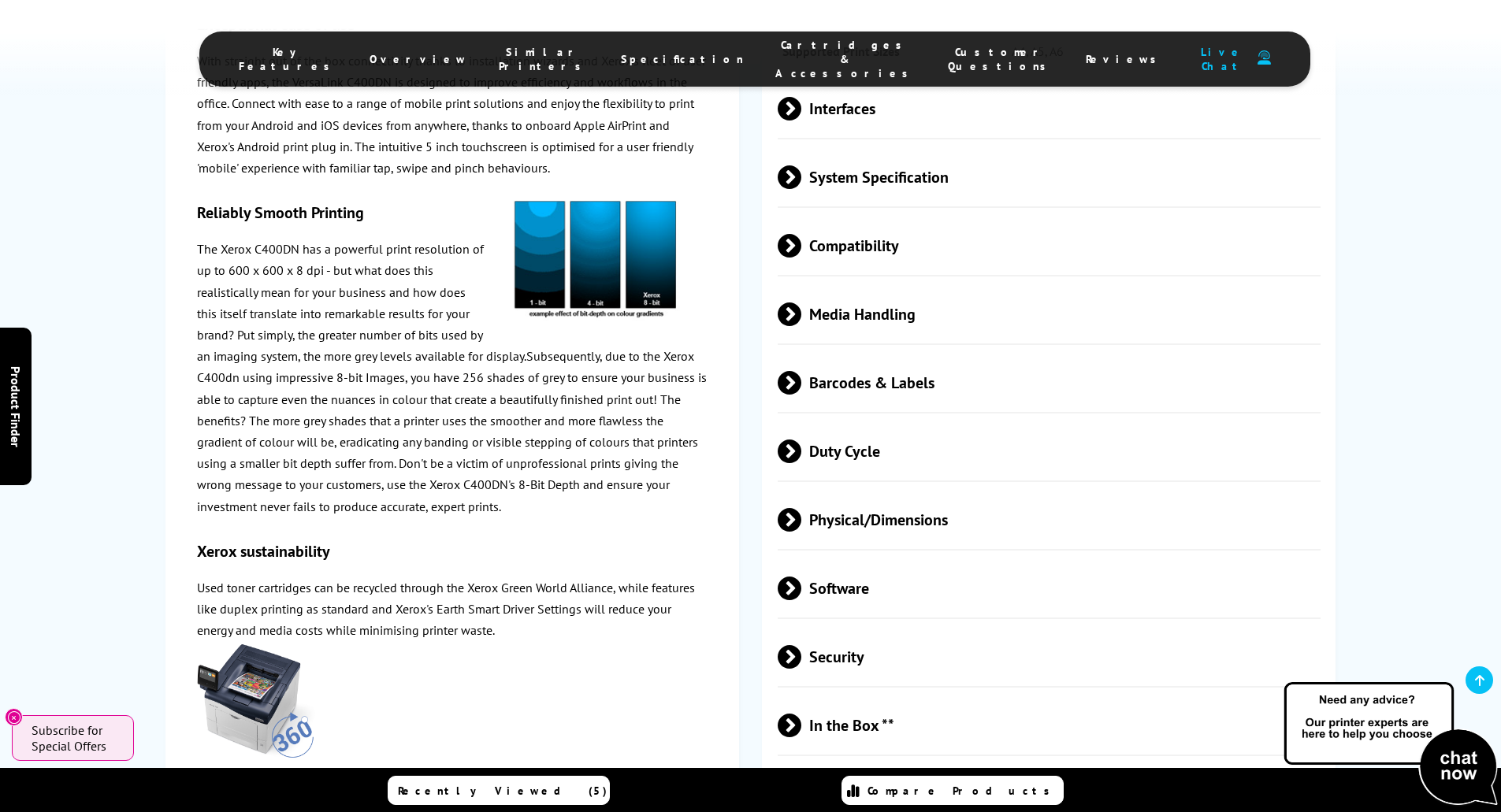
scroll to position [3465, 0]
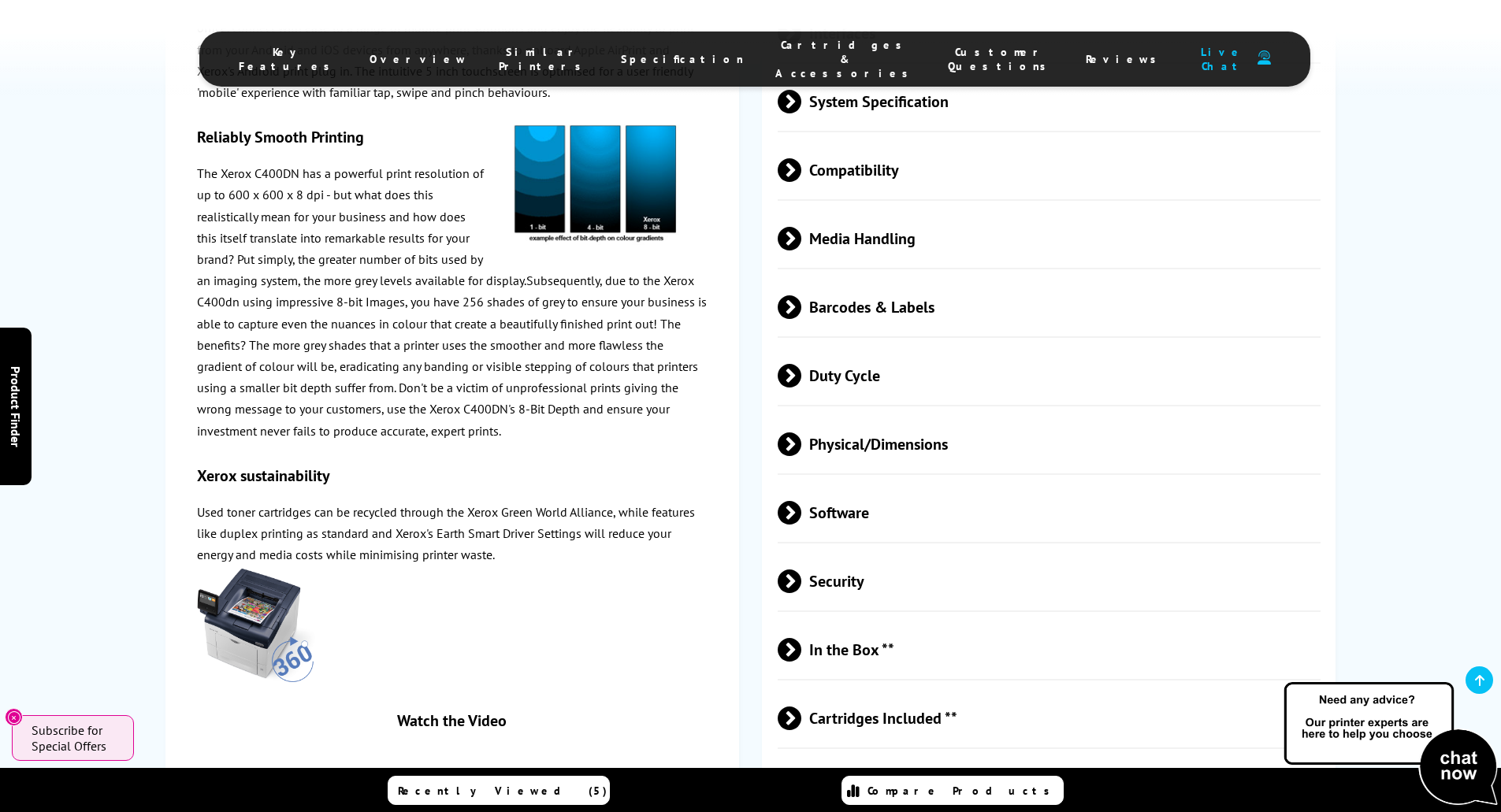
click at [802, 775] on span at bounding box center [802, 787] width 0 height 24
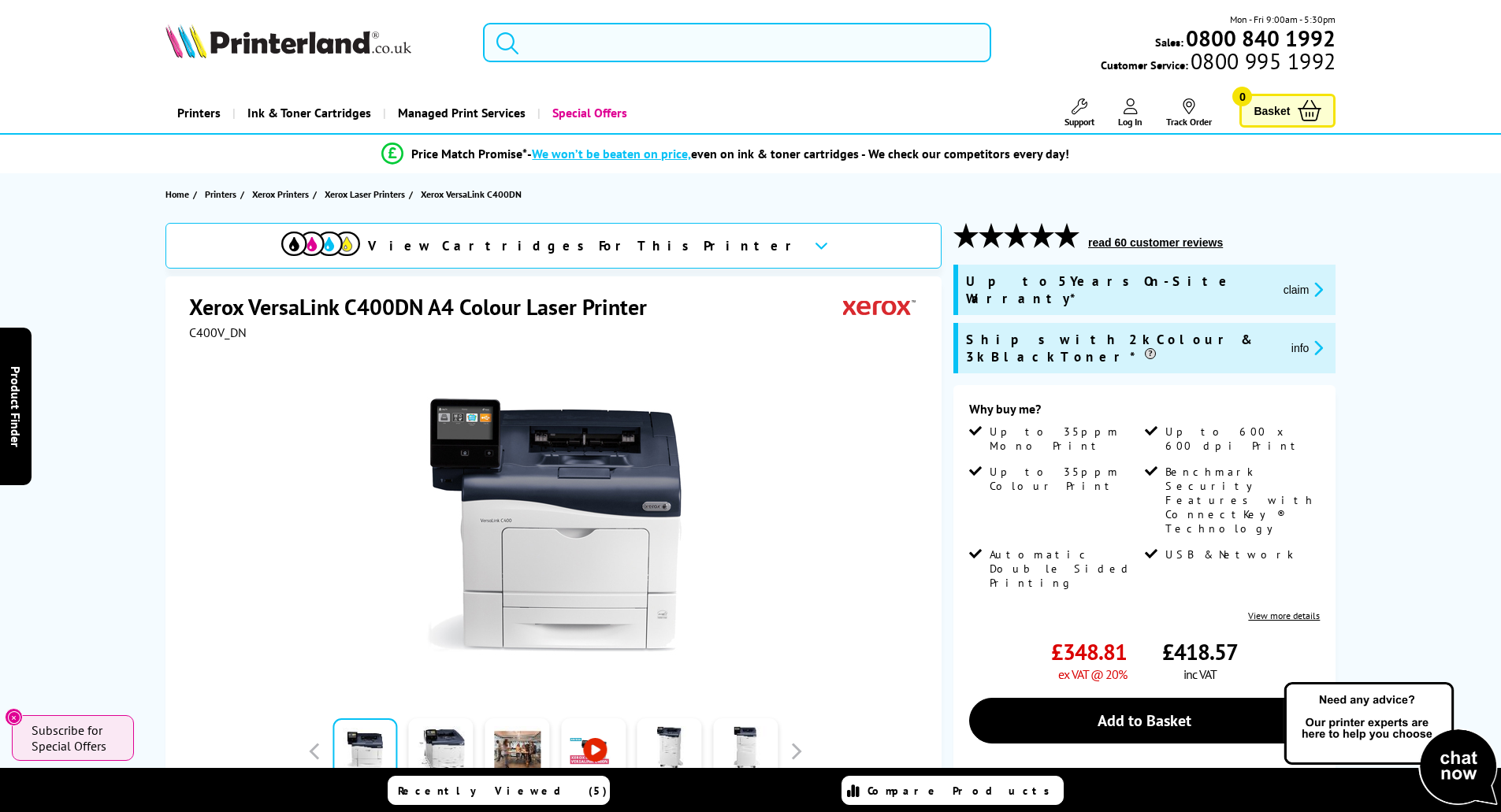
click at [533, 35] on input "search" at bounding box center [737, 43] width 509 height 39
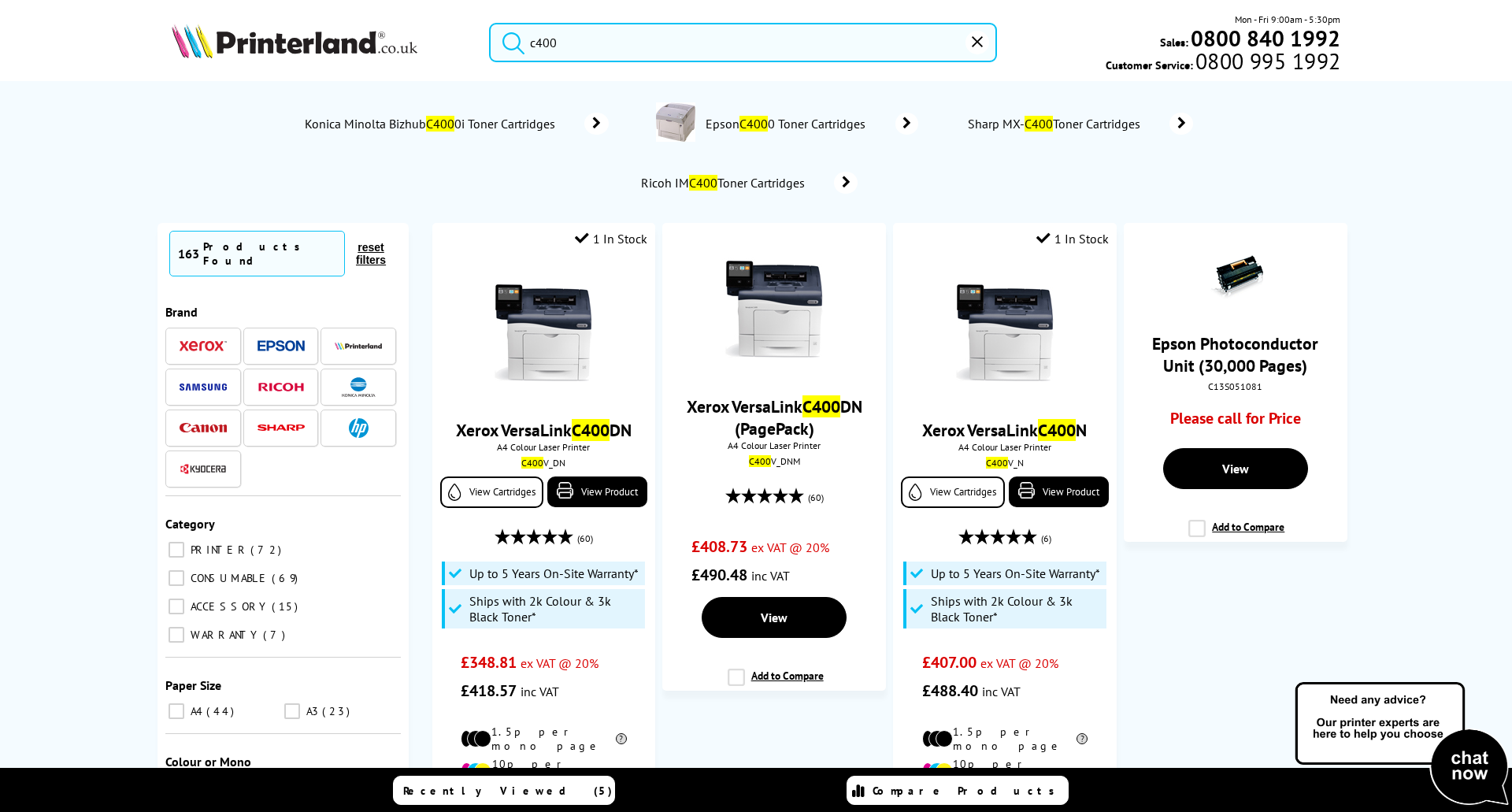
drag, startPoint x: 565, startPoint y: 39, endPoint x: 520, endPoint y: 39, distance: 45.0
click at [520, 39] on form "c400" at bounding box center [742, 43] width 508 height 39
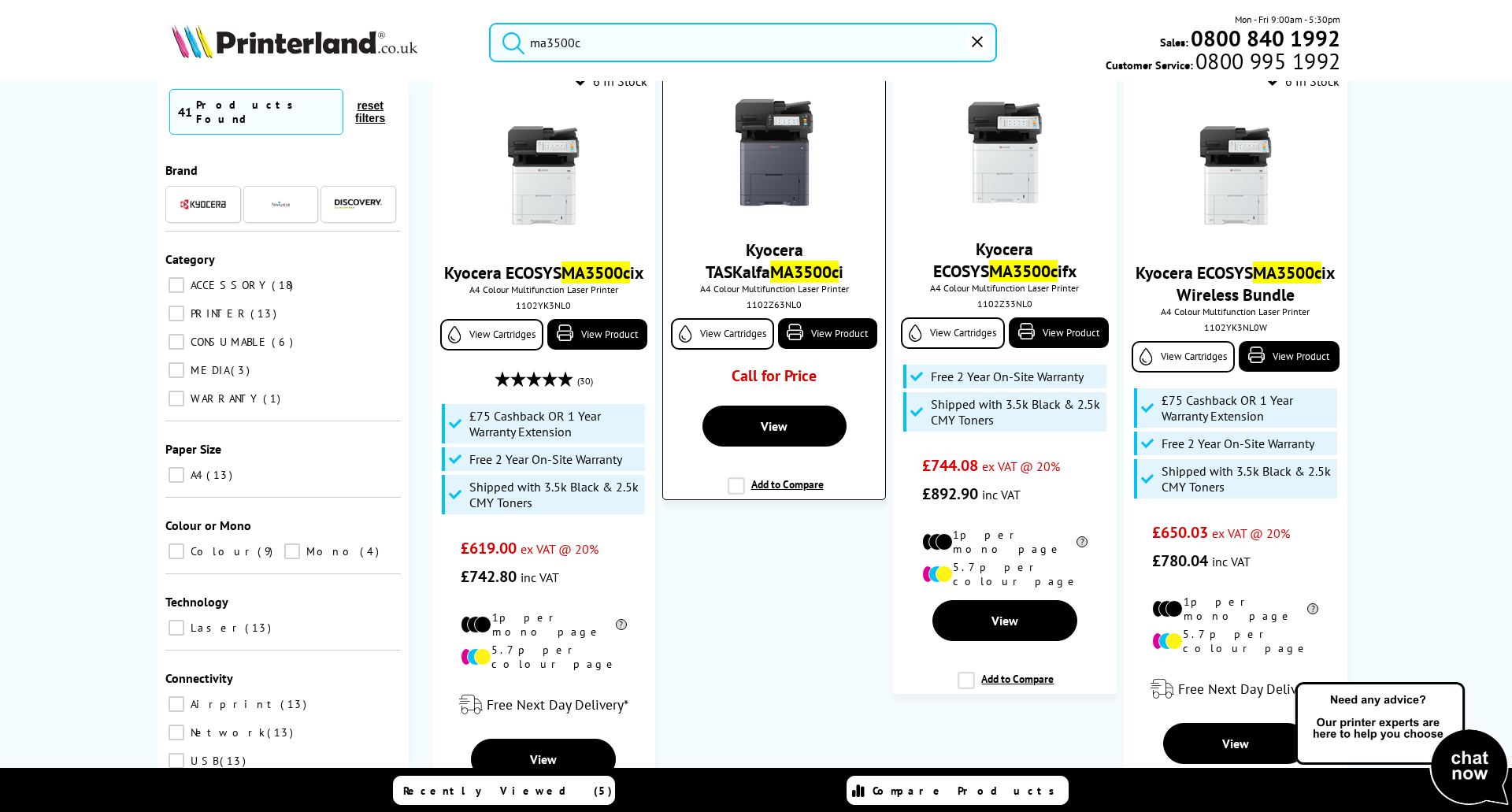
scroll to position [237, 0]
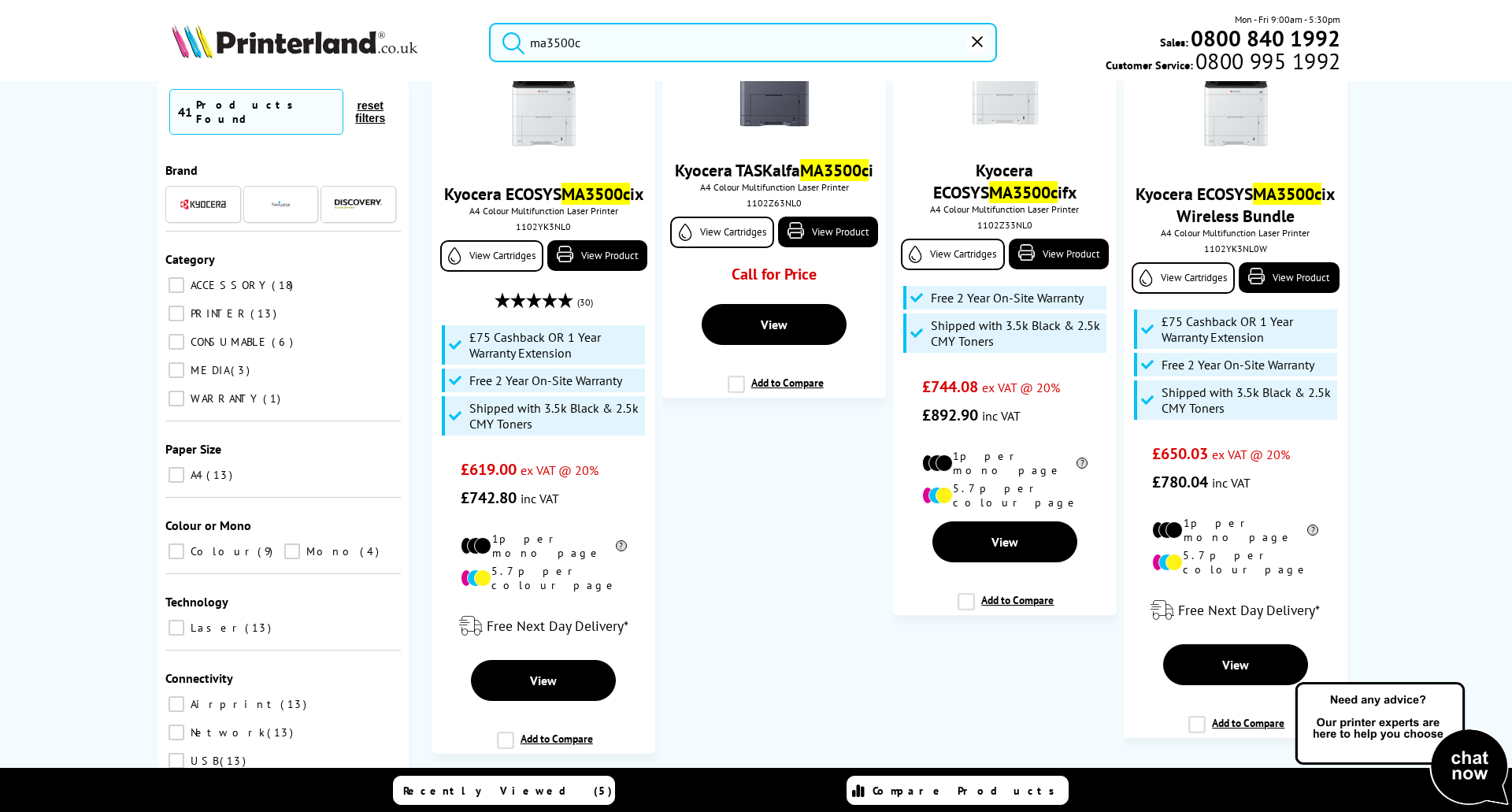
drag, startPoint x: 601, startPoint y: 42, endPoint x: 544, endPoint y: 42, distance: 57.0
click at [544, 42] on input "ma3500c" at bounding box center [742, 43] width 508 height 39
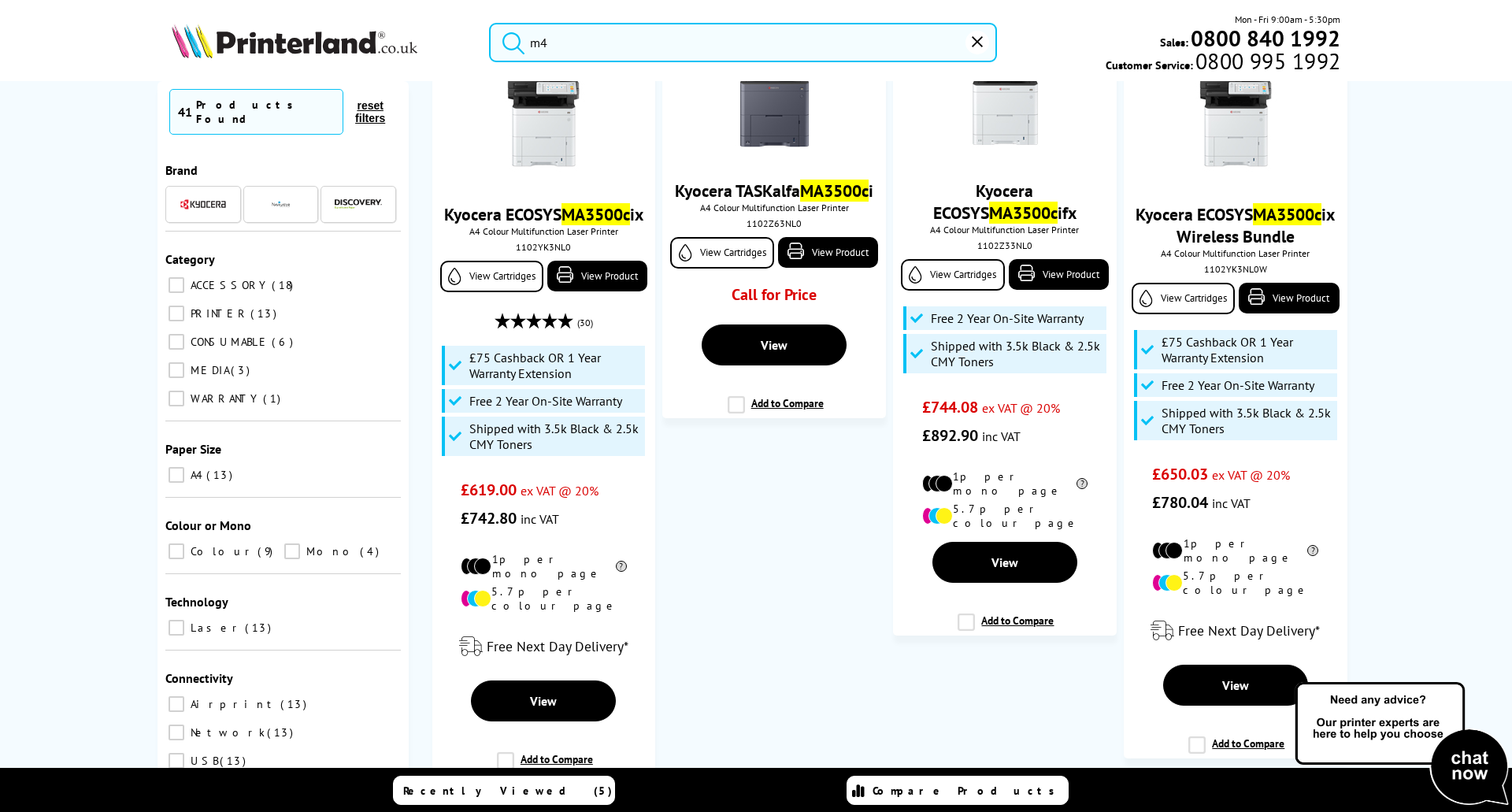
scroll to position [0, 0]
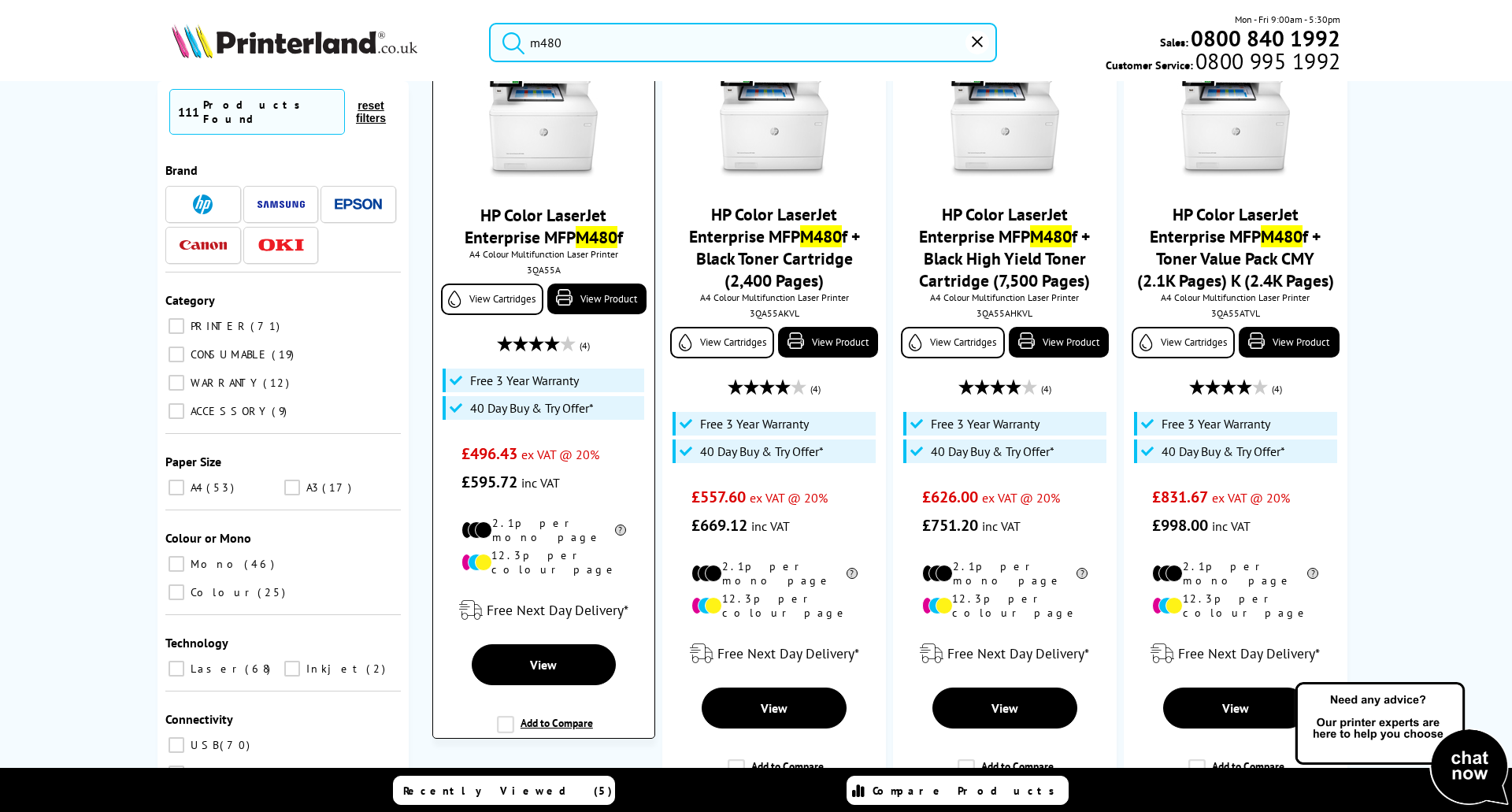
scroll to position [157, 0]
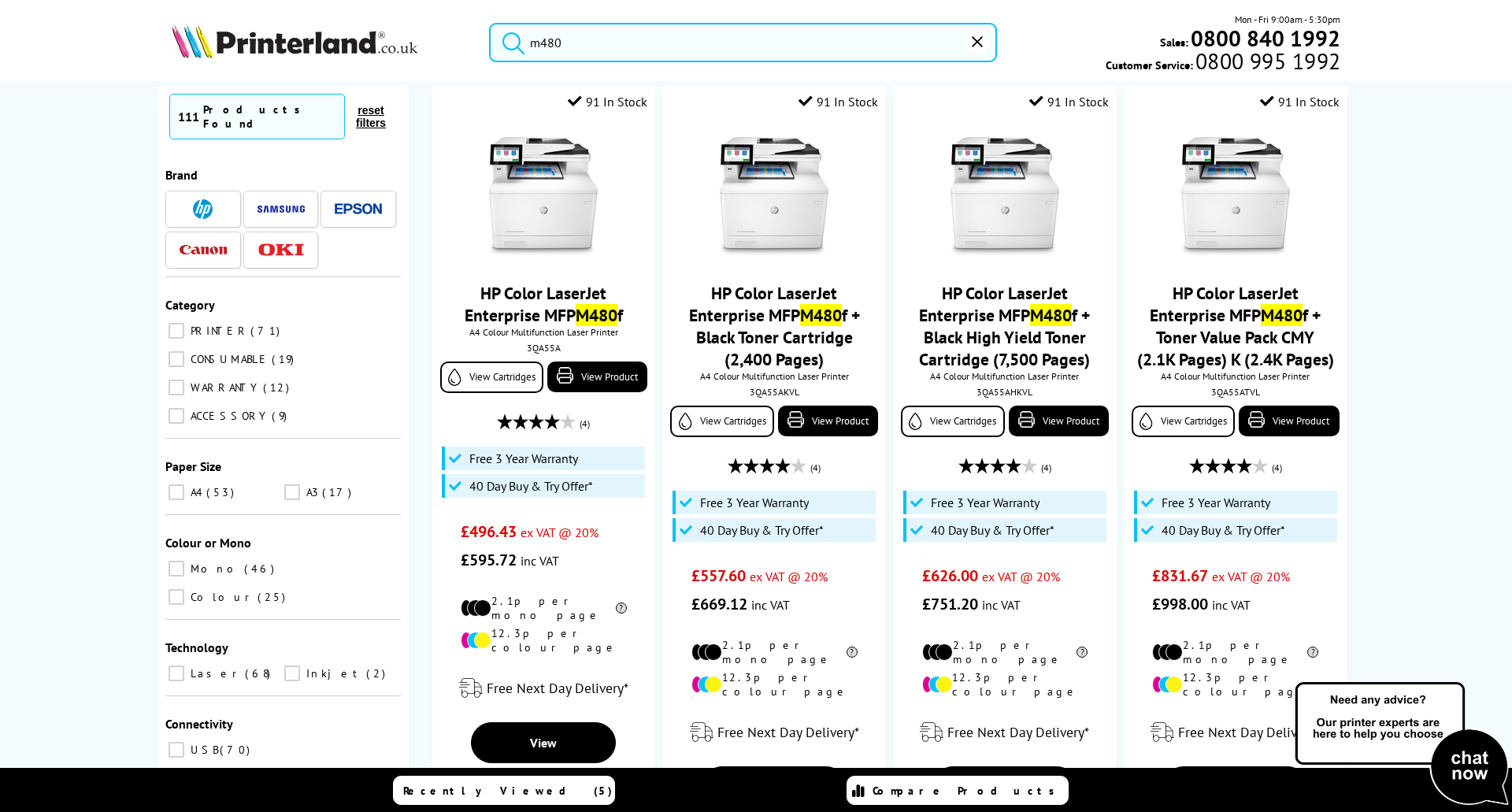
click at [582, 50] on input "m480" at bounding box center [742, 43] width 508 height 39
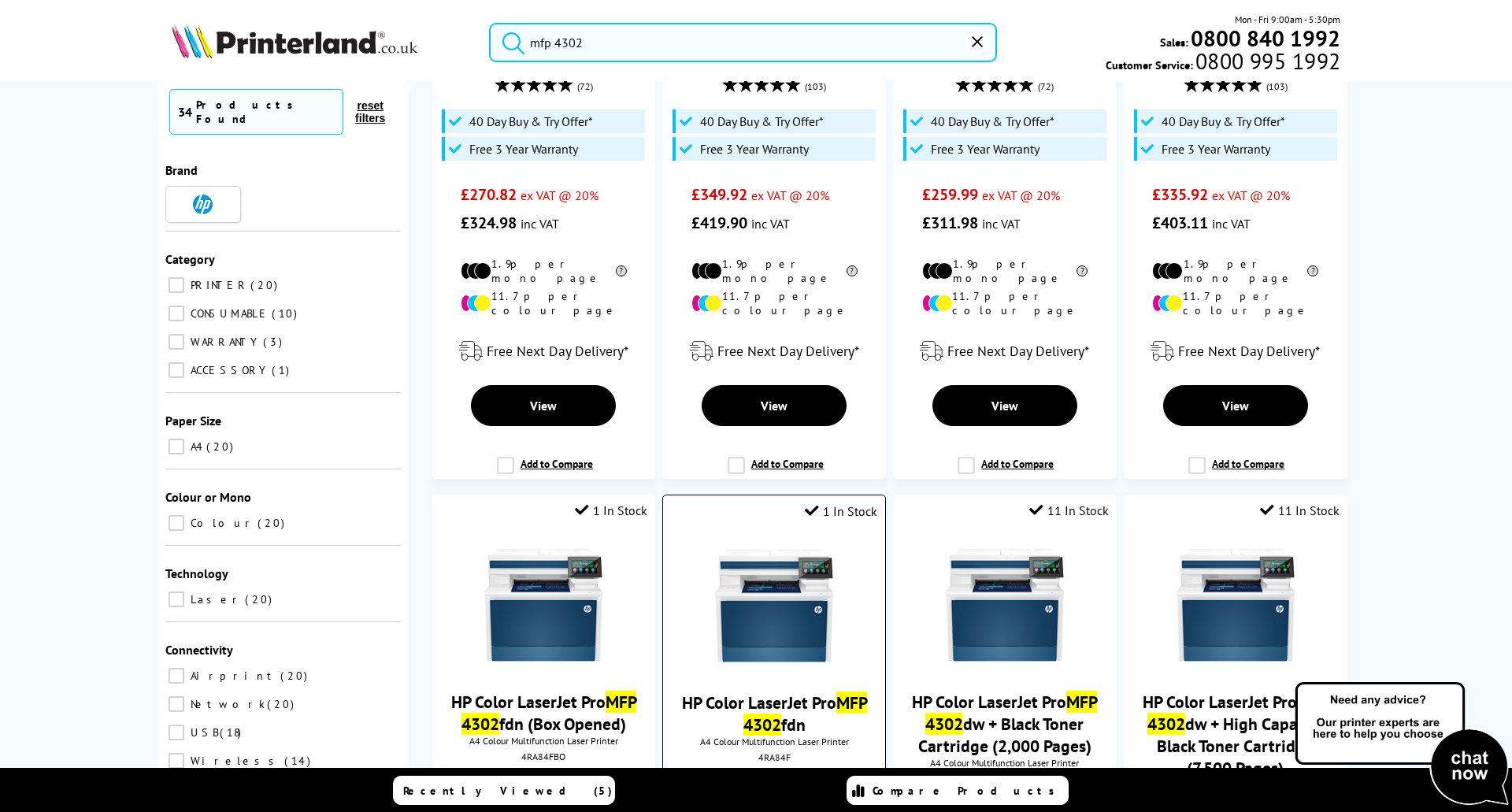
scroll to position [552, 0]
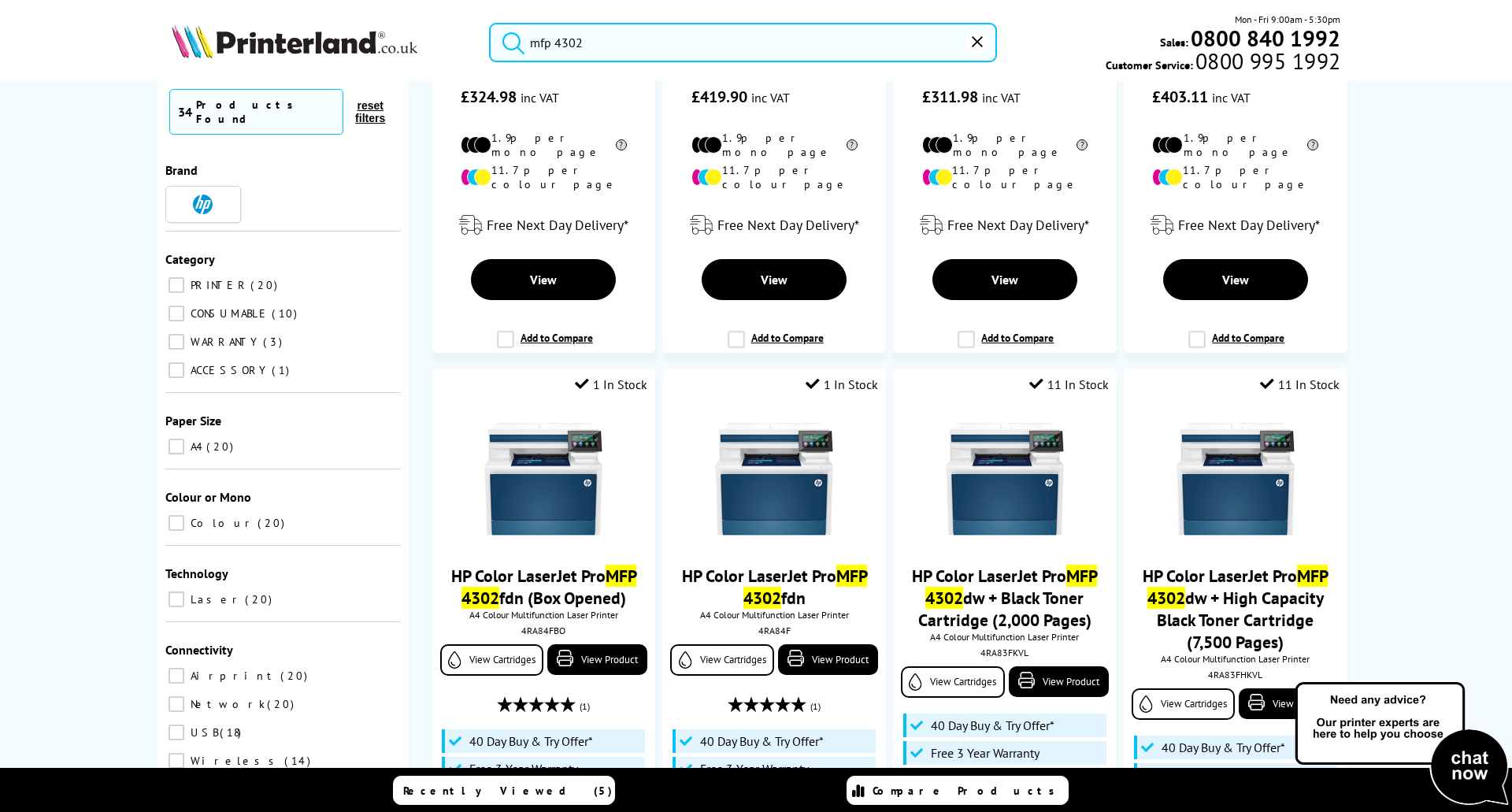
click at [620, 44] on input "mfp 4302" at bounding box center [742, 43] width 508 height 39
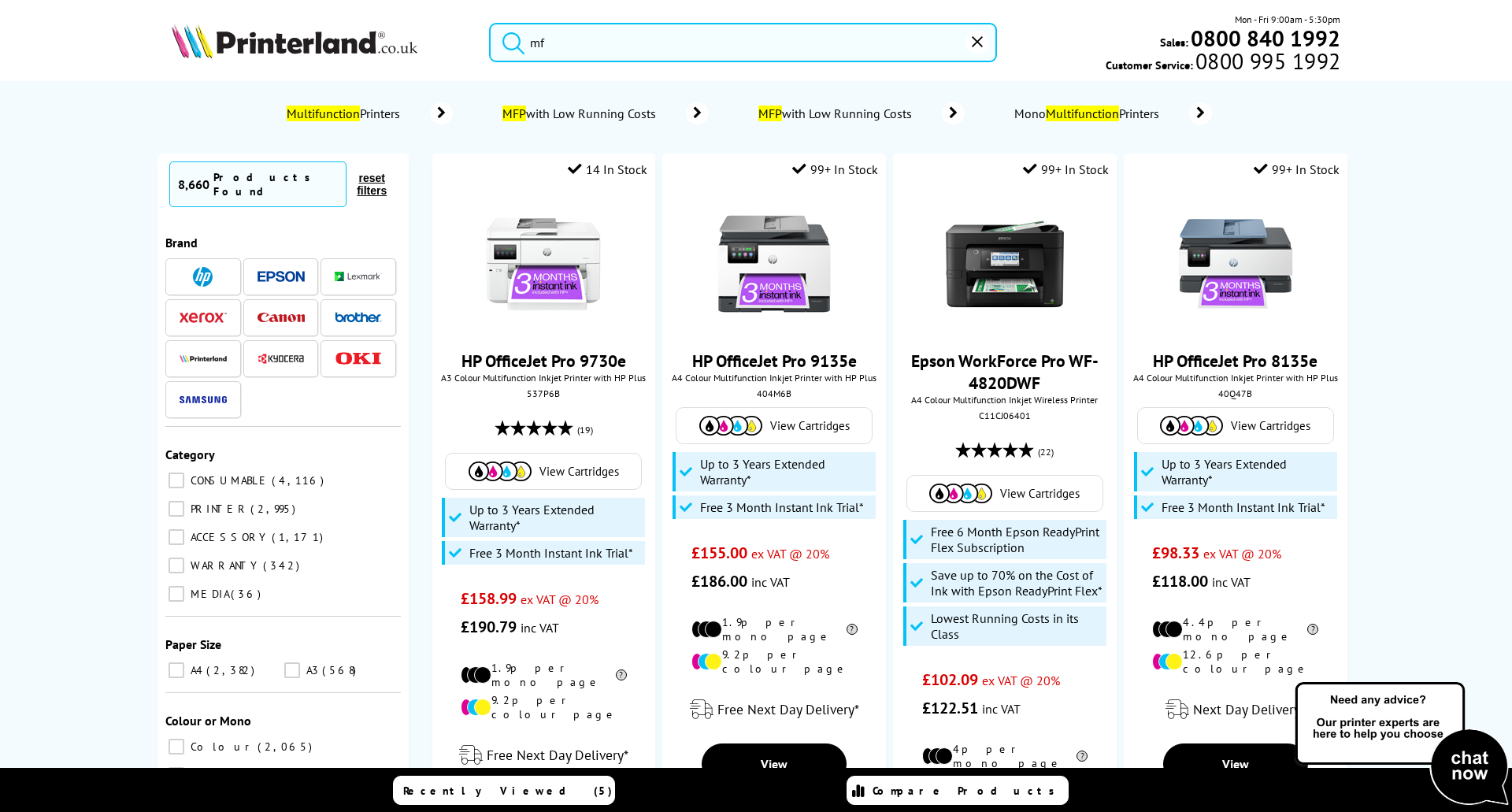
type input "m"
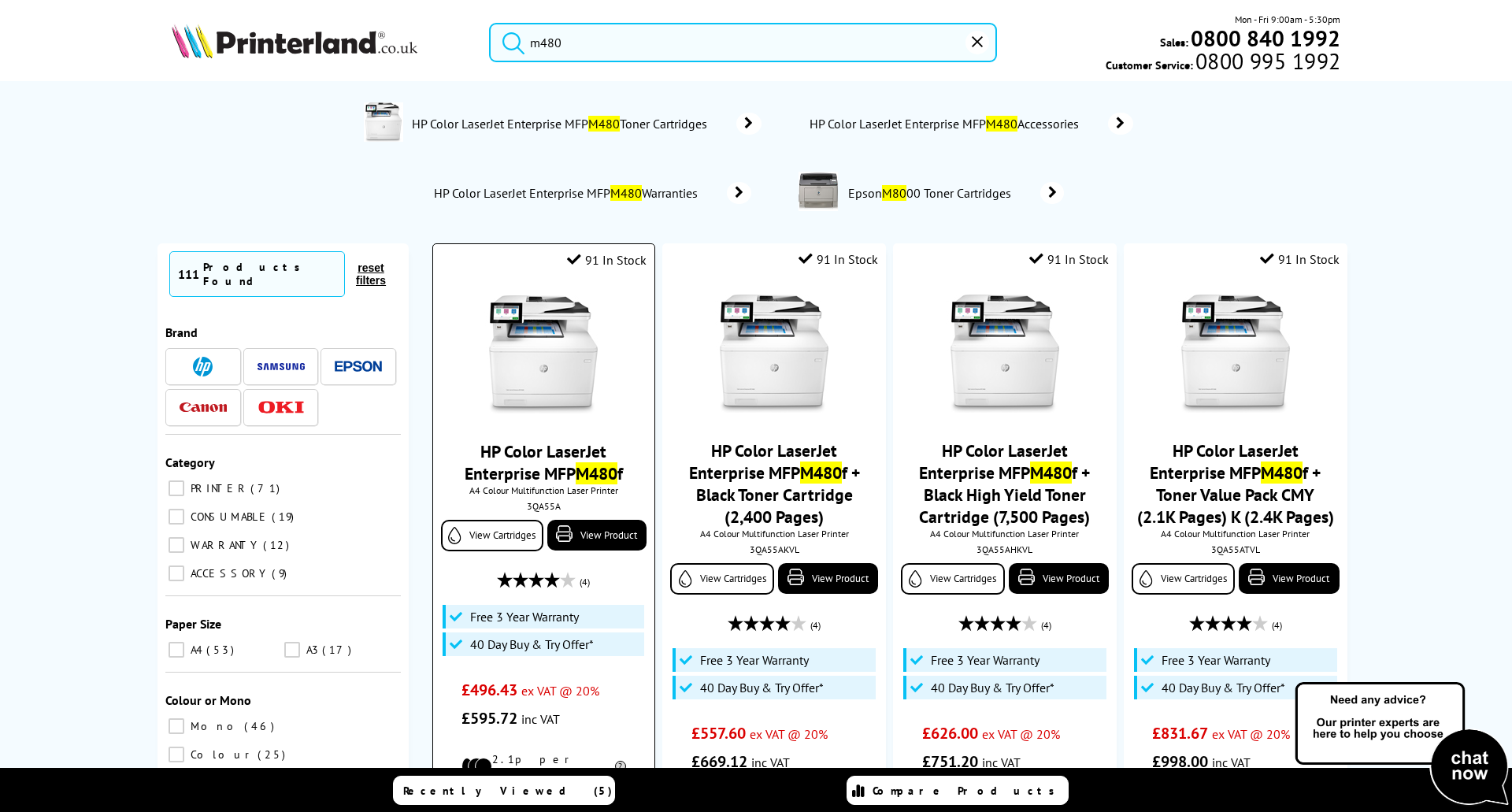
scroll to position [157, 0]
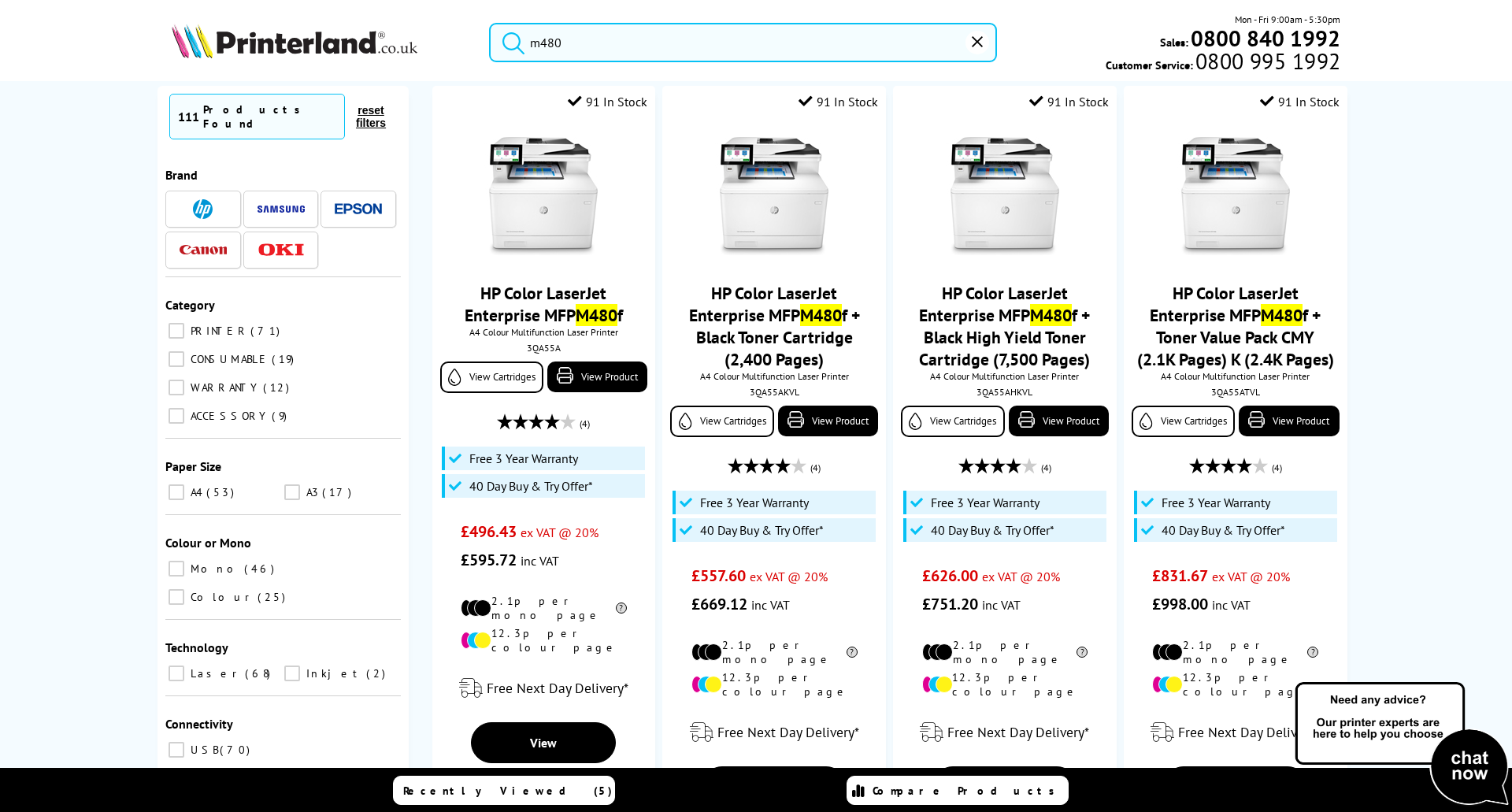
drag, startPoint x: 575, startPoint y: 42, endPoint x: 486, endPoint y: 43, distance: 89.0
click at [486, 43] on div "m480" at bounding box center [733, 43] width 528 height 39
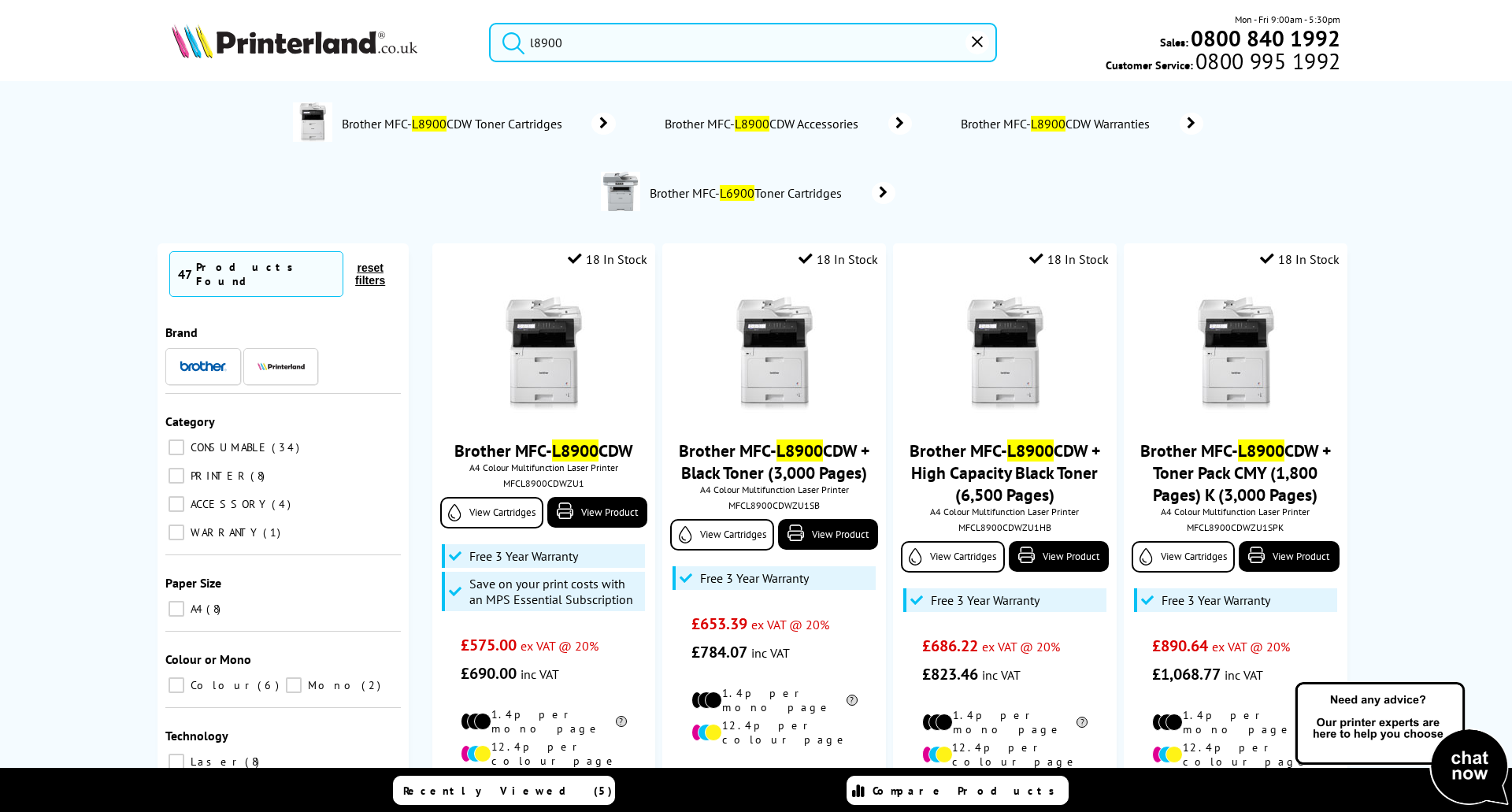
click at [564, 34] on input "l8900" at bounding box center [742, 43] width 508 height 39
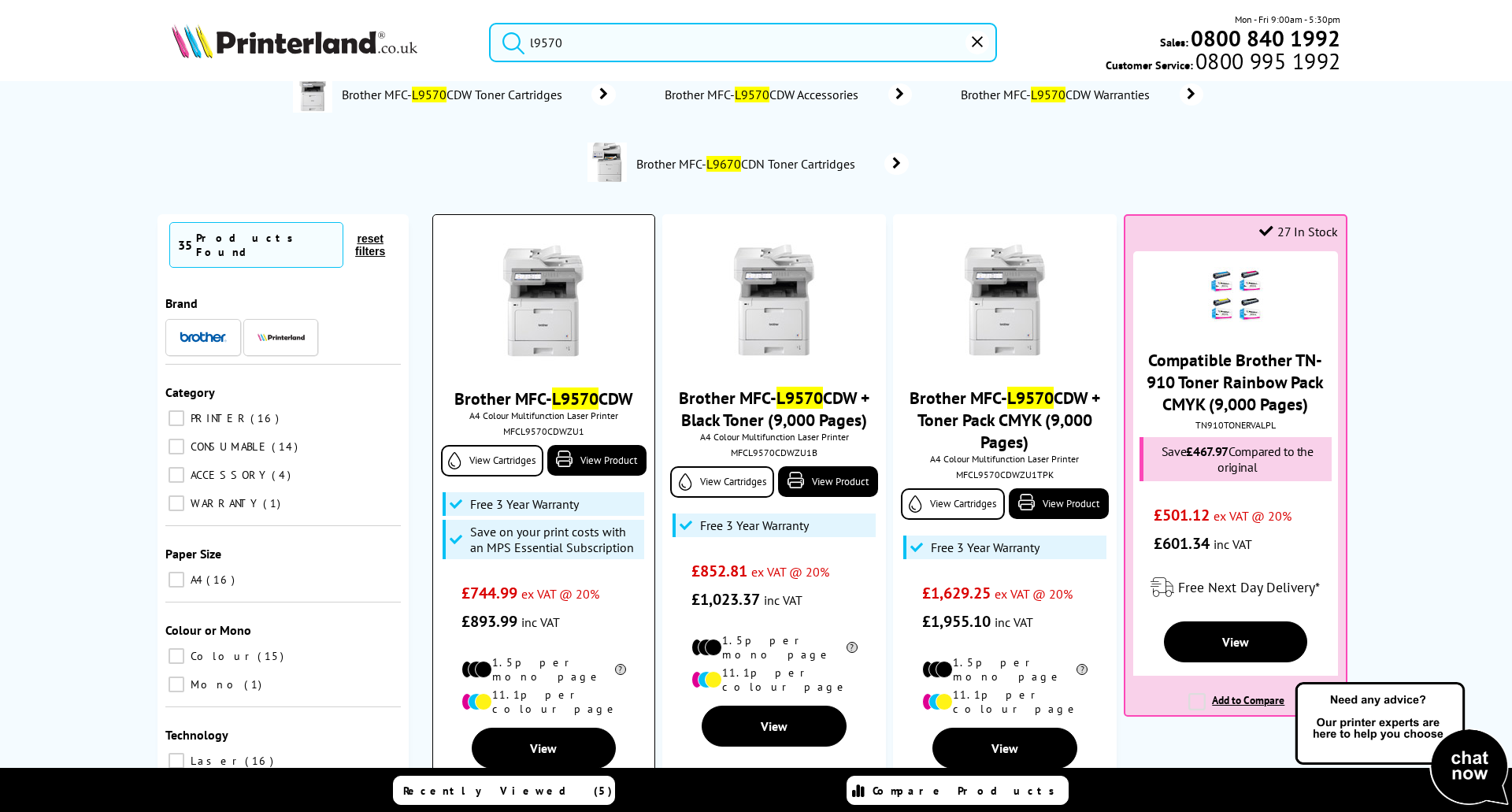
scroll to position [79, 0]
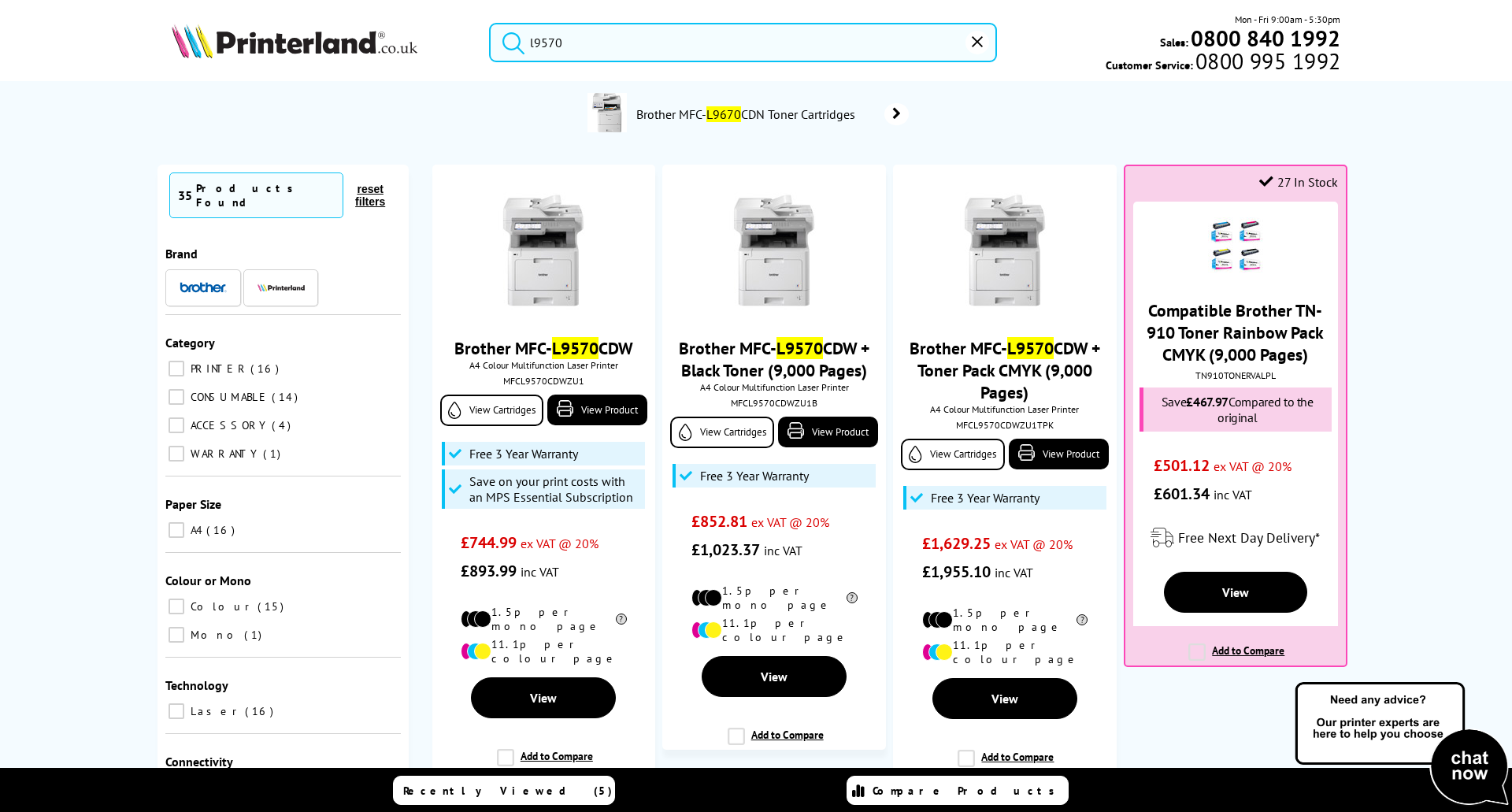
drag, startPoint x: 592, startPoint y: 45, endPoint x: 520, endPoint y: 43, distance: 72.0
click at [520, 43] on form "l9570" at bounding box center [742, 43] width 508 height 39
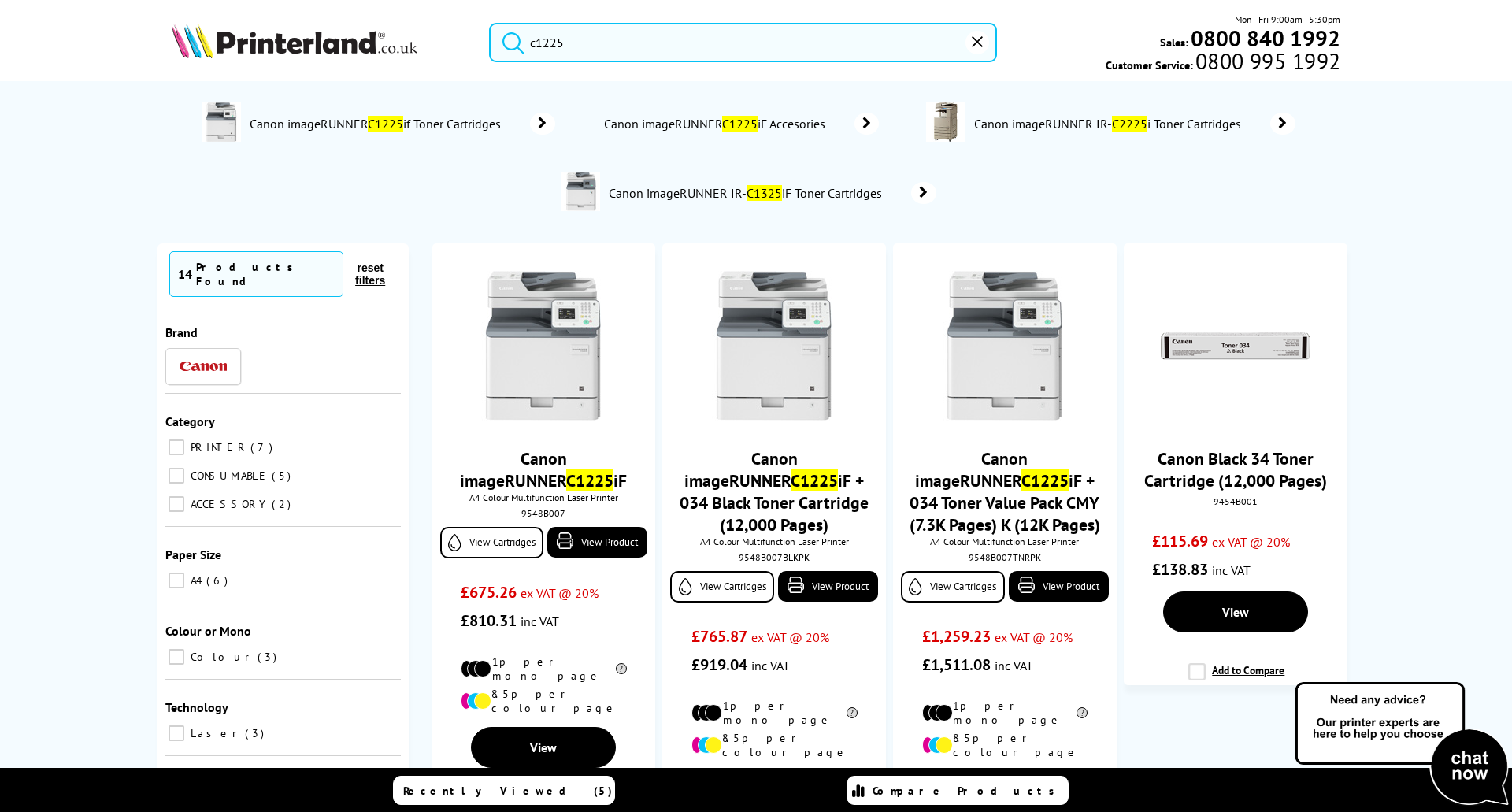
type input "c1225"
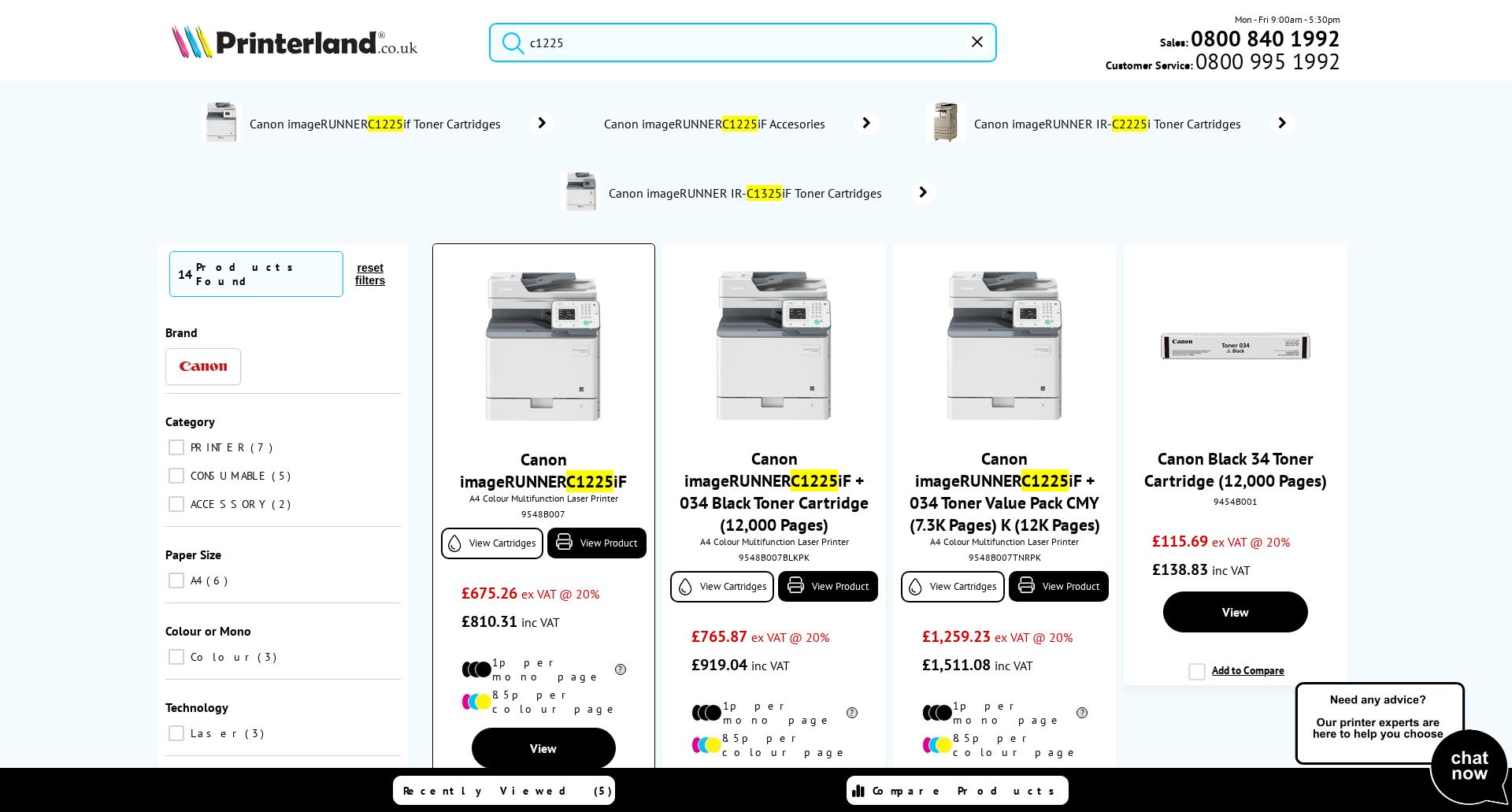
click at [504, 463] on link "Canon imageRUNNER C1225 iF" at bounding box center [544, 470] width 167 height 44
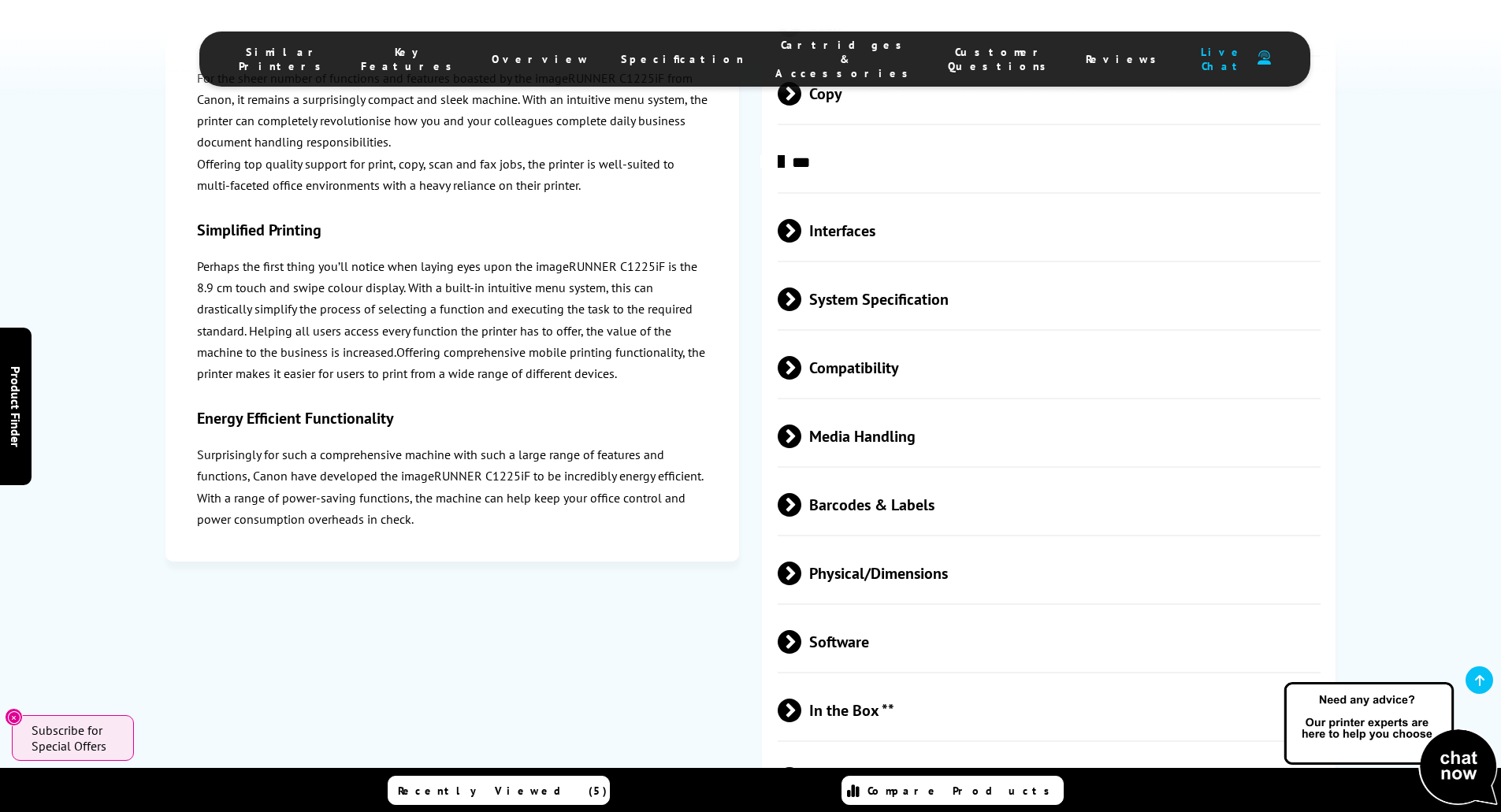
scroll to position [3304, 0]
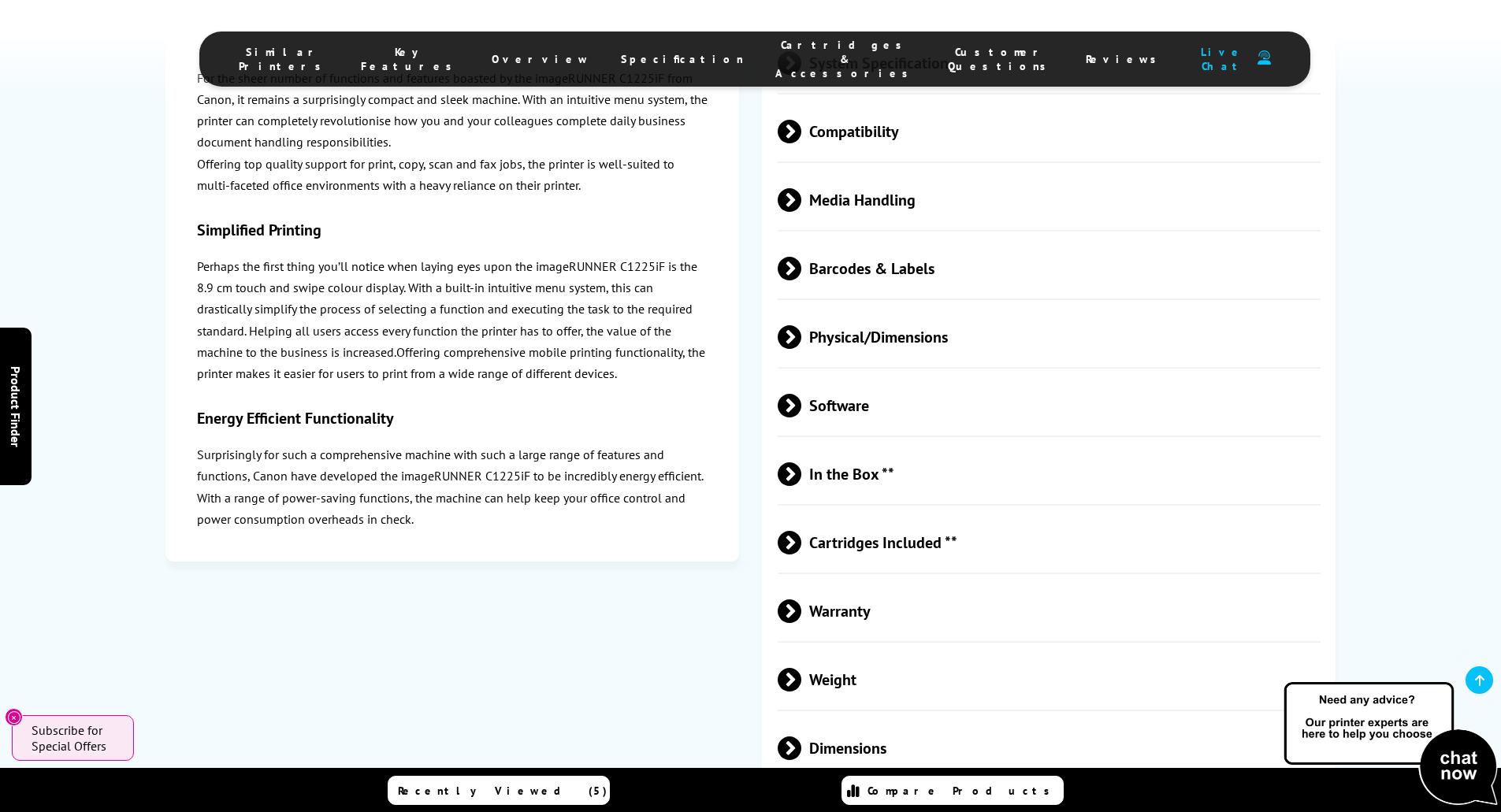
click at [802, 599] on span at bounding box center [802, 611] width 0 height 24
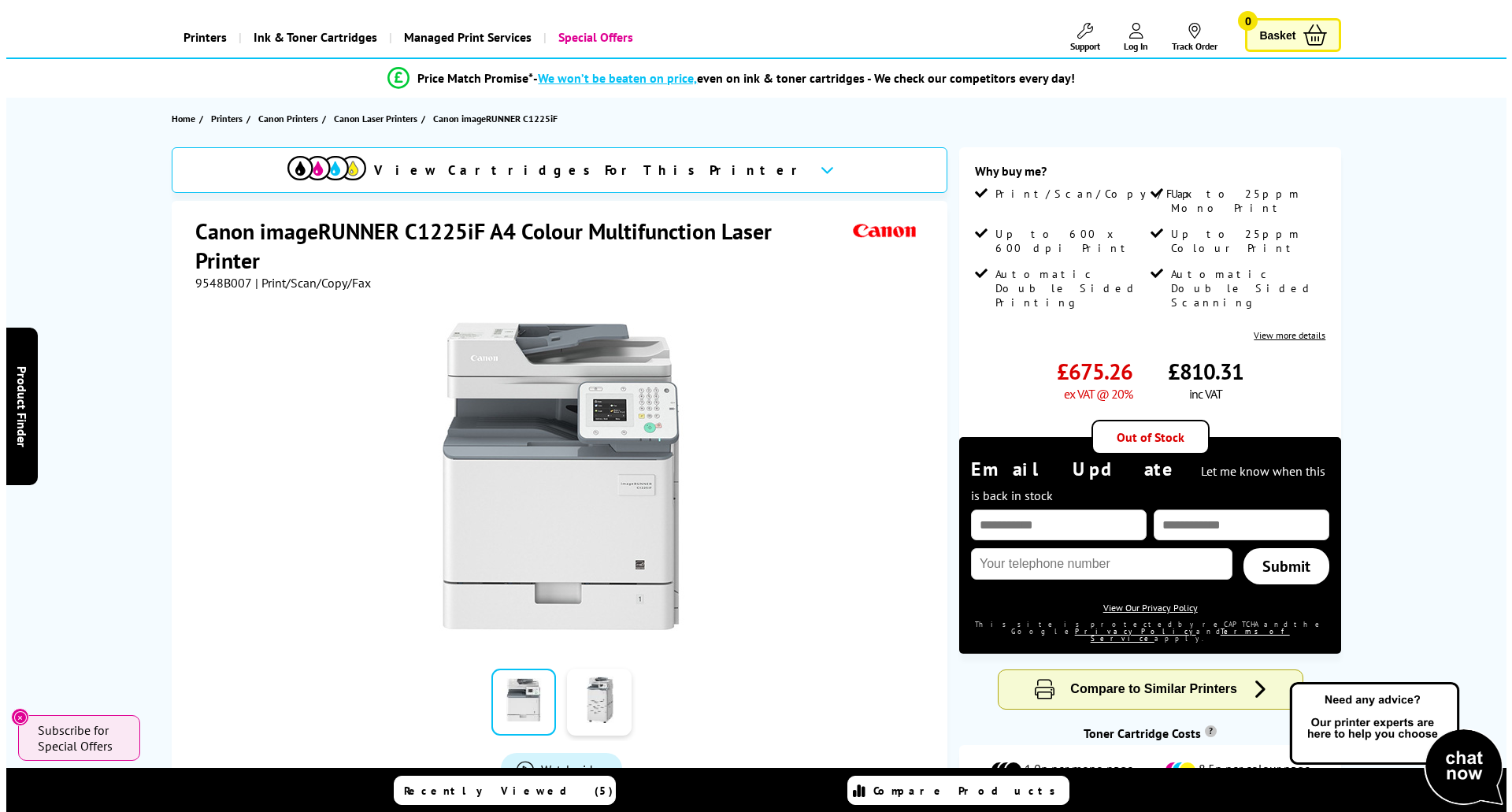
scroll to position [0, 0]
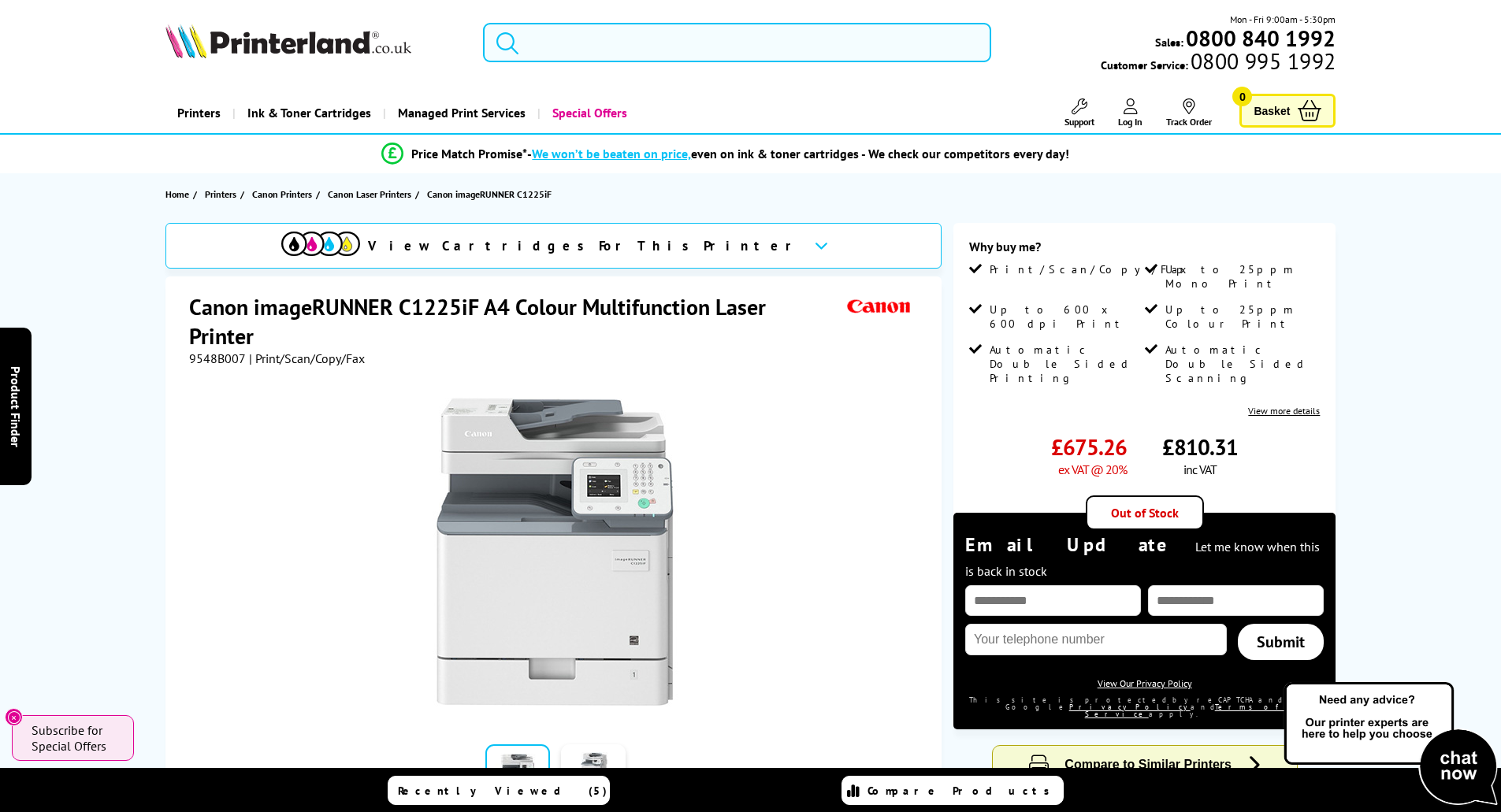
click at [559, 45] on input "search" at bounding box center [737, 43] width 509 height 39
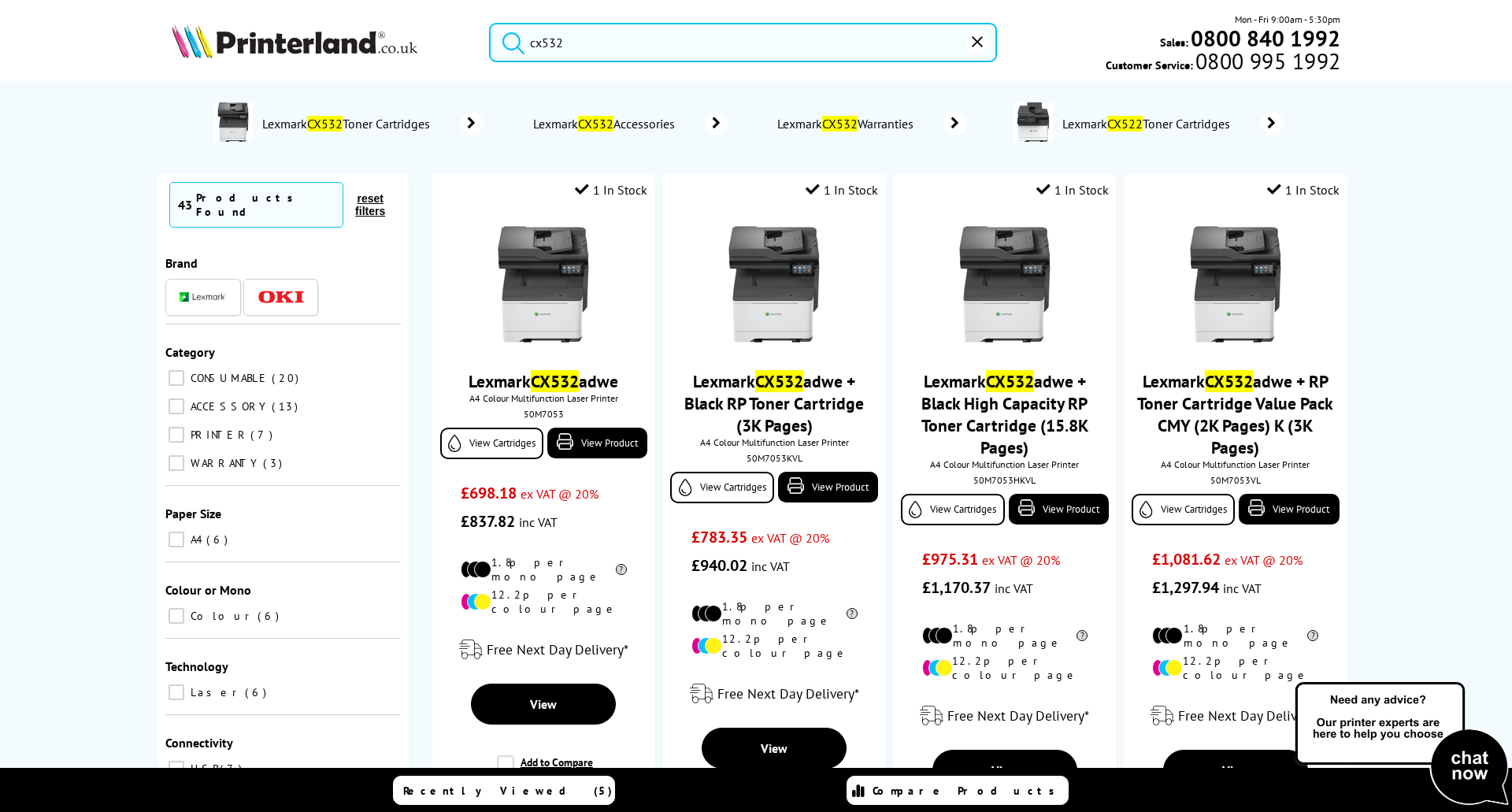
type input "cx532"
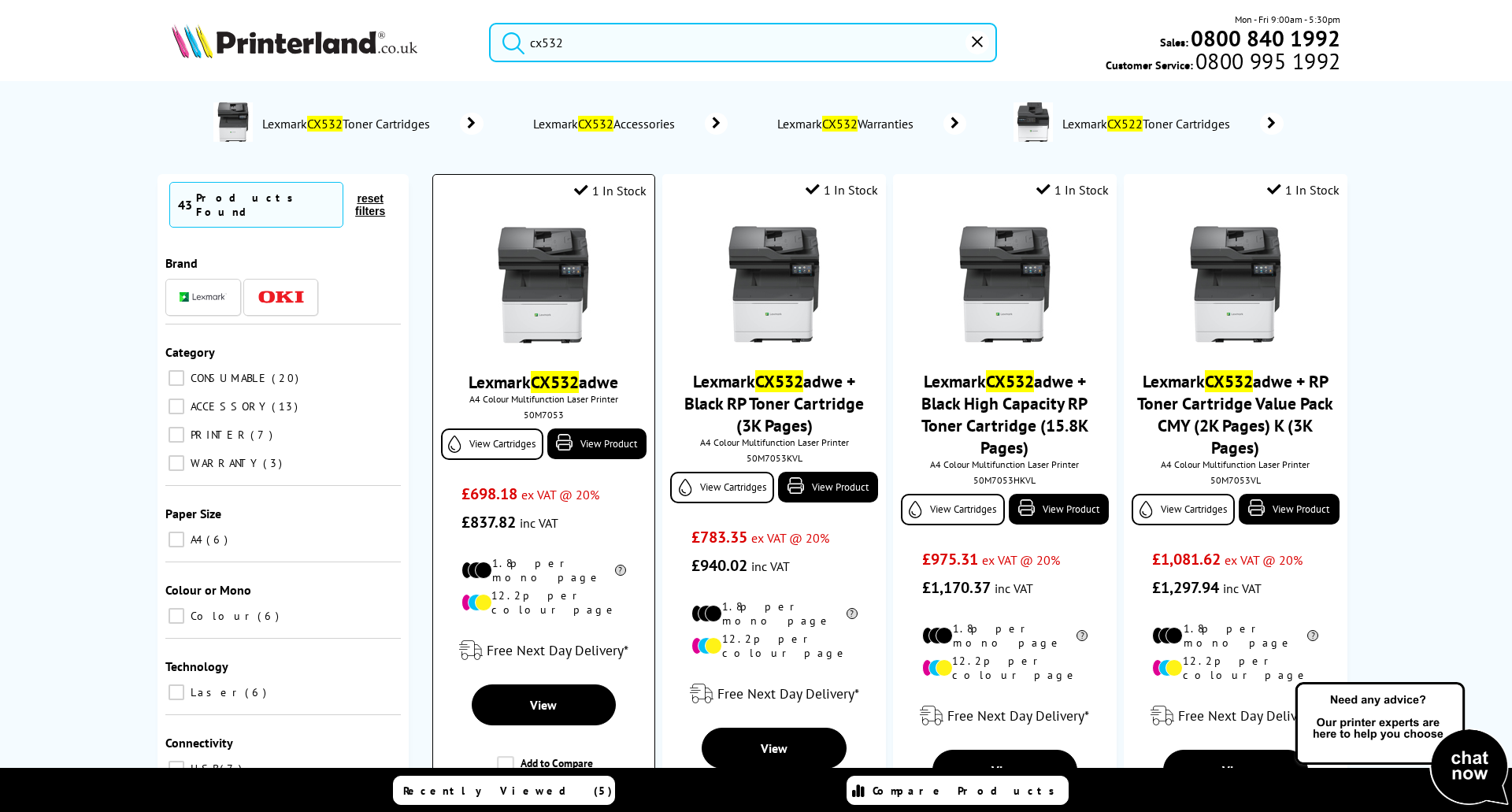
click at [524, 385] on link "Lexmark CX532 adwe" at bounding box center [543, 381] width 150 height 22
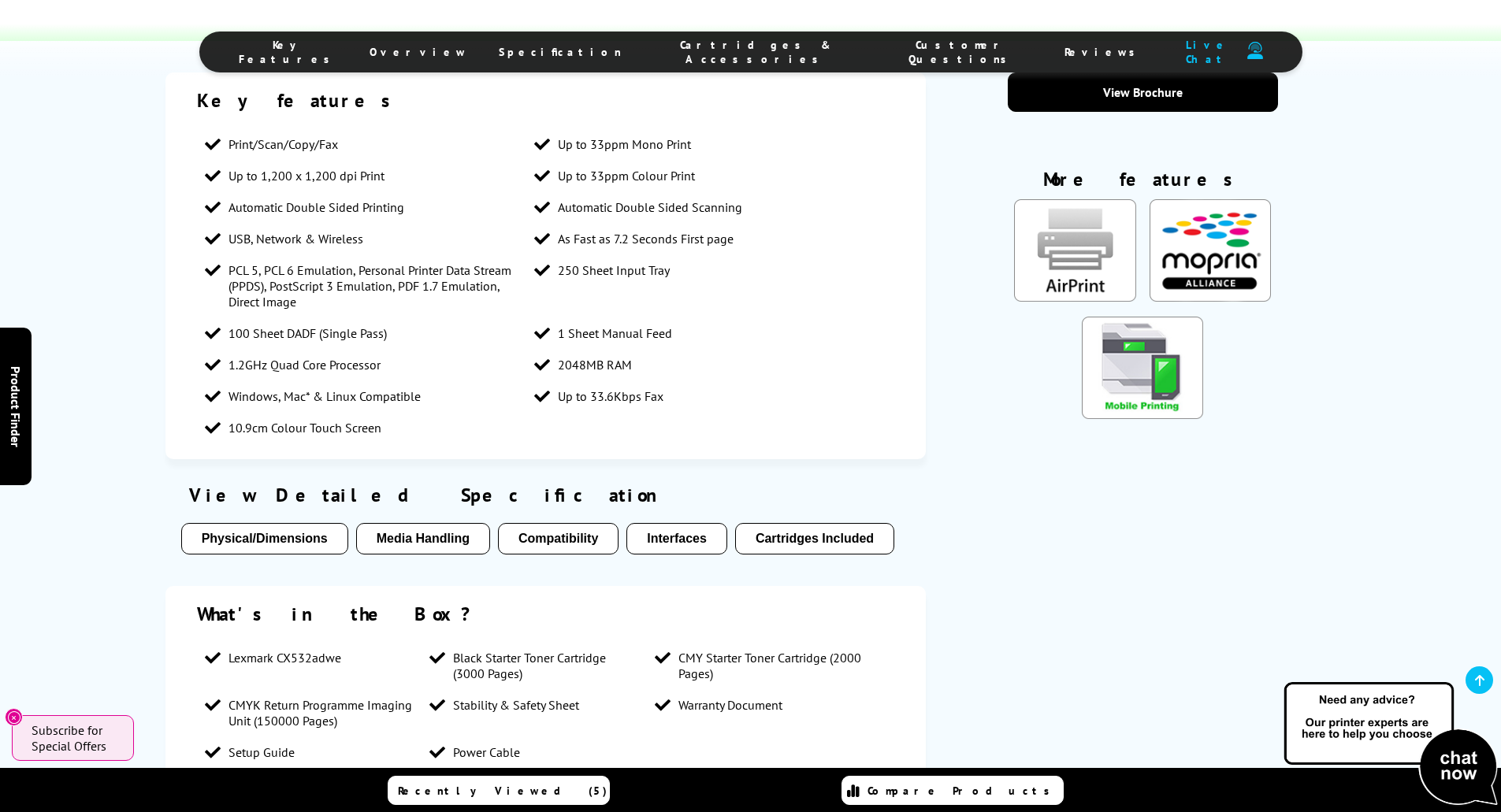
scroll to position [1730, 0]
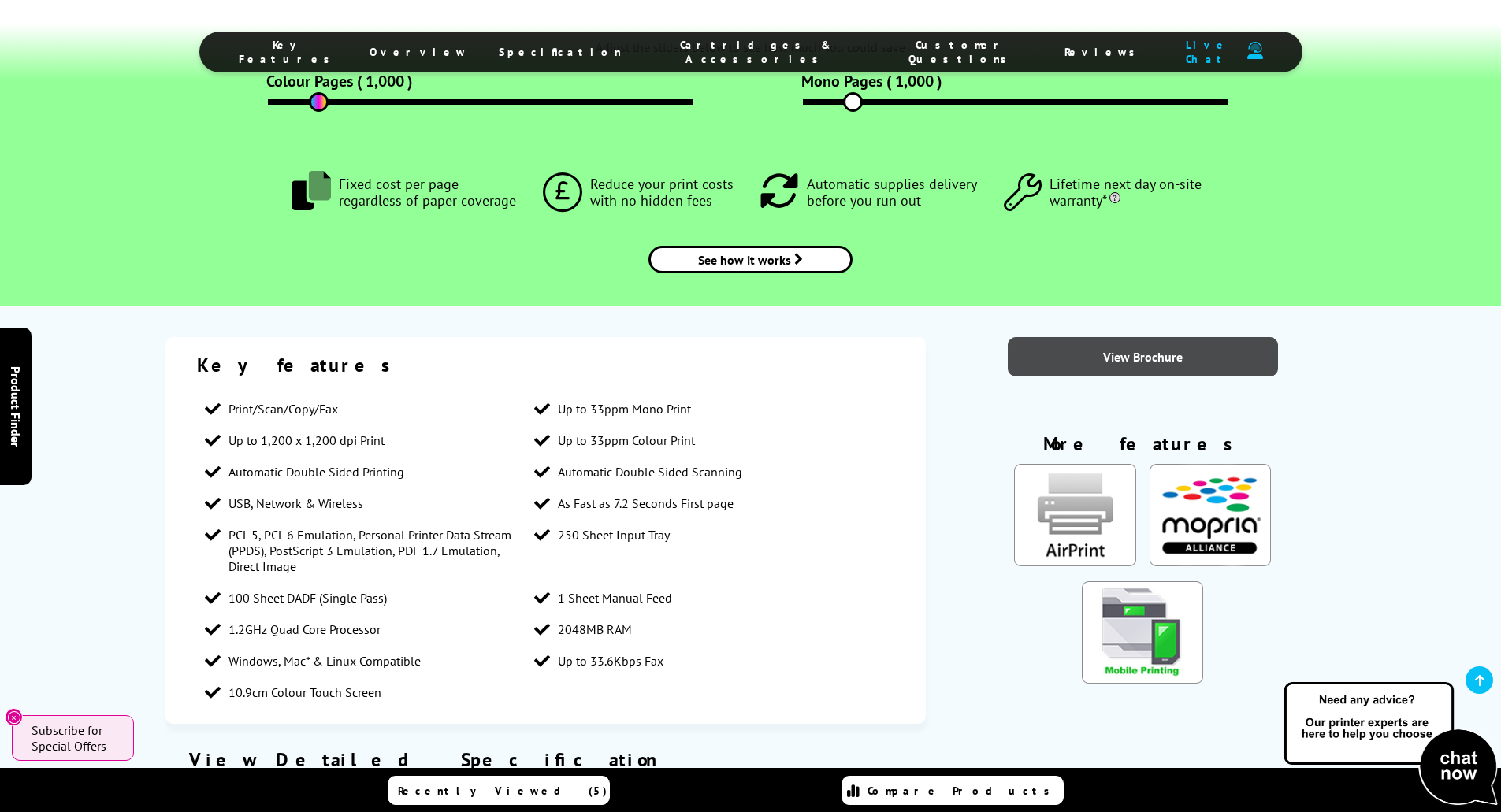
click at [1117, 353] on link "View Brochure" at bounding box center [1143, 357] width 270 height 39
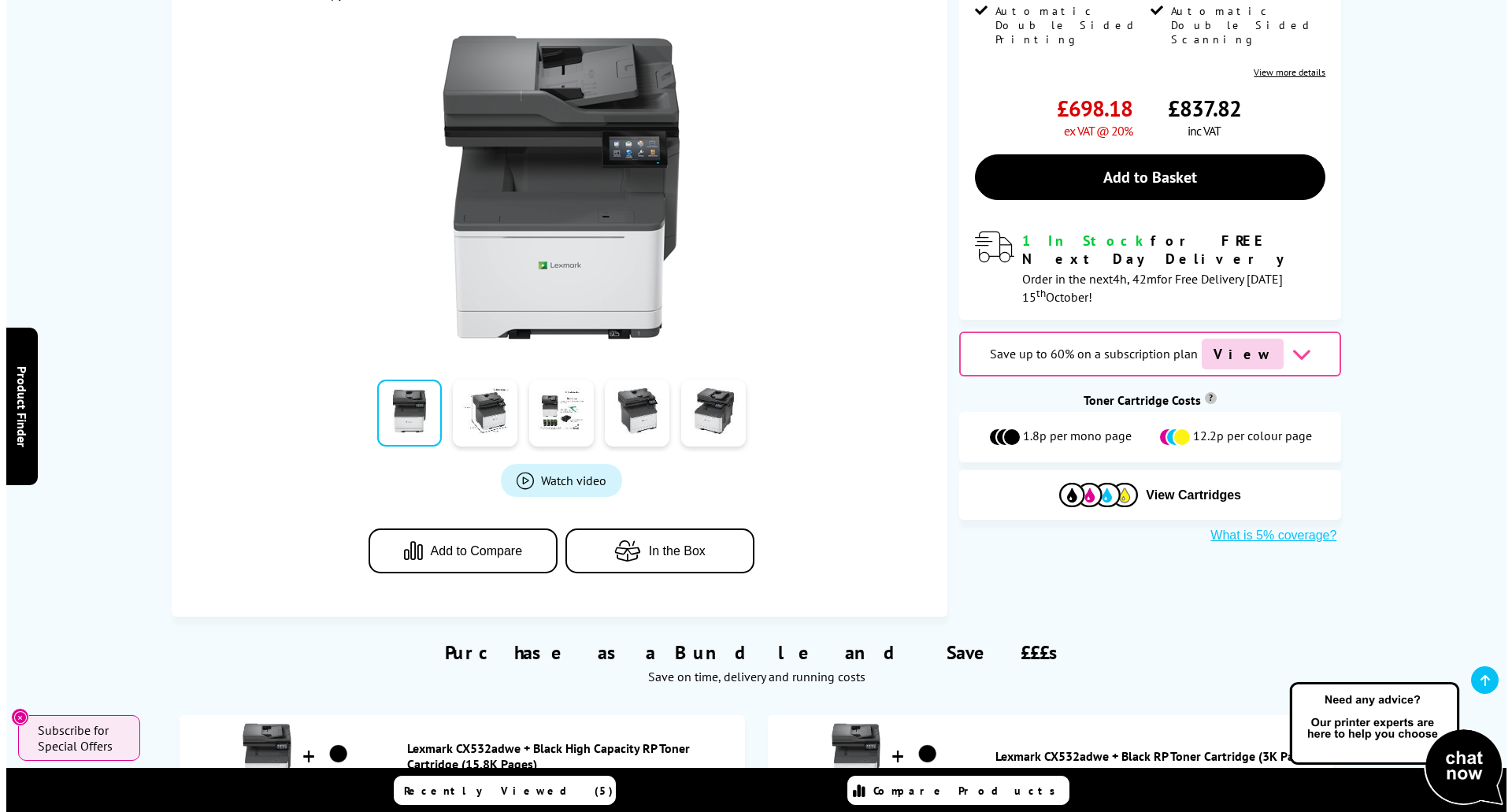
scroll to position [0, 0]
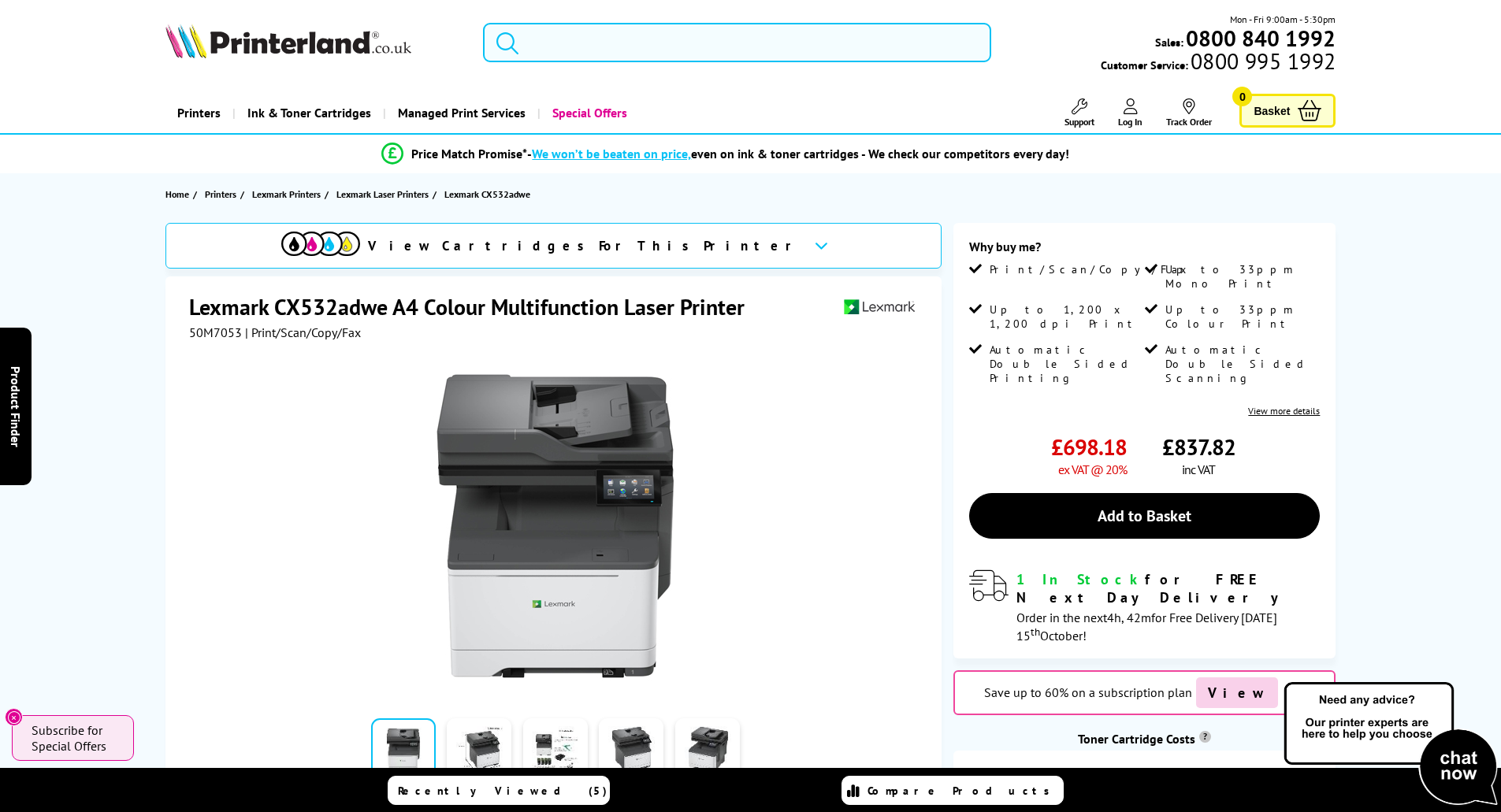
click at [542, 42] on input "search" at bounding box center [737, 43] width 509 height 39
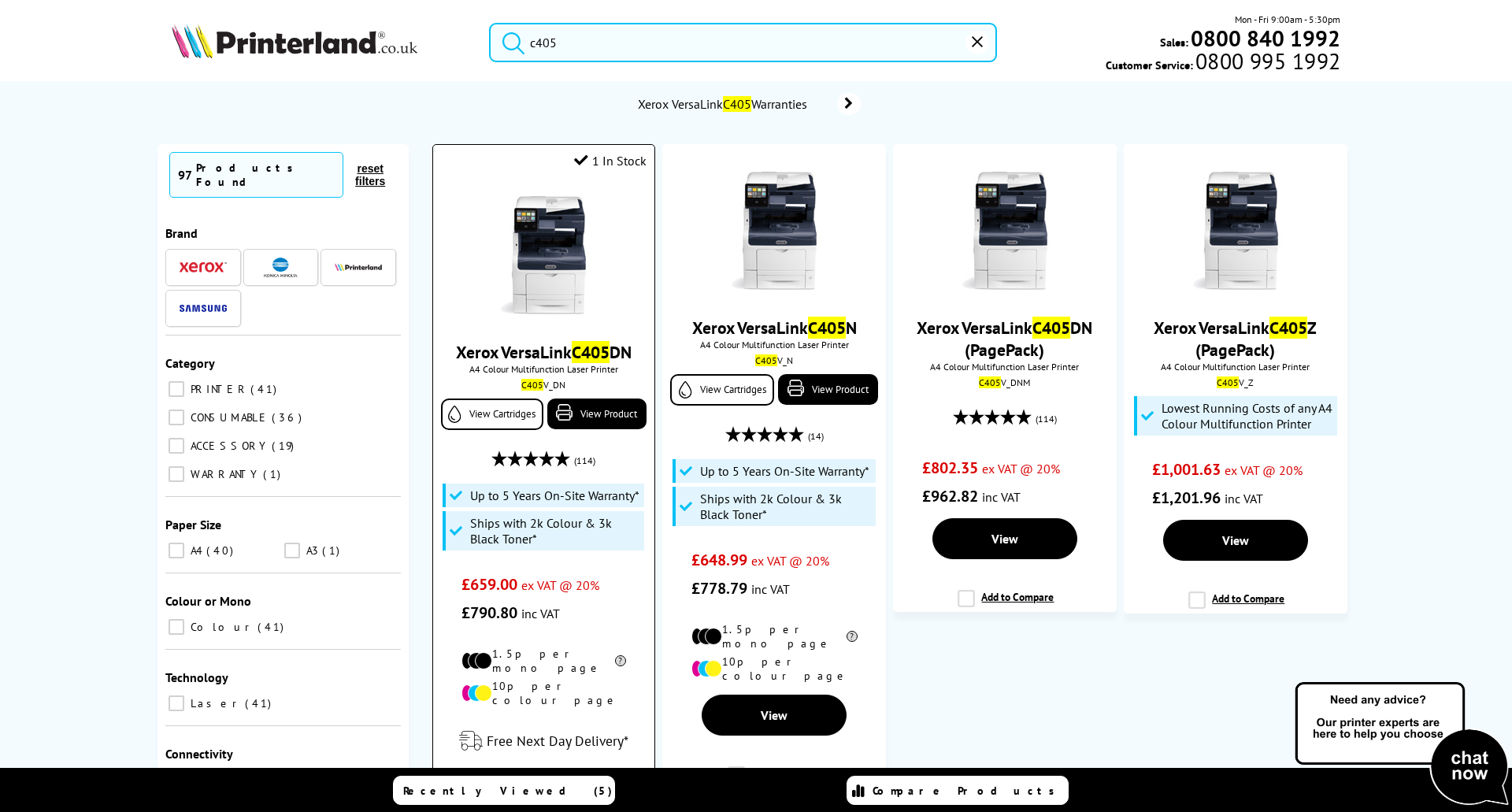
scroll to position [157, 0]
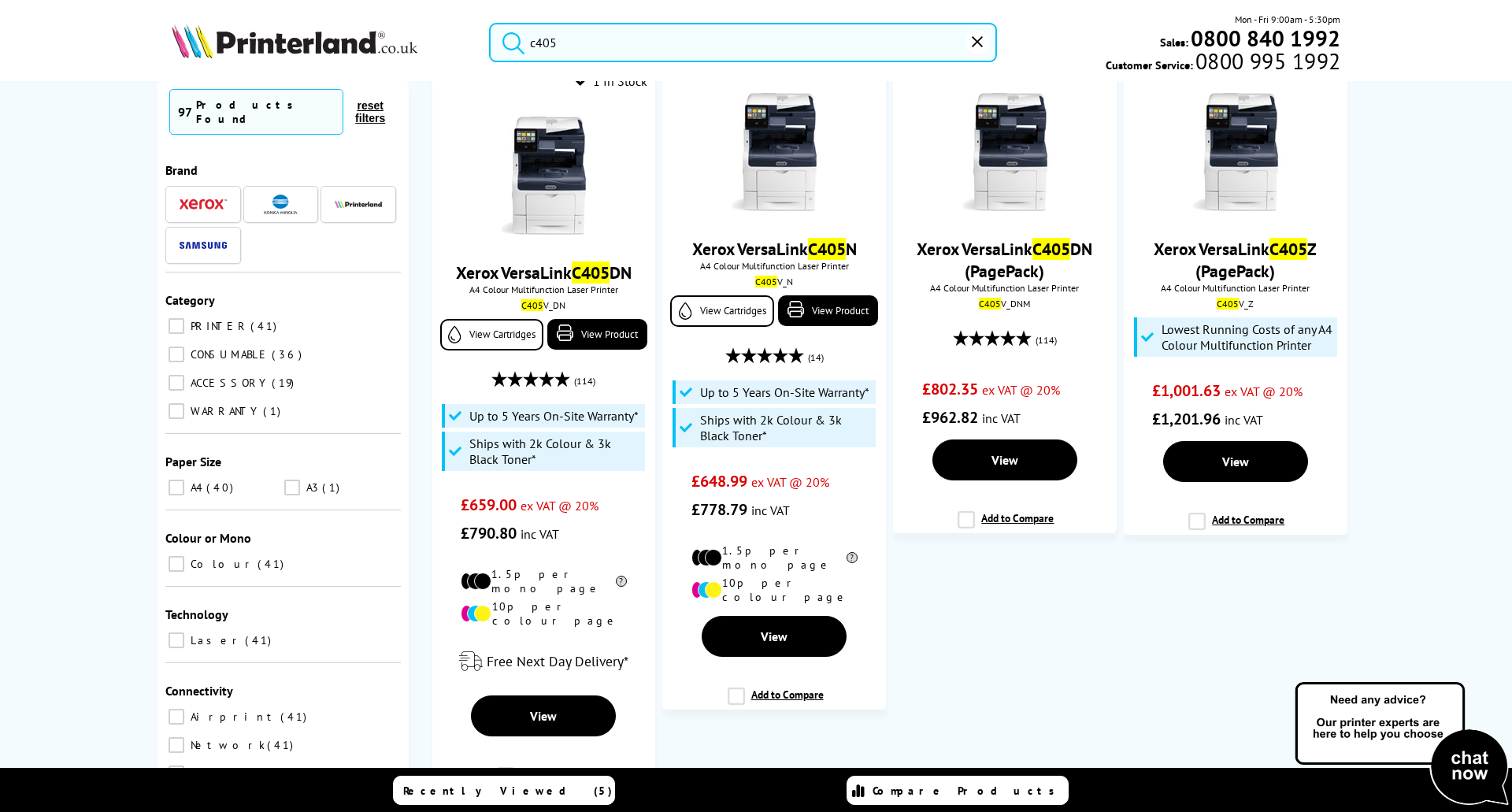
type input "c405"
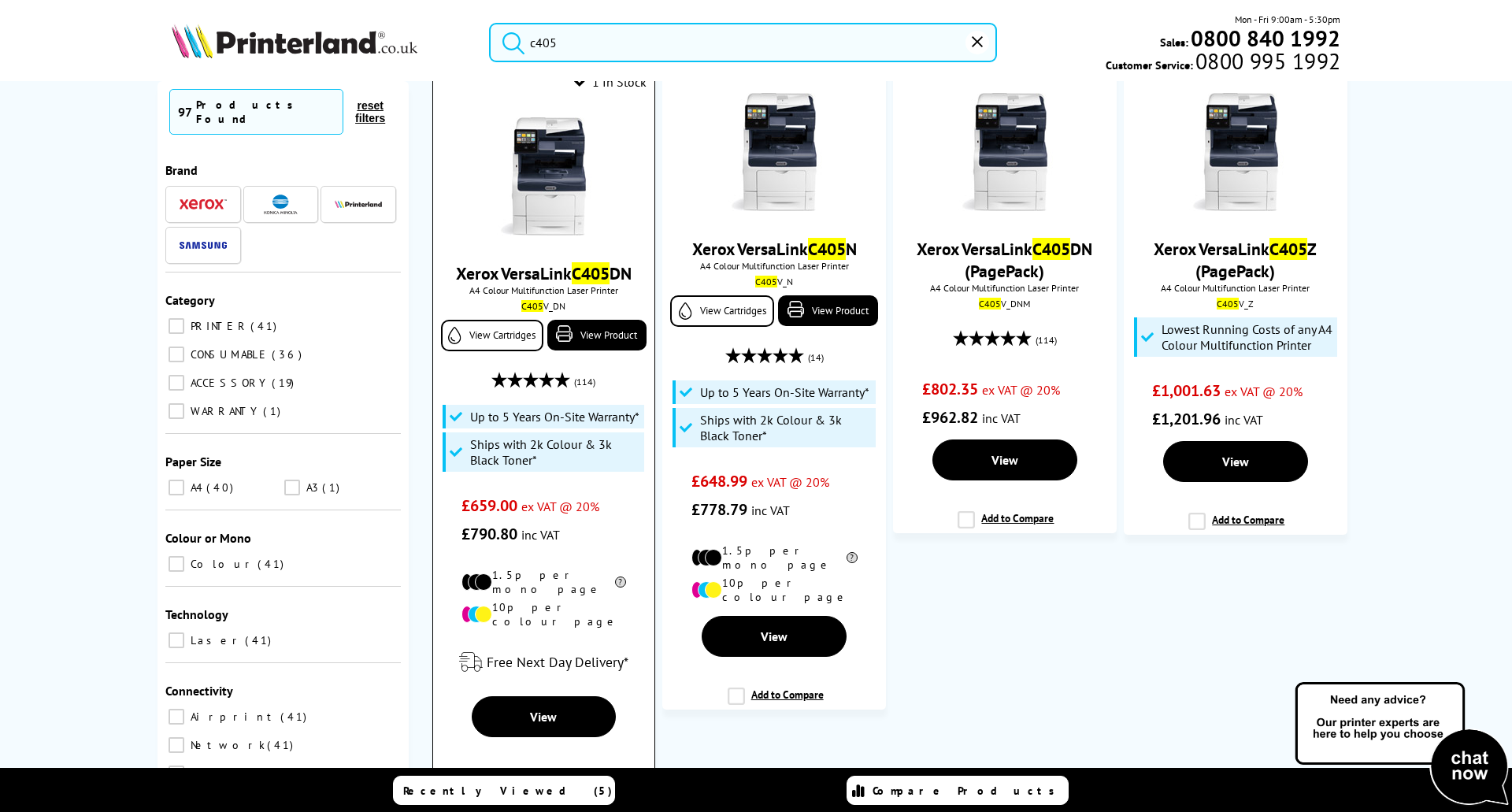
click at [519, 274] on link "Xerox VersaLink C405 DN" at bounding box center [544, 273] width 176 height 22
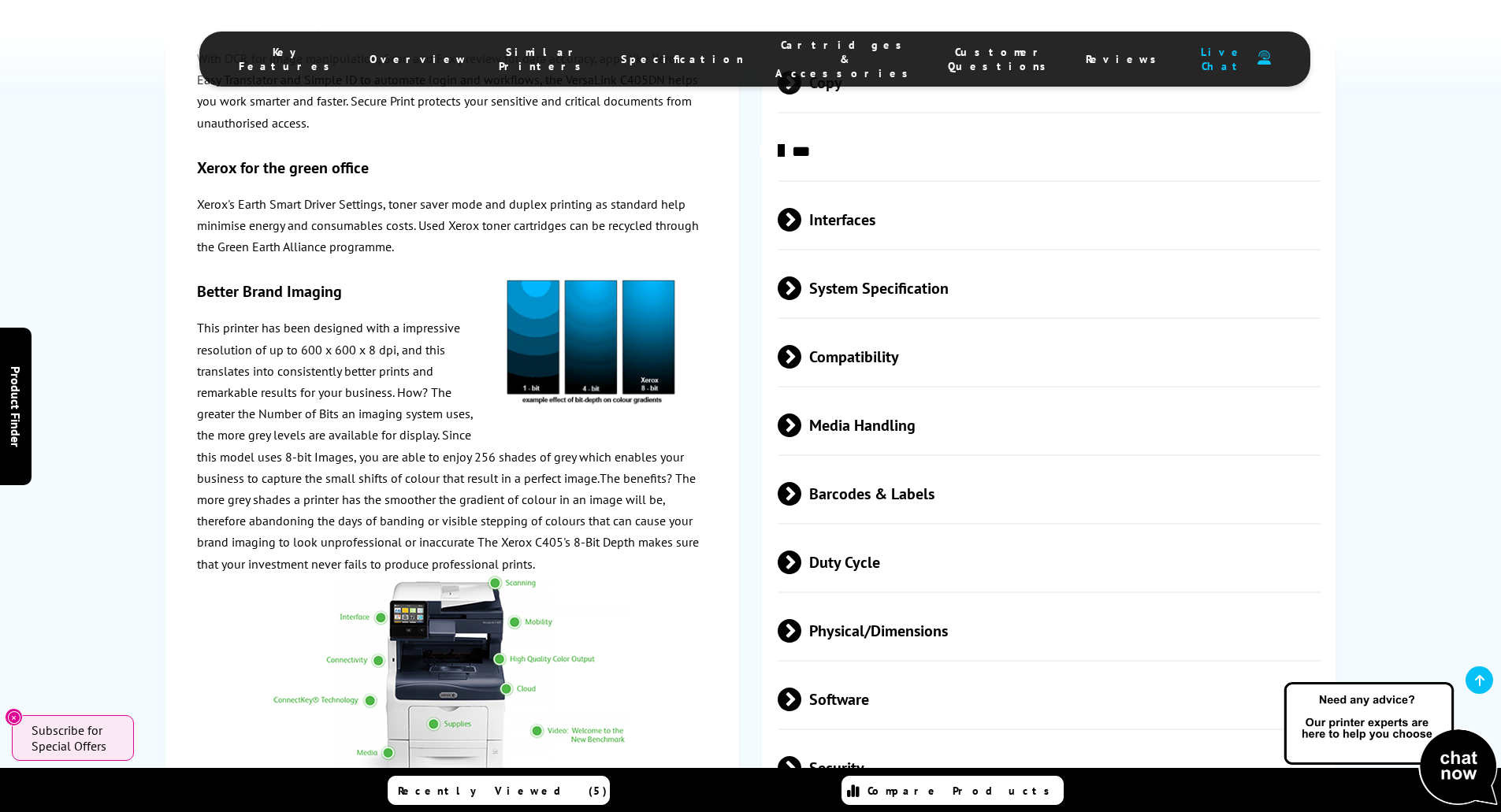
scroll to position [3544, 0]
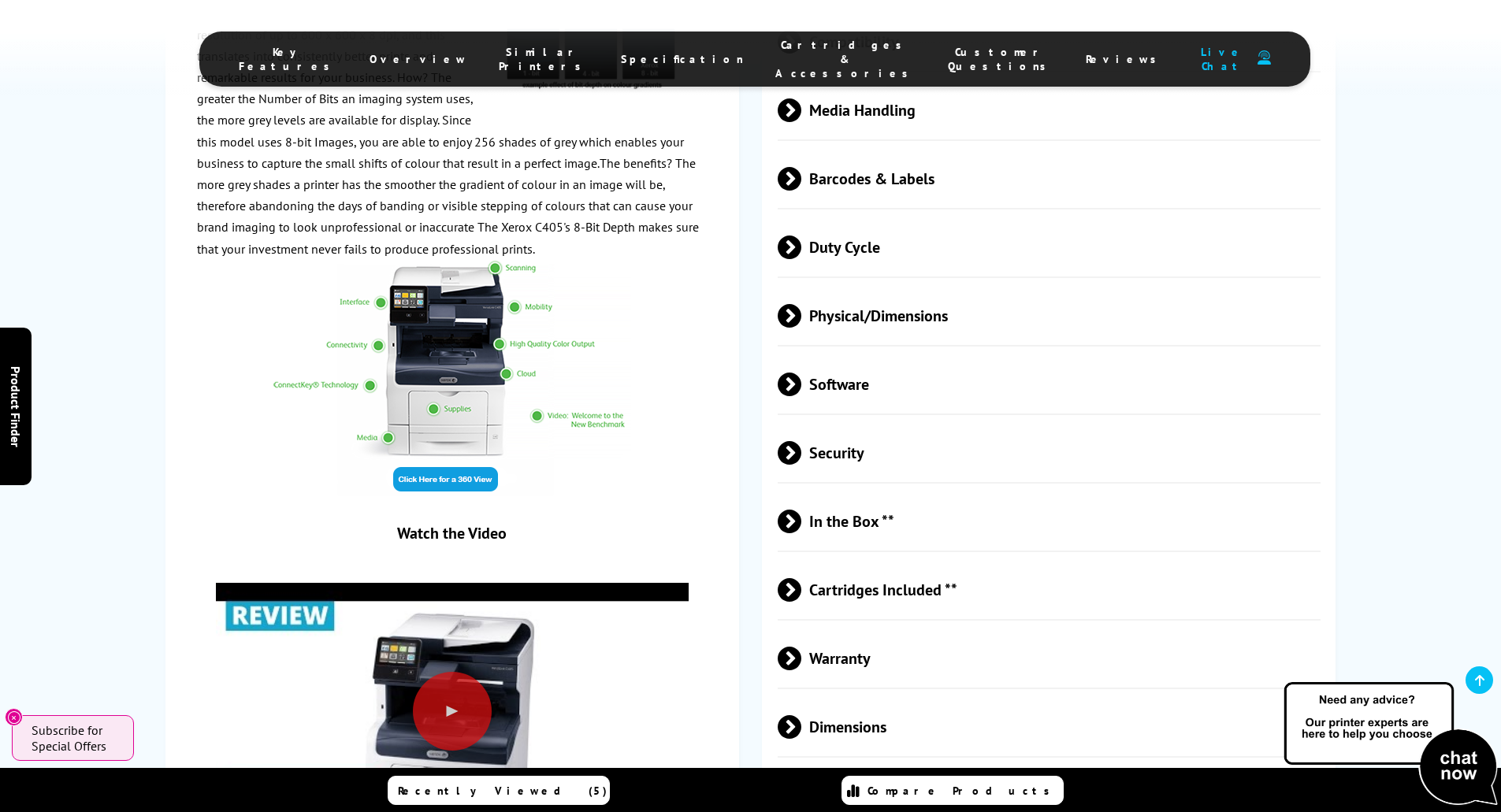
click at [802, 647] on span at bounding box center [802, 658] width 0 height 24
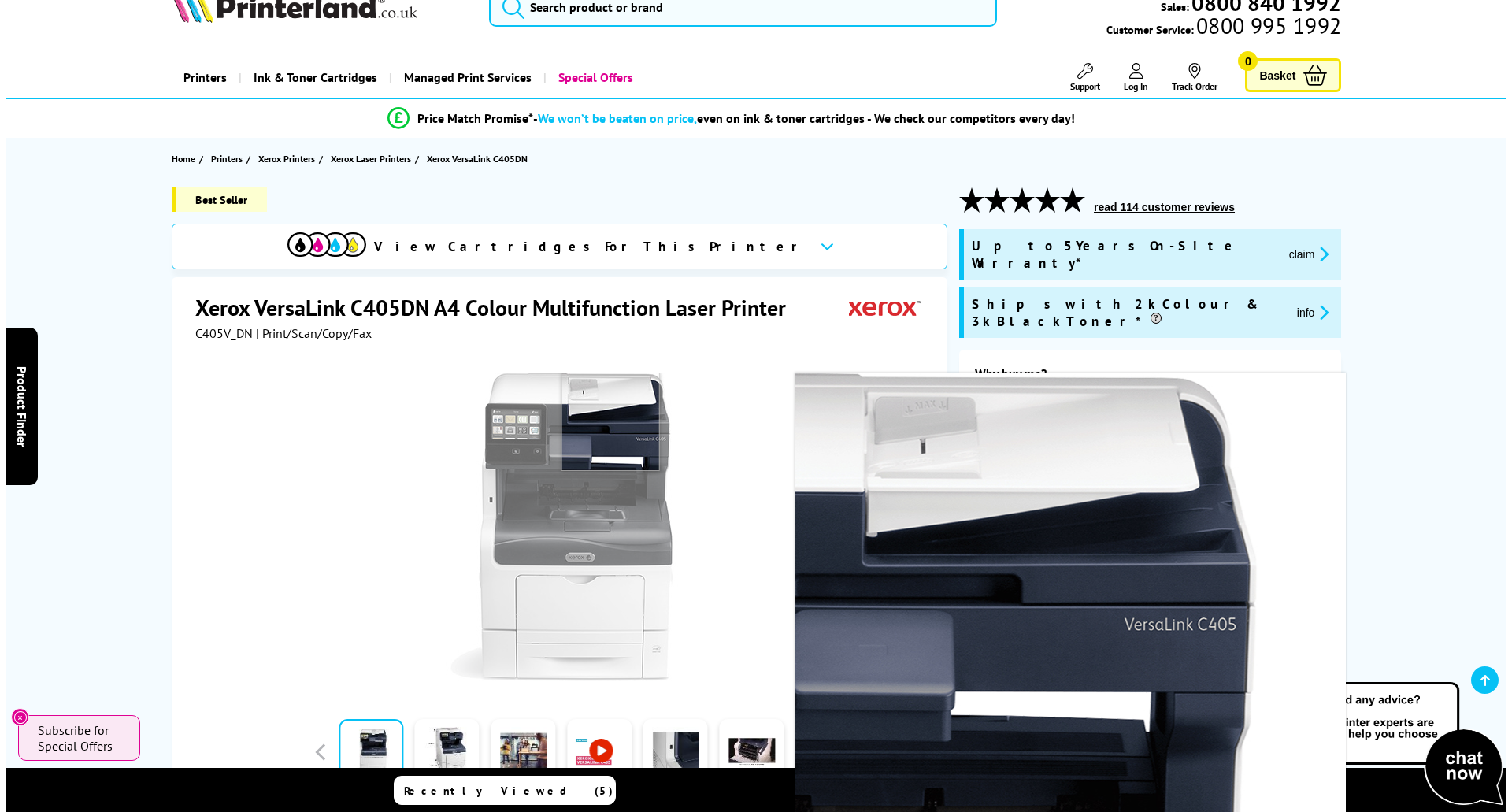
scroll to position [0, 0]
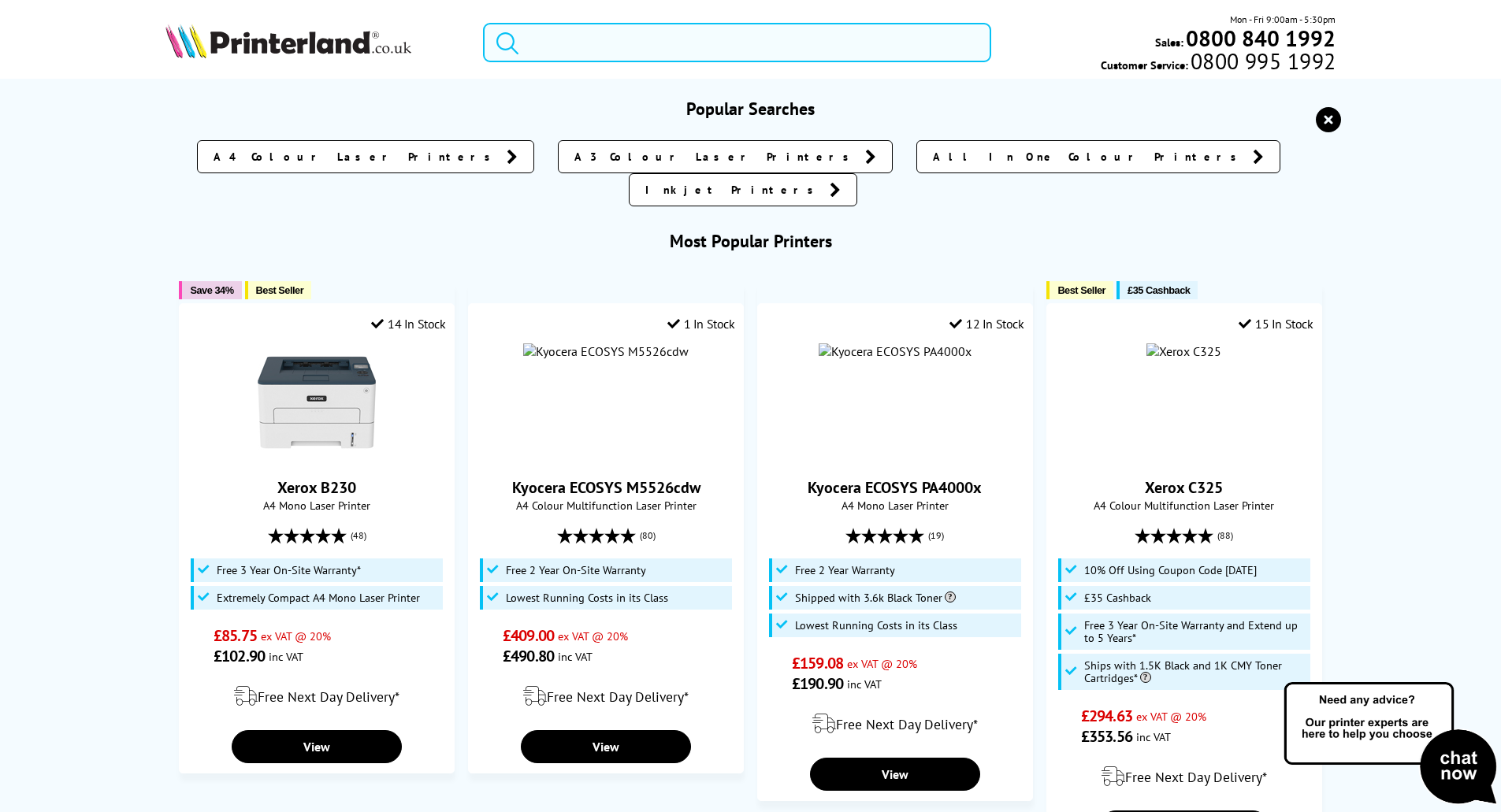
click at [554, 43] on input "search" at bounding box center [737, 43] width 509 height 39
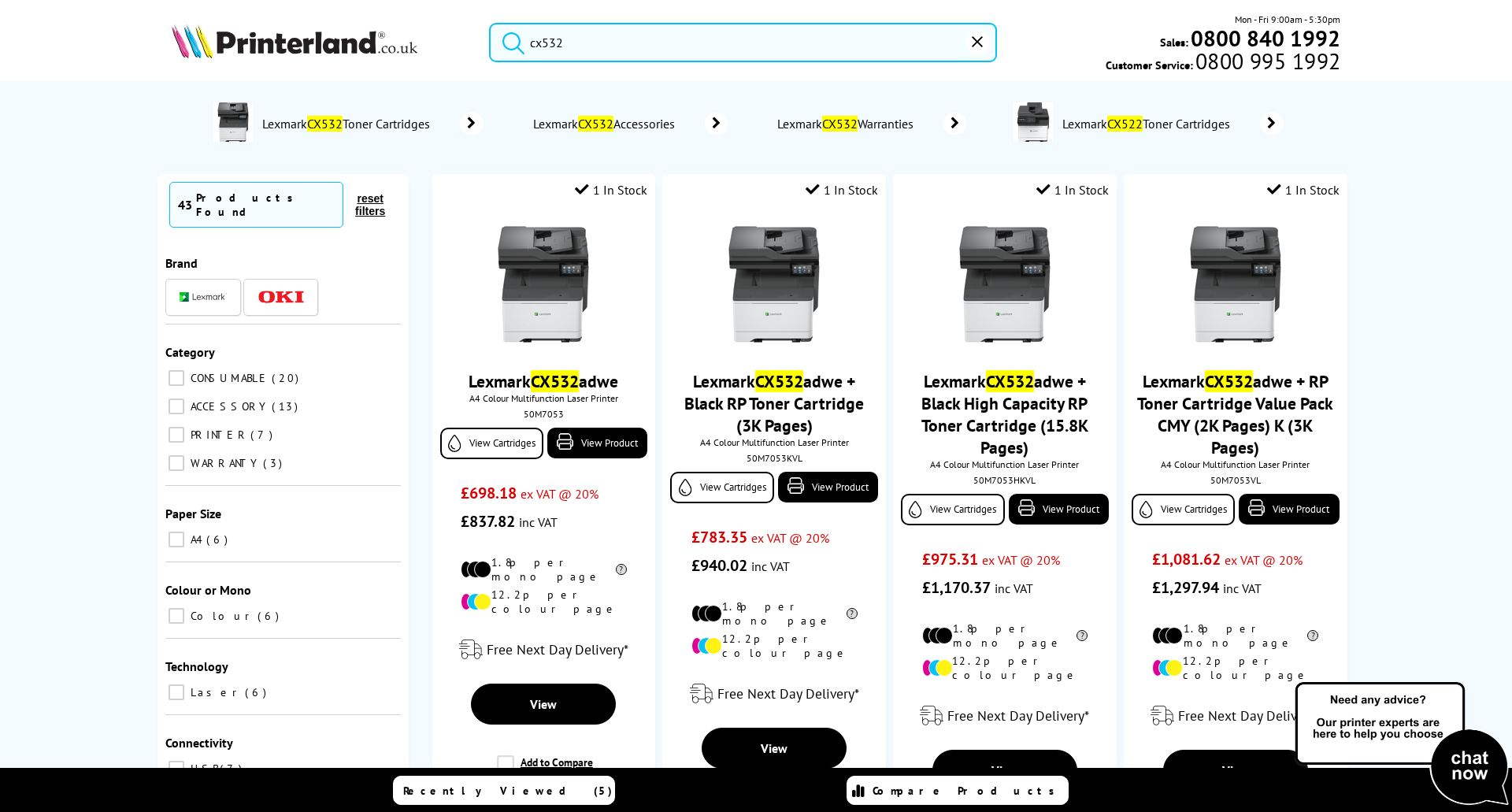
type input "cx532"
